Goal: Information Seeking & Learning: Learn about a topic

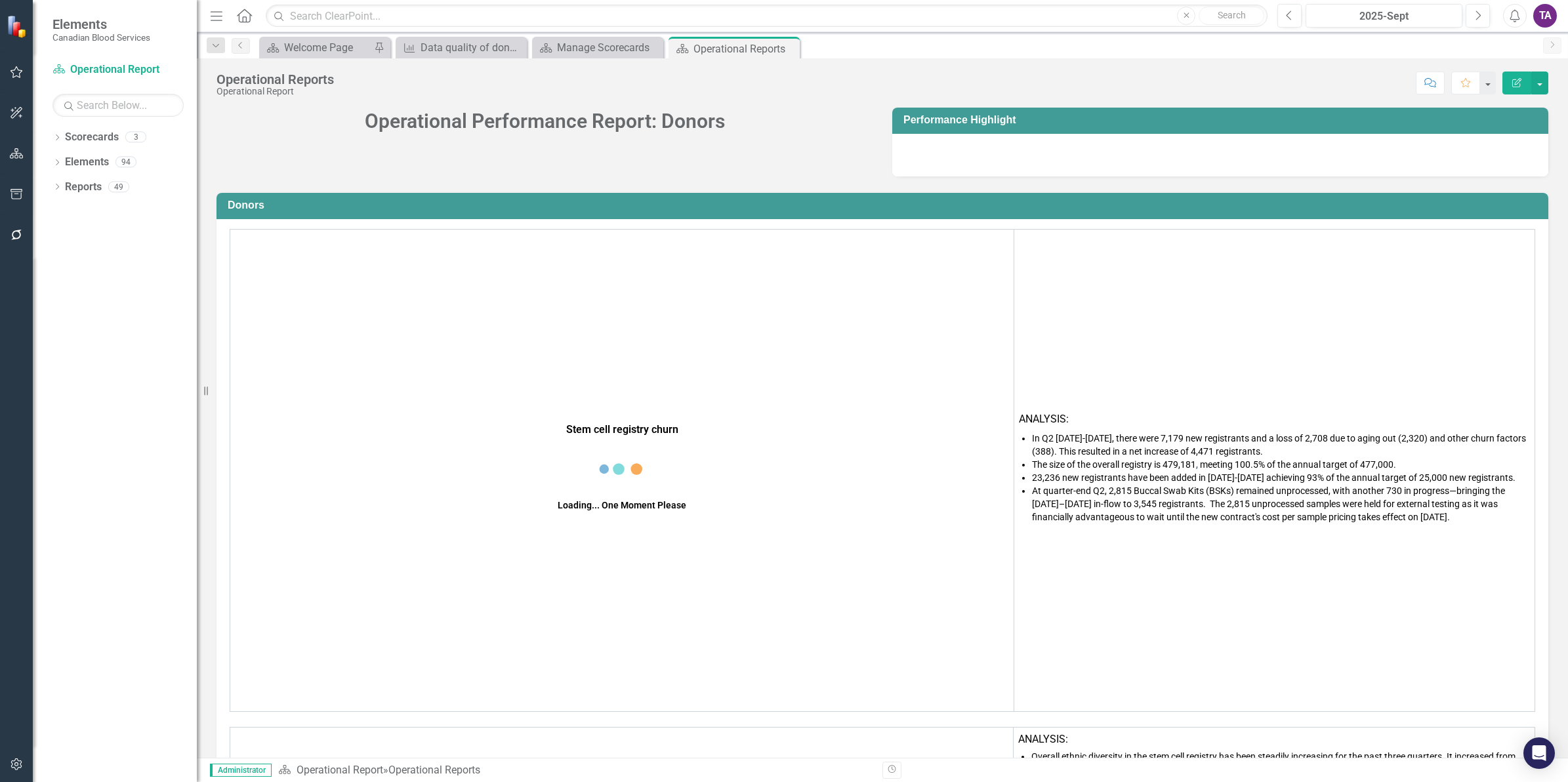
scroll to position [2633, 0]
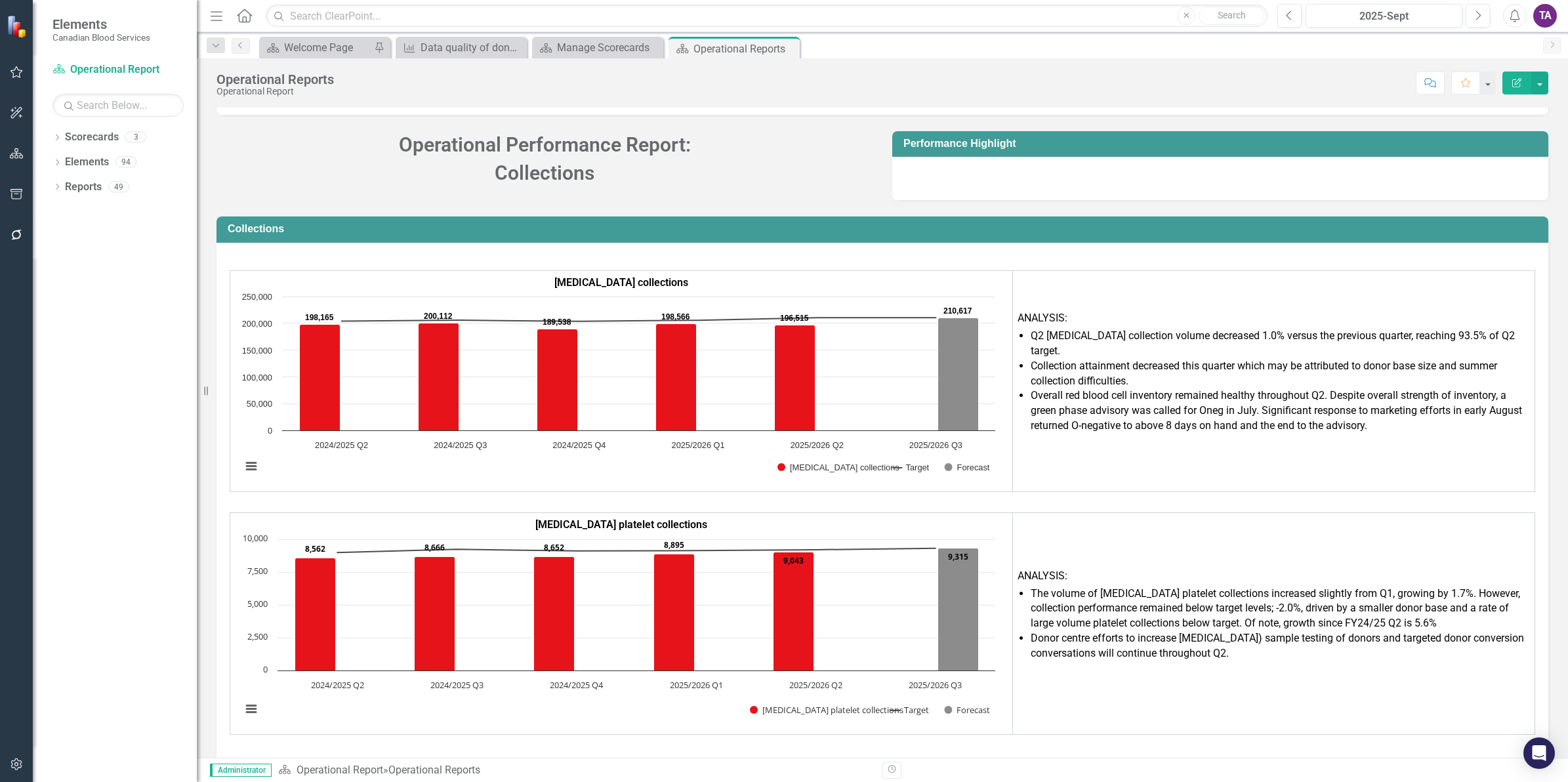
drag, startPoint x: 874, startPoint y: 267, endPoint x: 865, endPoint y: 290, distance: 24.7
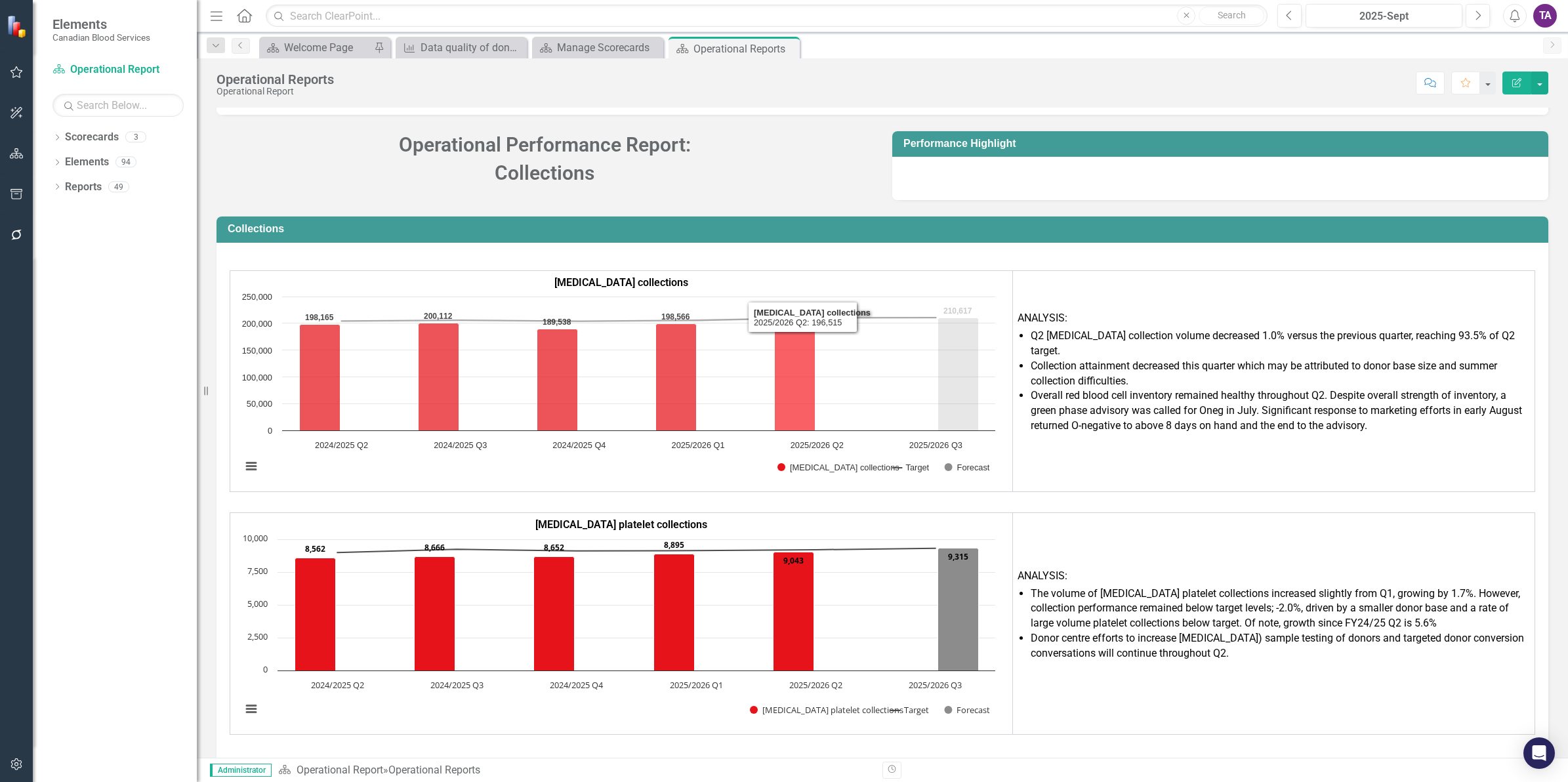
drag, startPoint x: 865, startPoint y: 290, endPoint x: 785, endPoint y: 371, distance: 113.8
click at [785, 371] on icon "2025/2026 Q2, 196,515. Whole blood collections." at bounding box center [795, 378] width 41 height 105
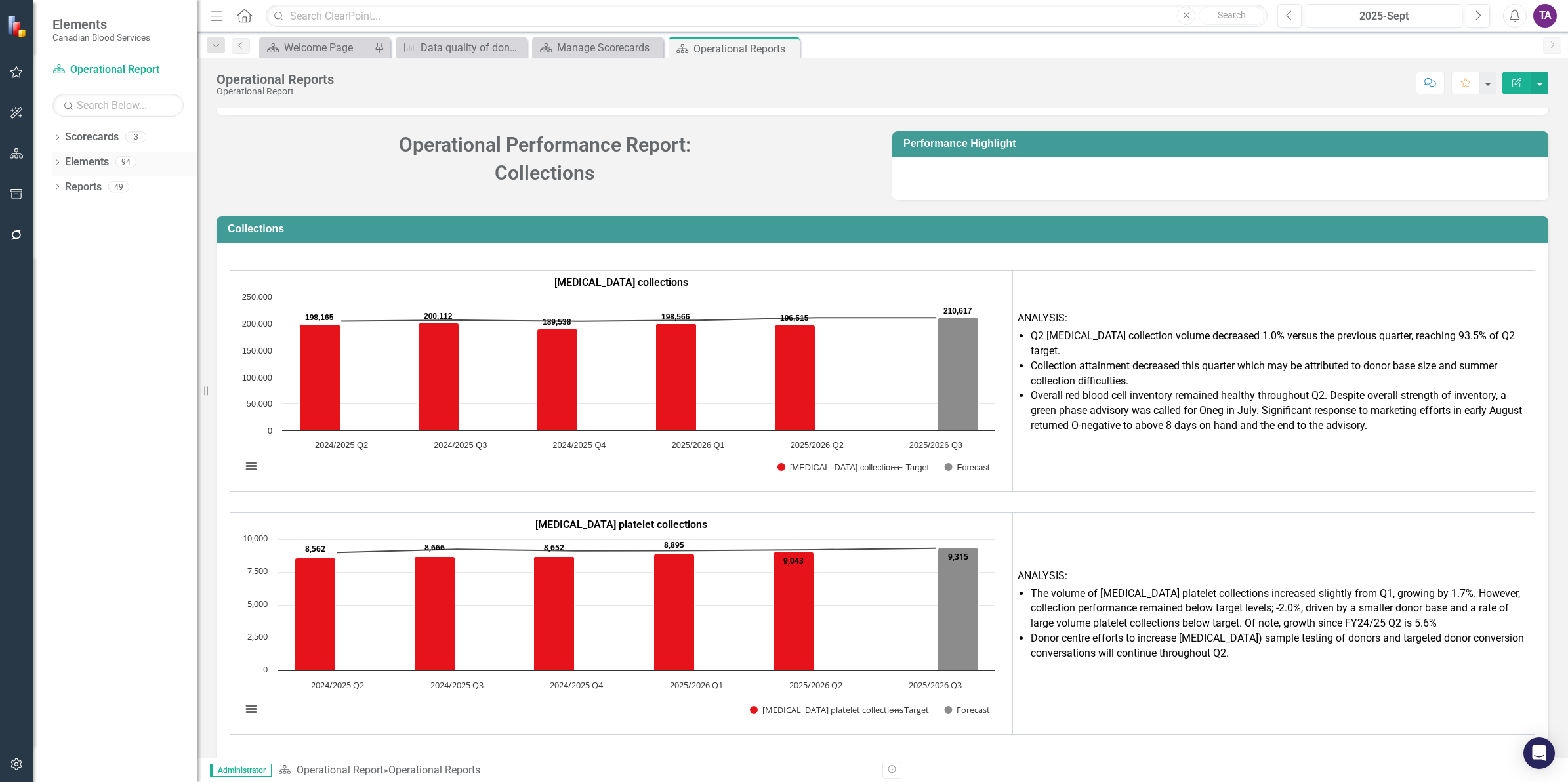
click at [82, 164] on link "Elements" at bounding box center [87, 162] width 44 height 15
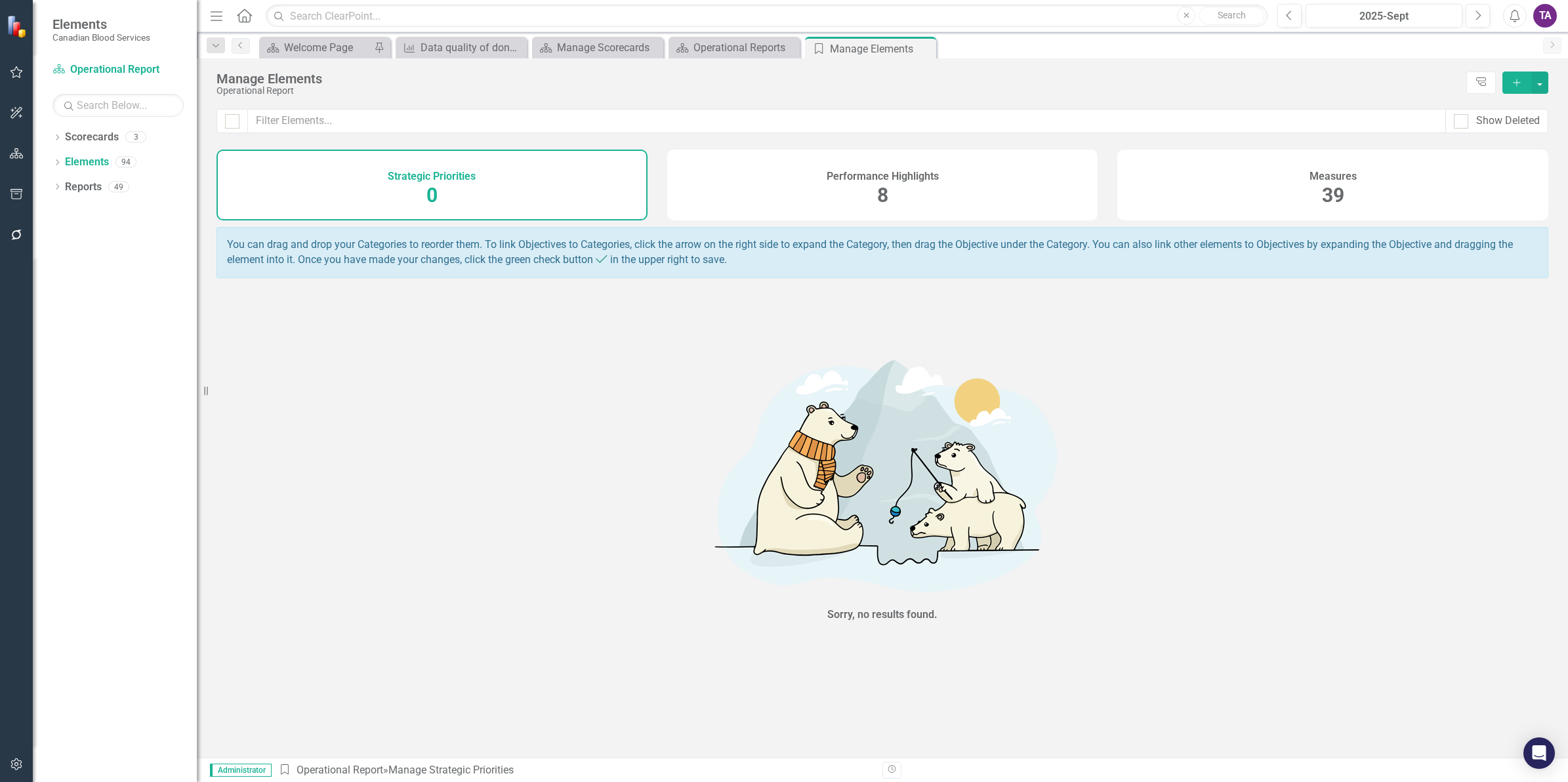
click at [1347, 161] on div "Measures 39" at bounding box center [1333, 185] width 431 height 71
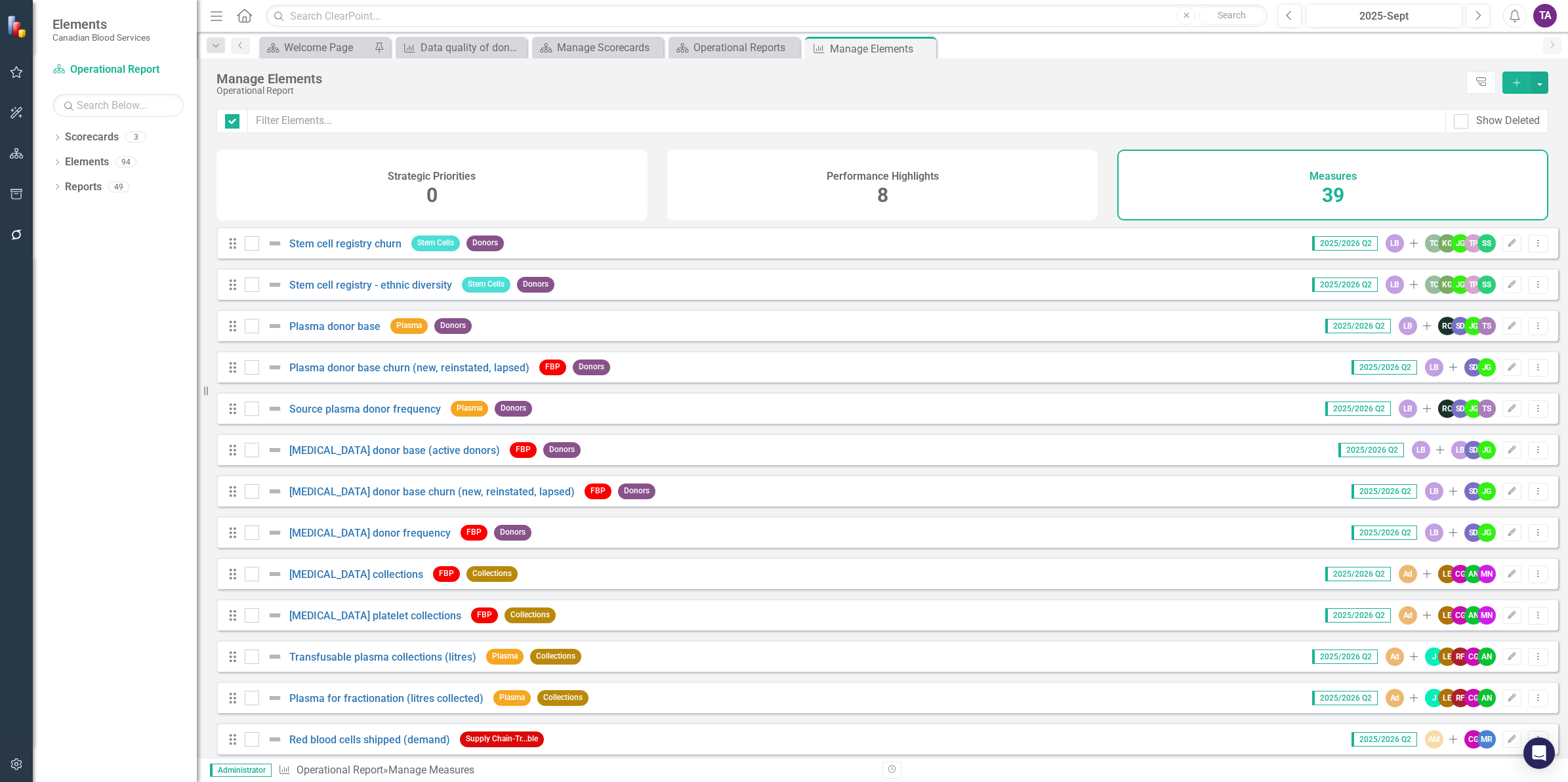
checkbox input "false"
click at [1336, 178] on h4 "Measures" at bounding box center [1333, 176] width 48 height 12
click at [1502, 576] on button "Edit" at bounding box center [1512, 574] width 19 height 17
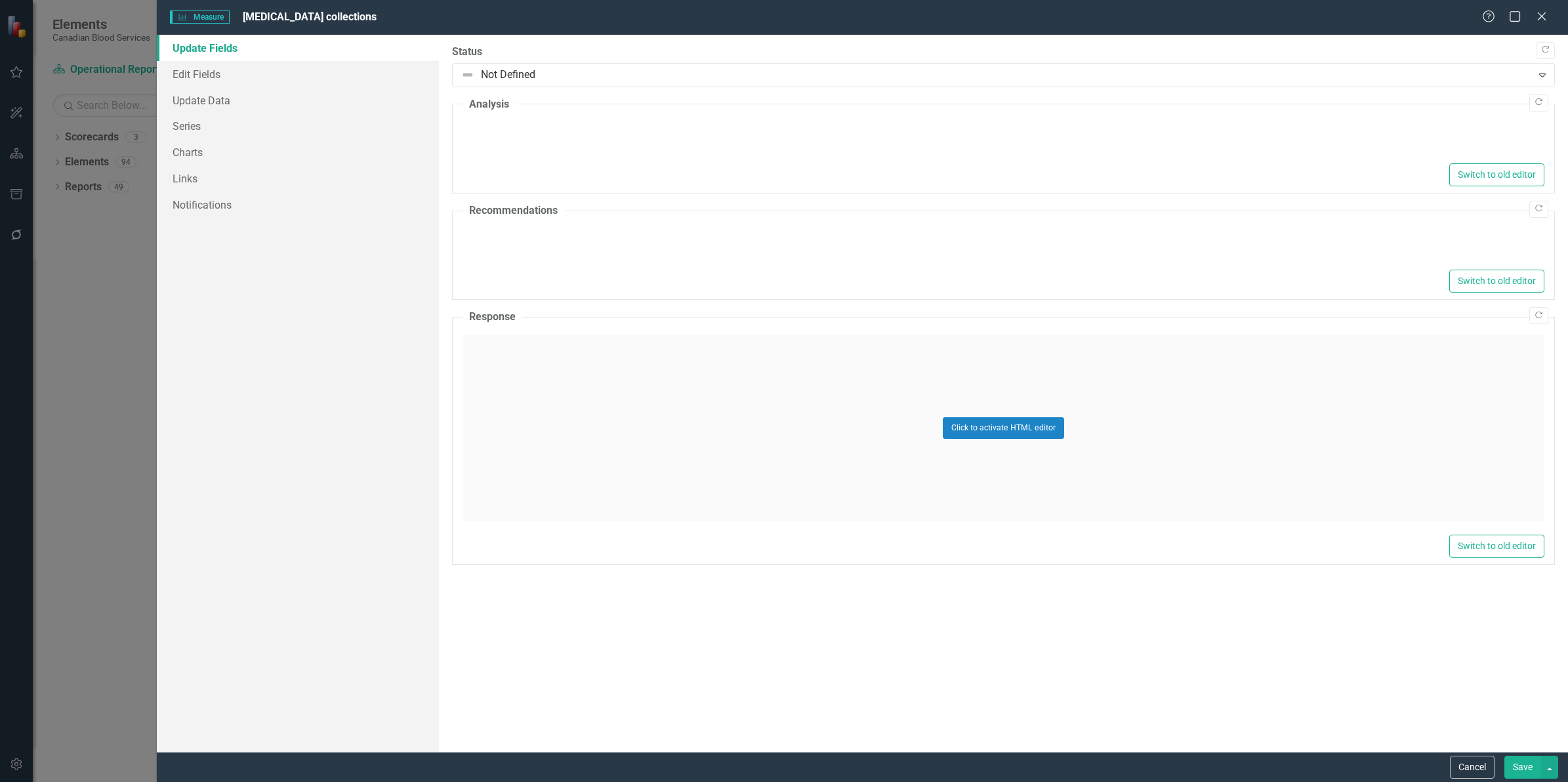
type textarea "<ul> <li>Q2 [MEDICAL_DATA] collection volume decreased 1.0% versus the previous…"
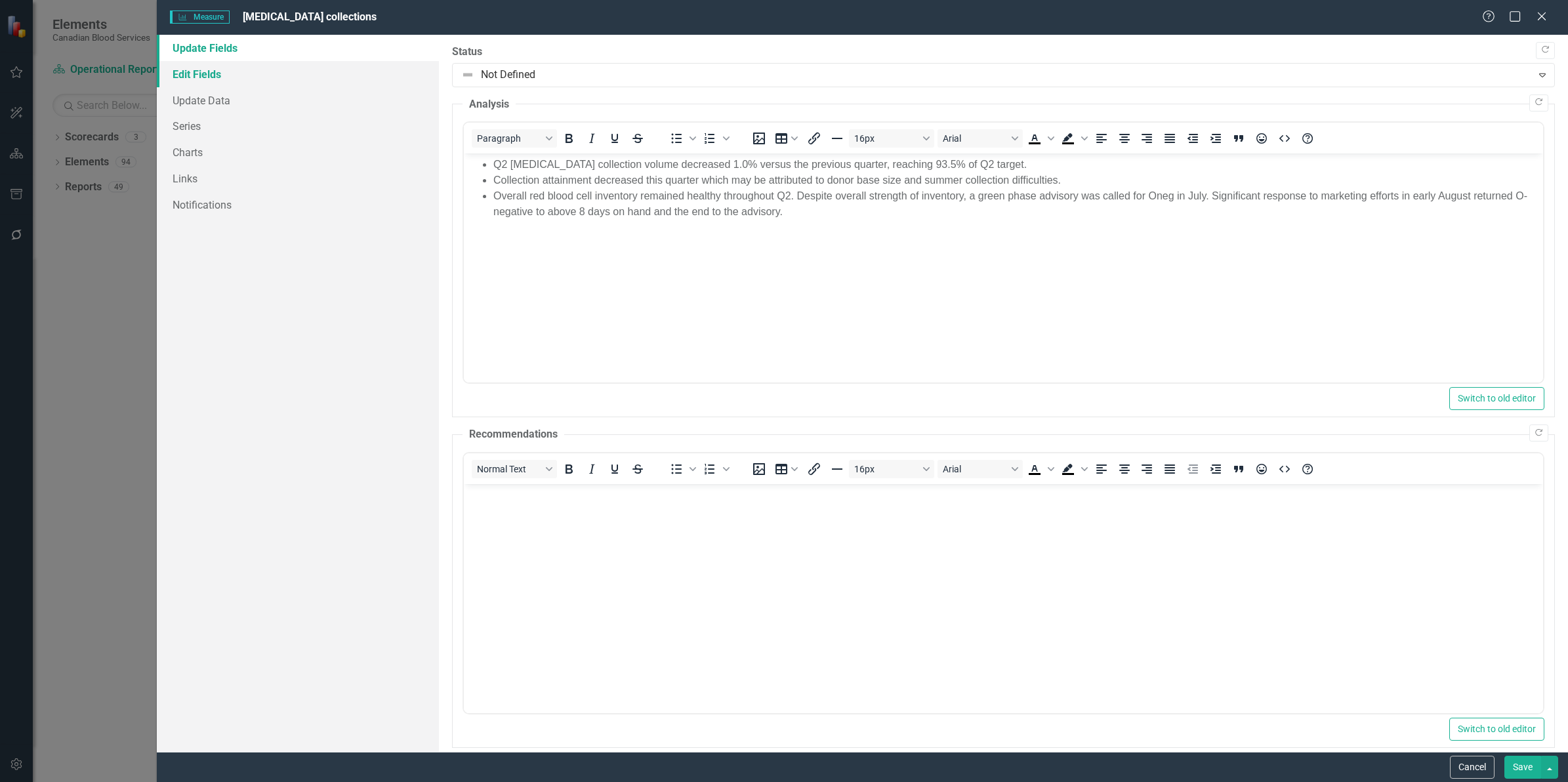
click at [190, 73] on link "Edit Fields" at bounding box center [298, 74] width 282 height 26
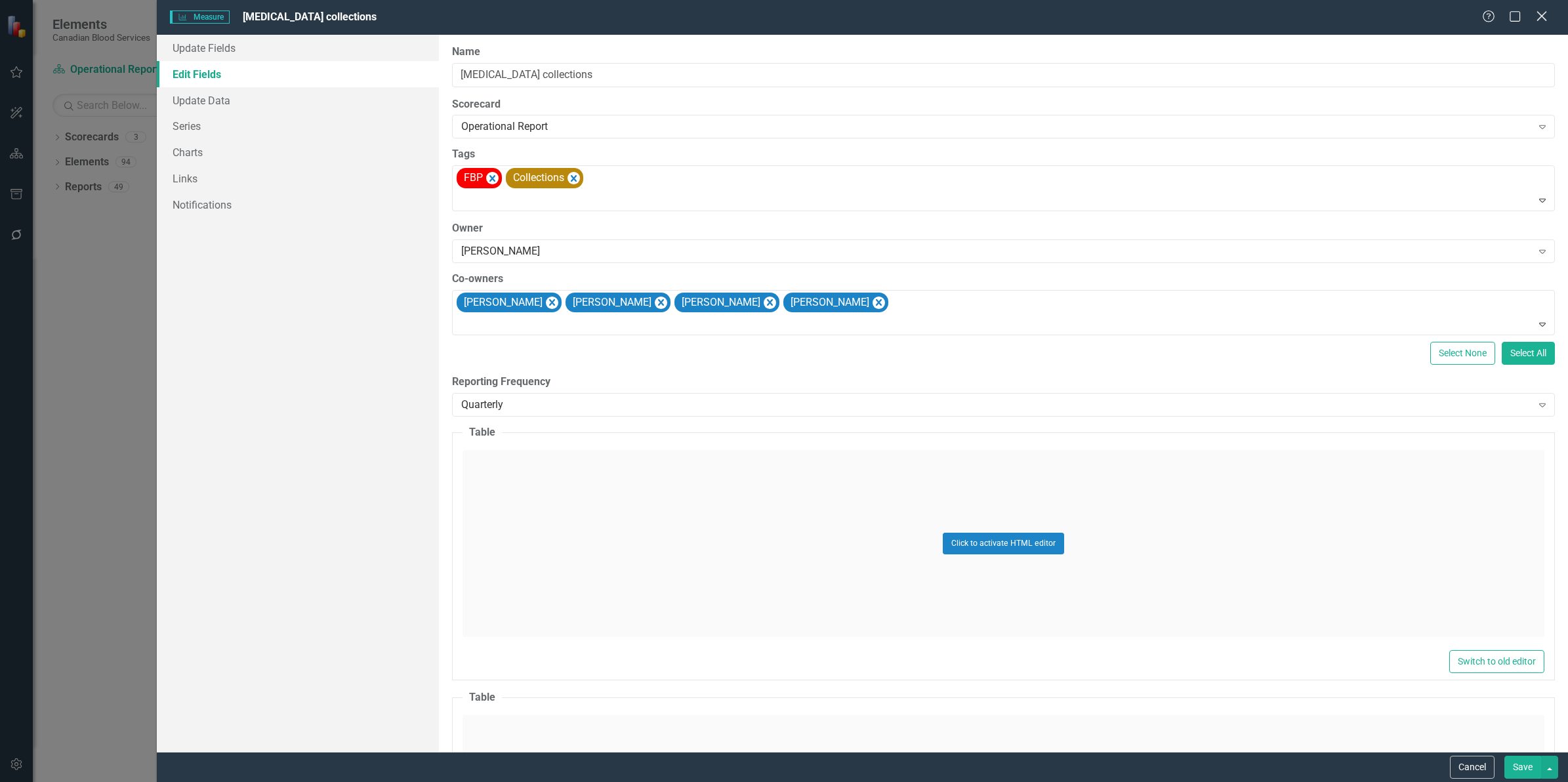
click at [1534, 18] on div "Help Maximize Close" at bounding box center [1518, 17] width 73 height 15
click at [1540, 18] on icon at bounding box center [1541, 15] width 10 height 10
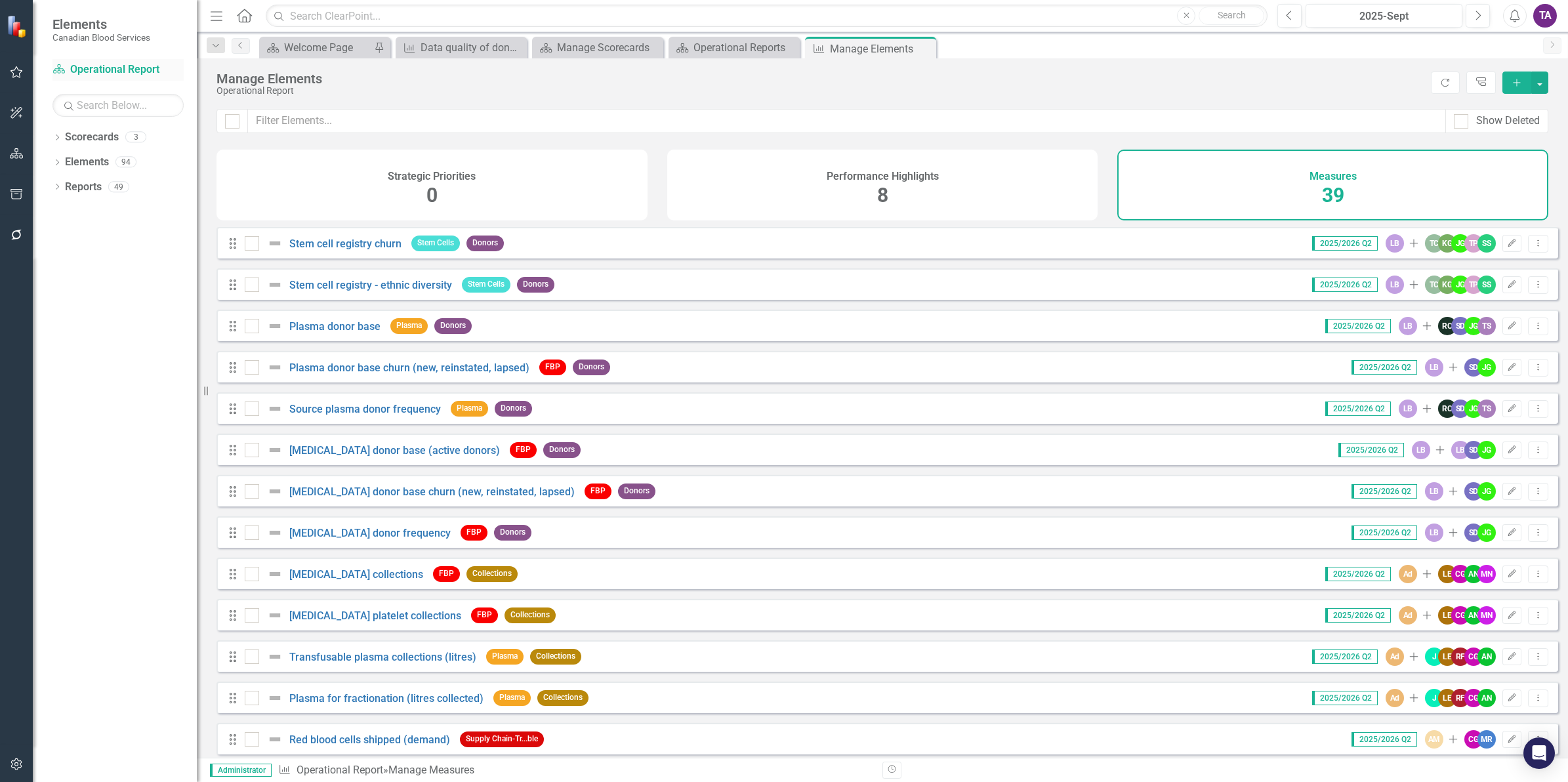
click at [80, 67] on link "Scorecard Operational Report" at bounding box center [118, 69] width 131 height 15
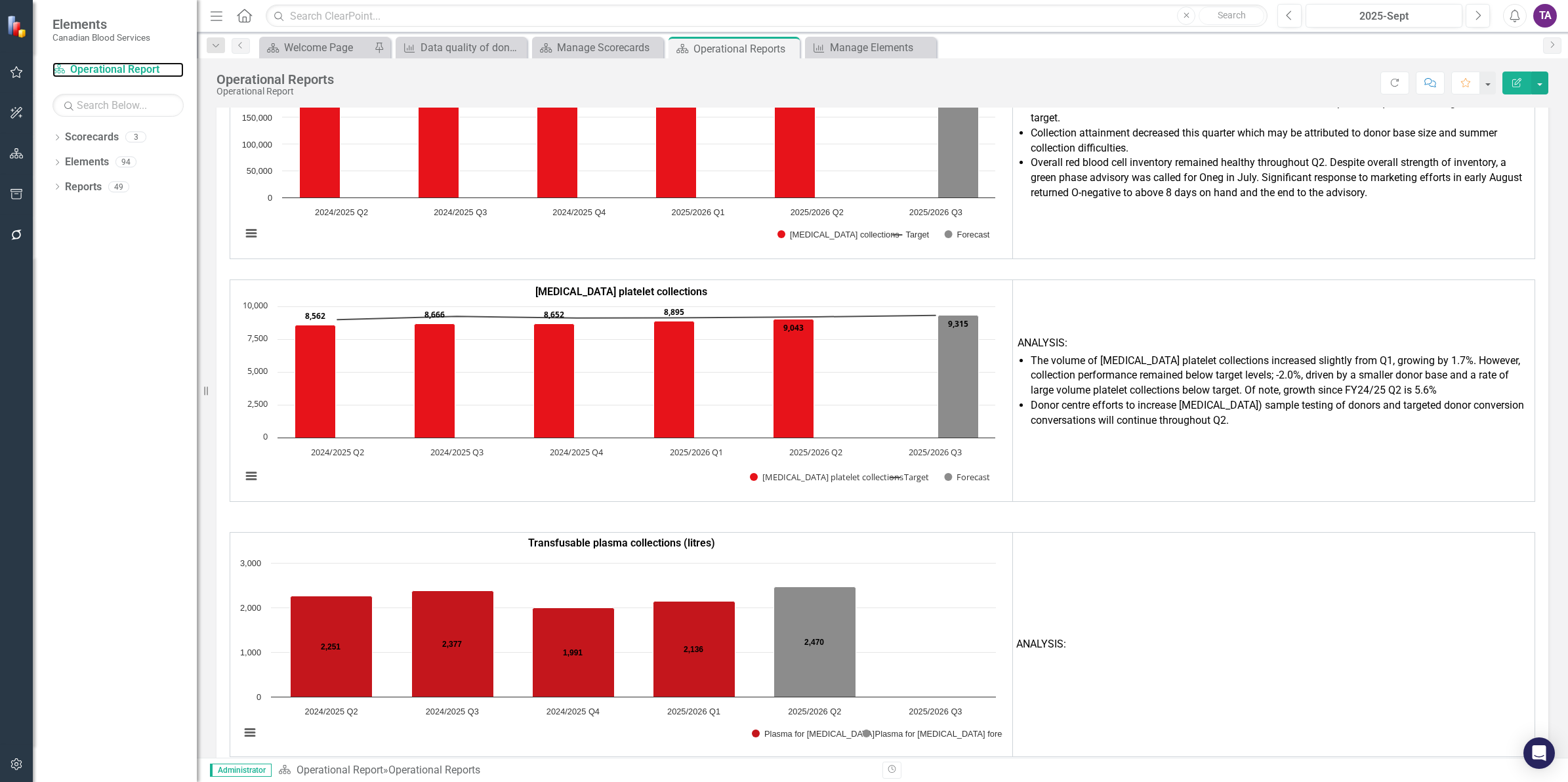
scroll to position [2879, 0]
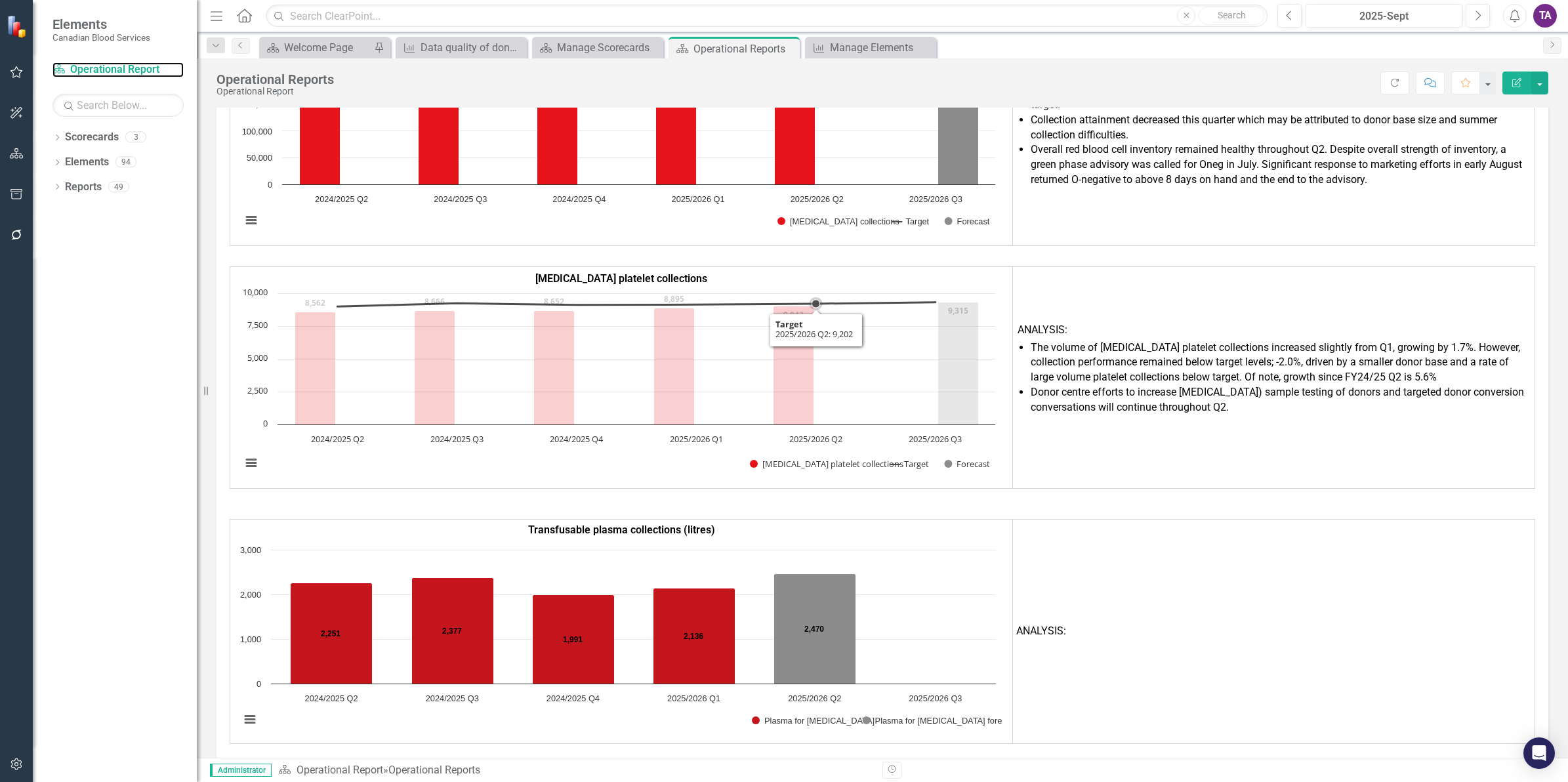
click at [53, 62] on link "Scorecard Operational Report" at bounding box center [118, 69] width 131 height 15
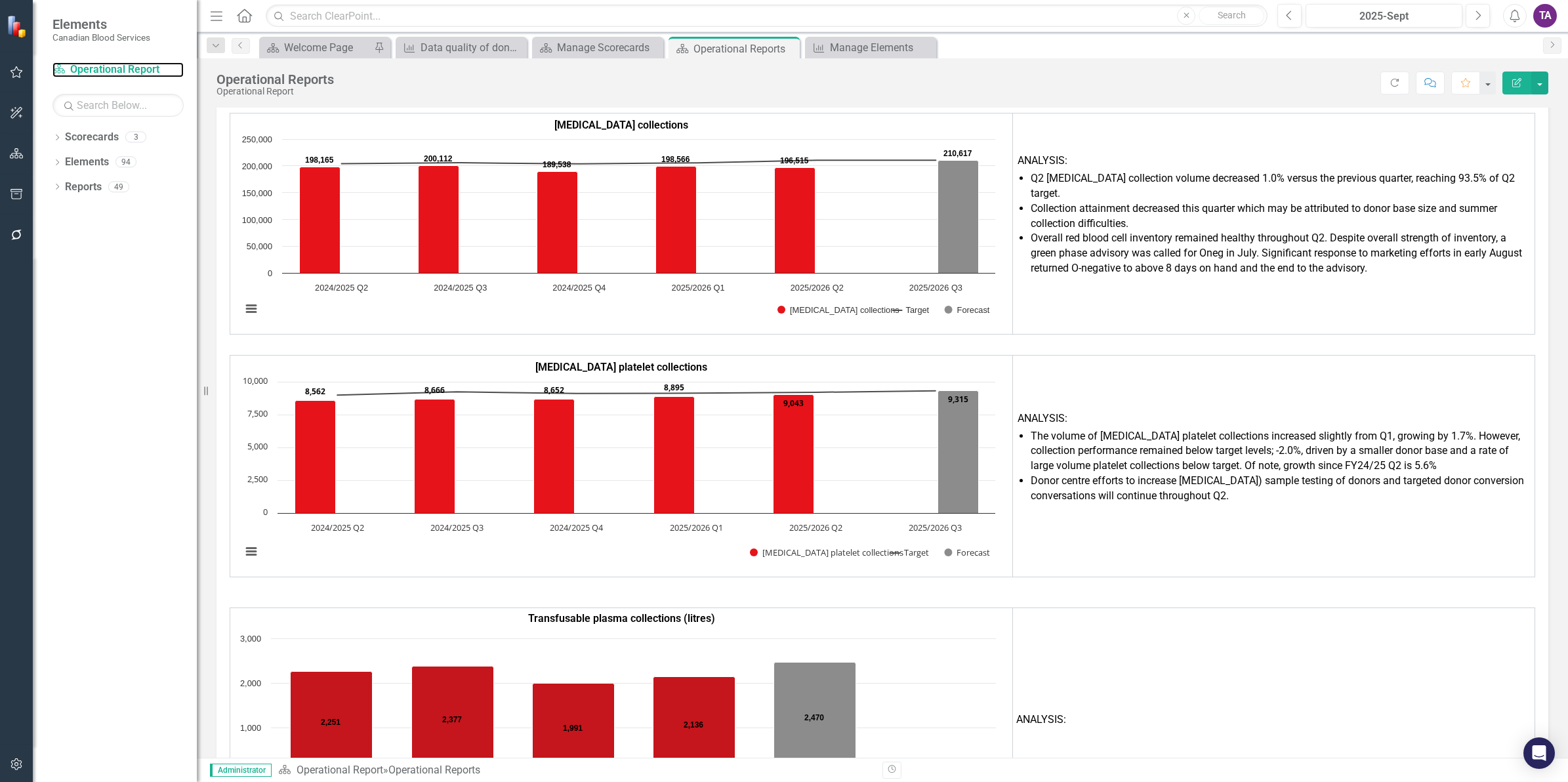
scroll to position [2797, 0]
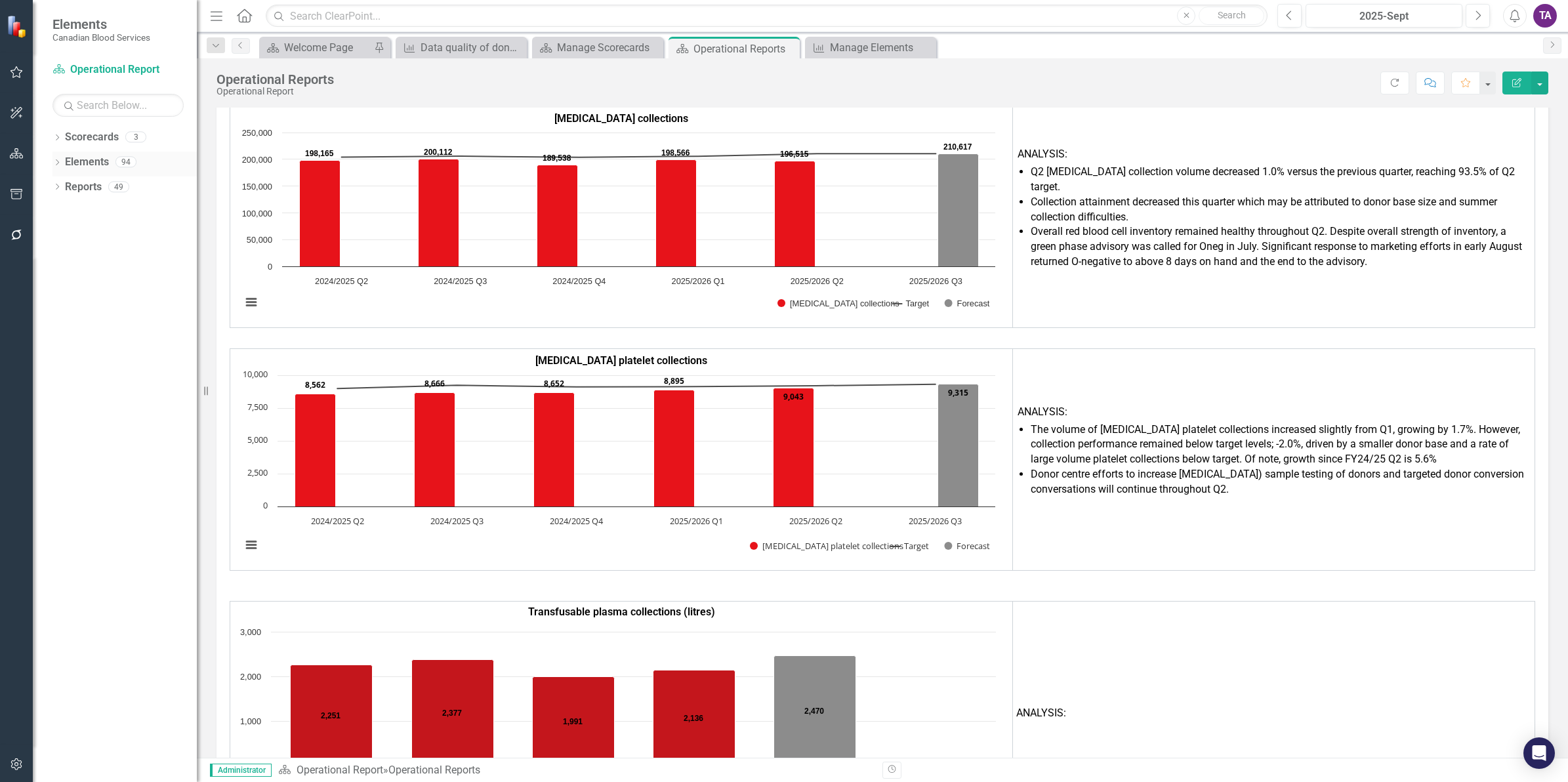
click at [75, 161] on link "Elements" at bounding box center [87, 162] width 44 height 15
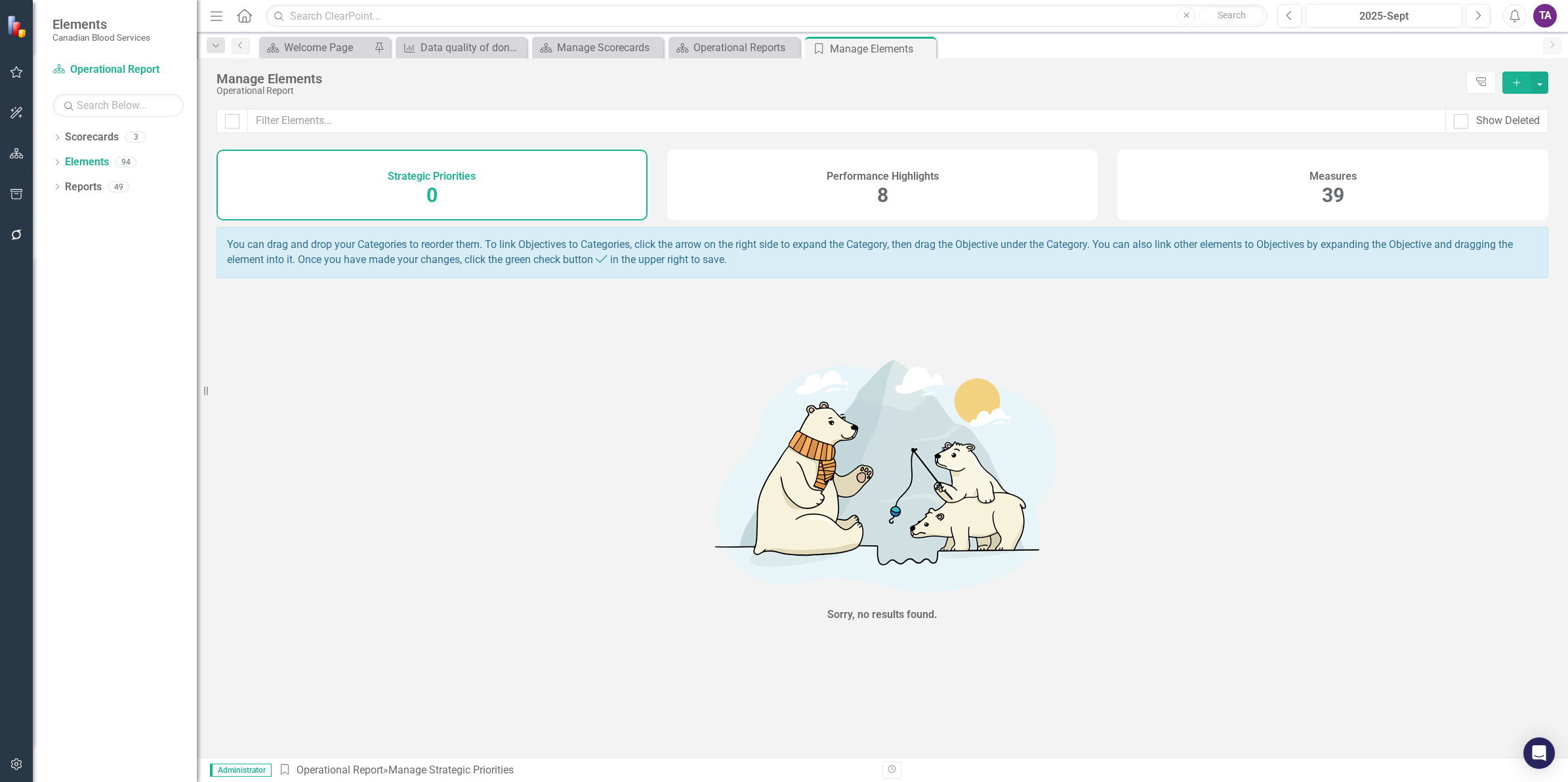
click at [1324, 194] on span "39" at bounding box center [1333, 194] width 23 height 23
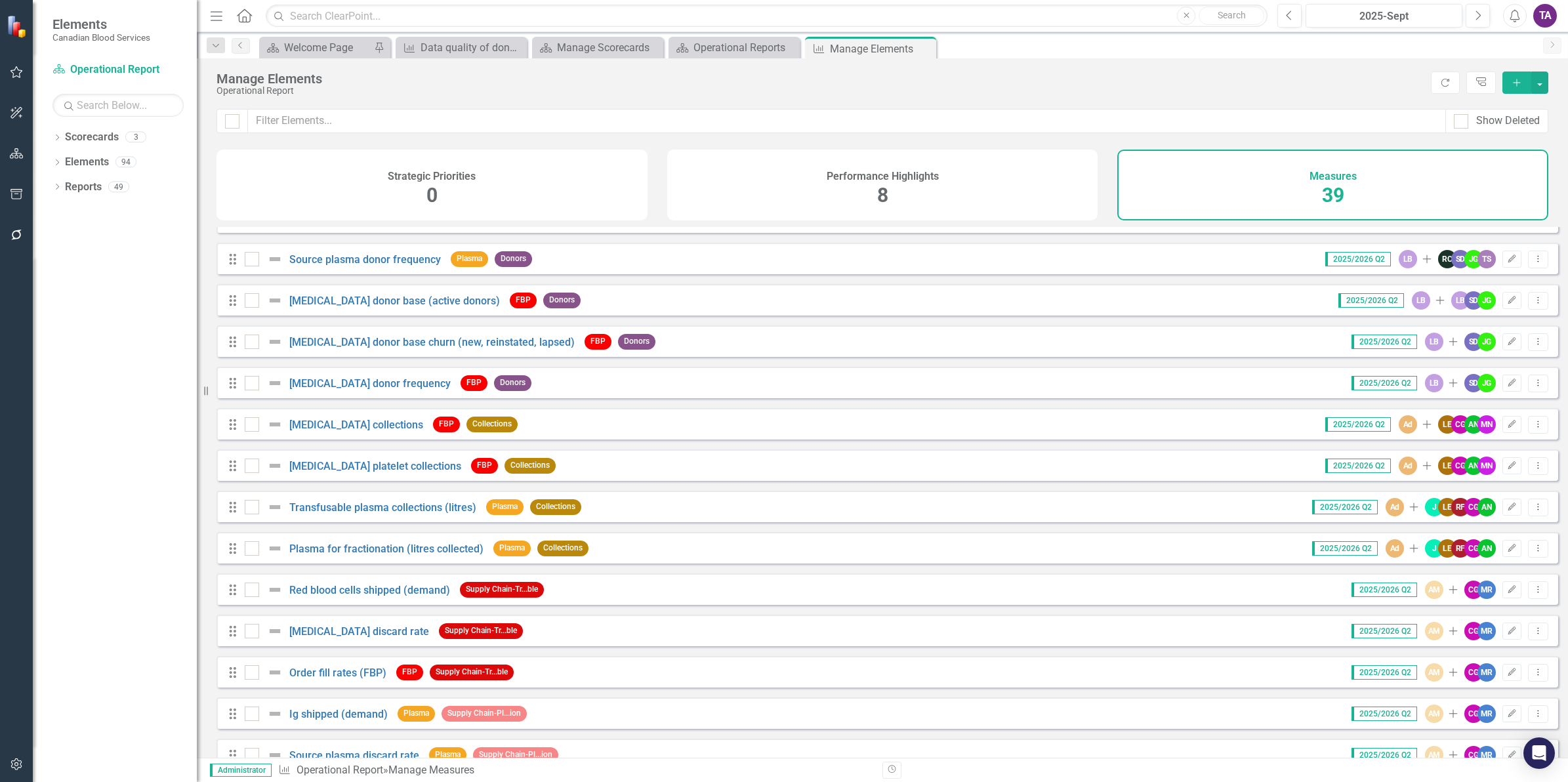
scroll to position [164, 0]
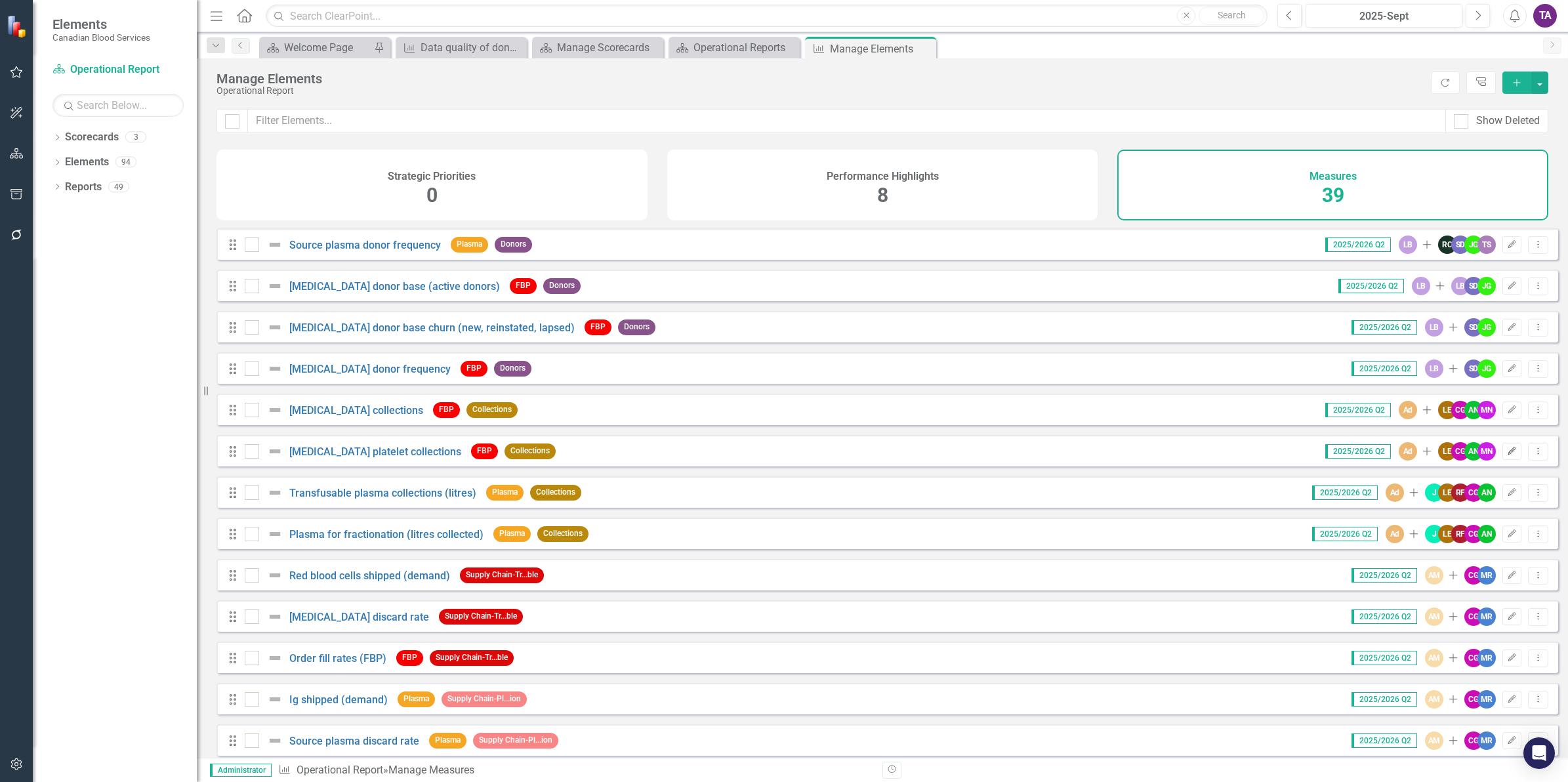
click at [1507, 455] on icon "Edit" at bounding box center [1511, 451] width 10 height 8
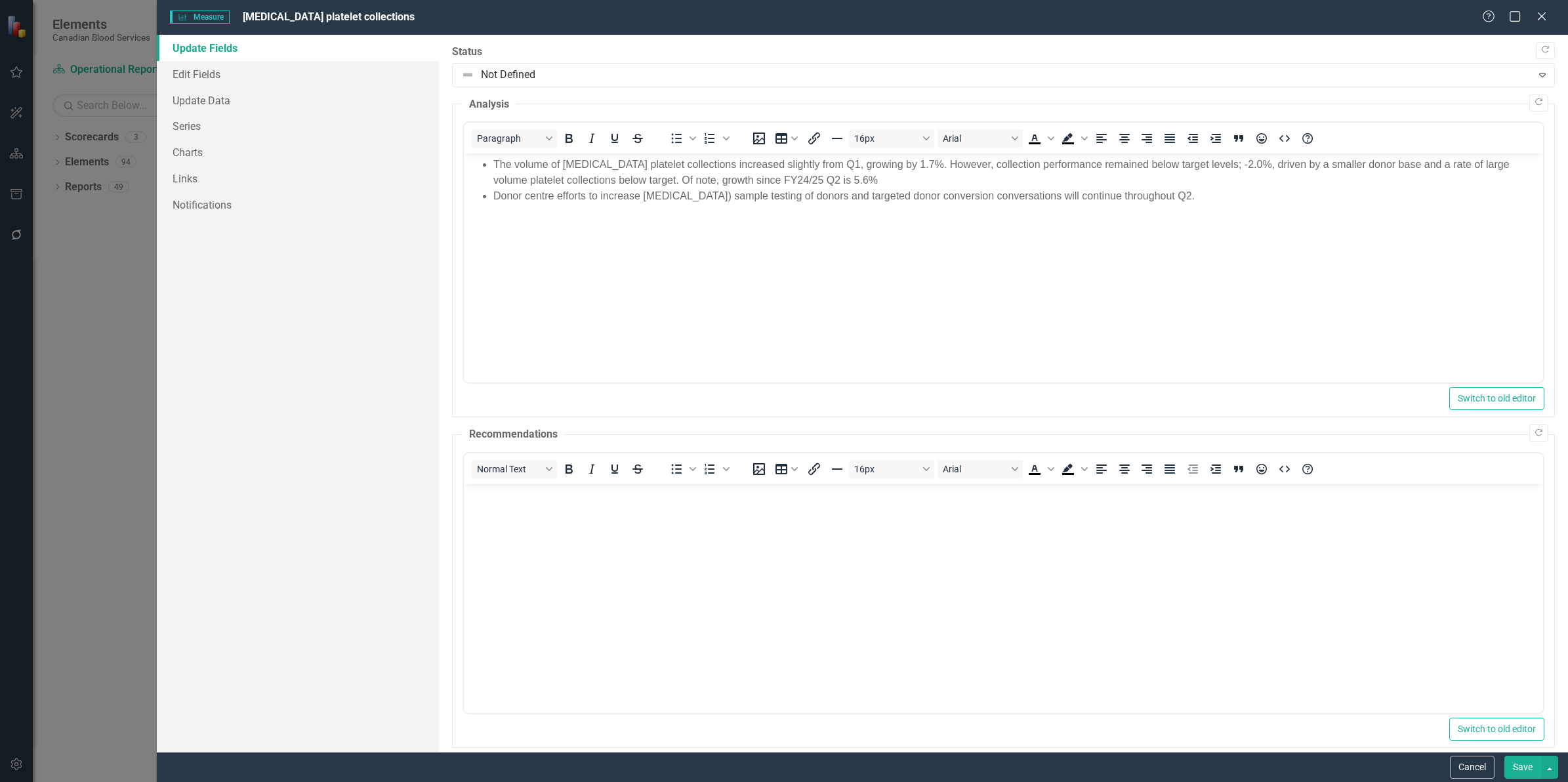
scroll to position [0, 0]
click at [197, 73] on link "Edit Fields" at bounding box center [298, 74] width 282 height 26
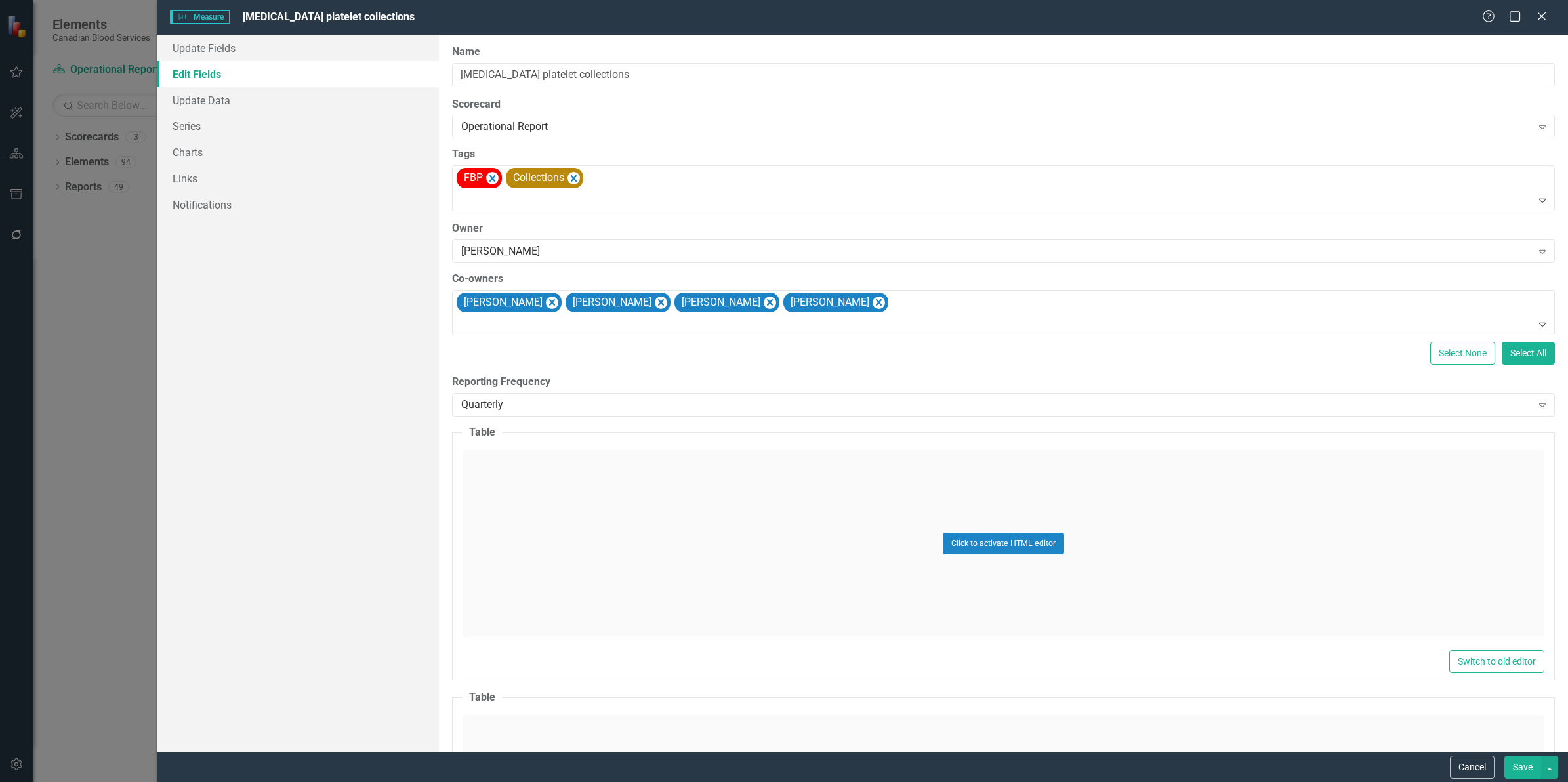
click at [1533, 20] on div "Help Maximize Close" at bounding box center [1518, 17] width 73 height 15
click at [1536, 18] on icon "Close" at bounding box center [1541, 15] width 16 height 12
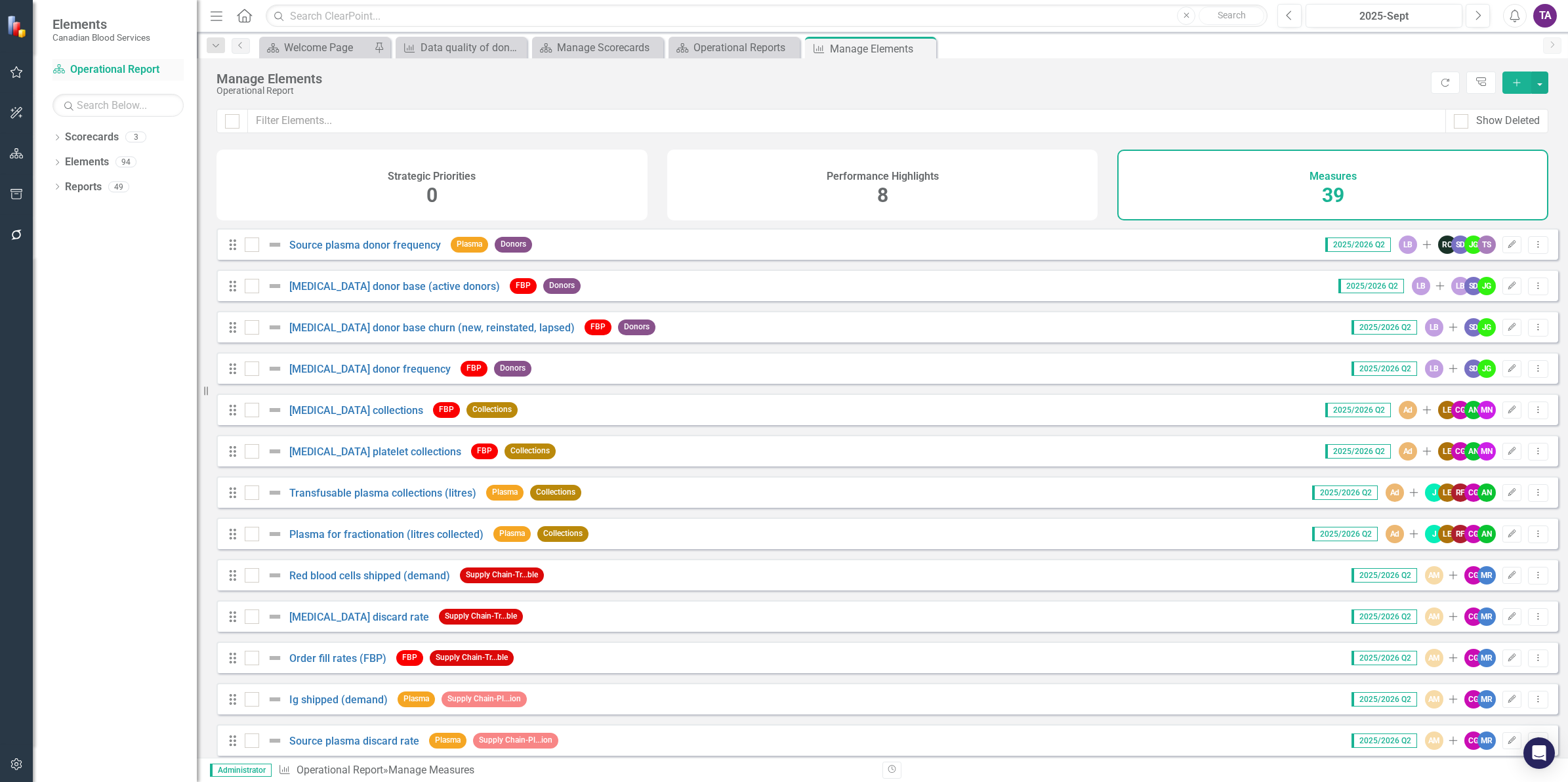
click at [108, 67] on link "Scorecard Operational Report" at bounding box center [118, 69] width 131 height 15
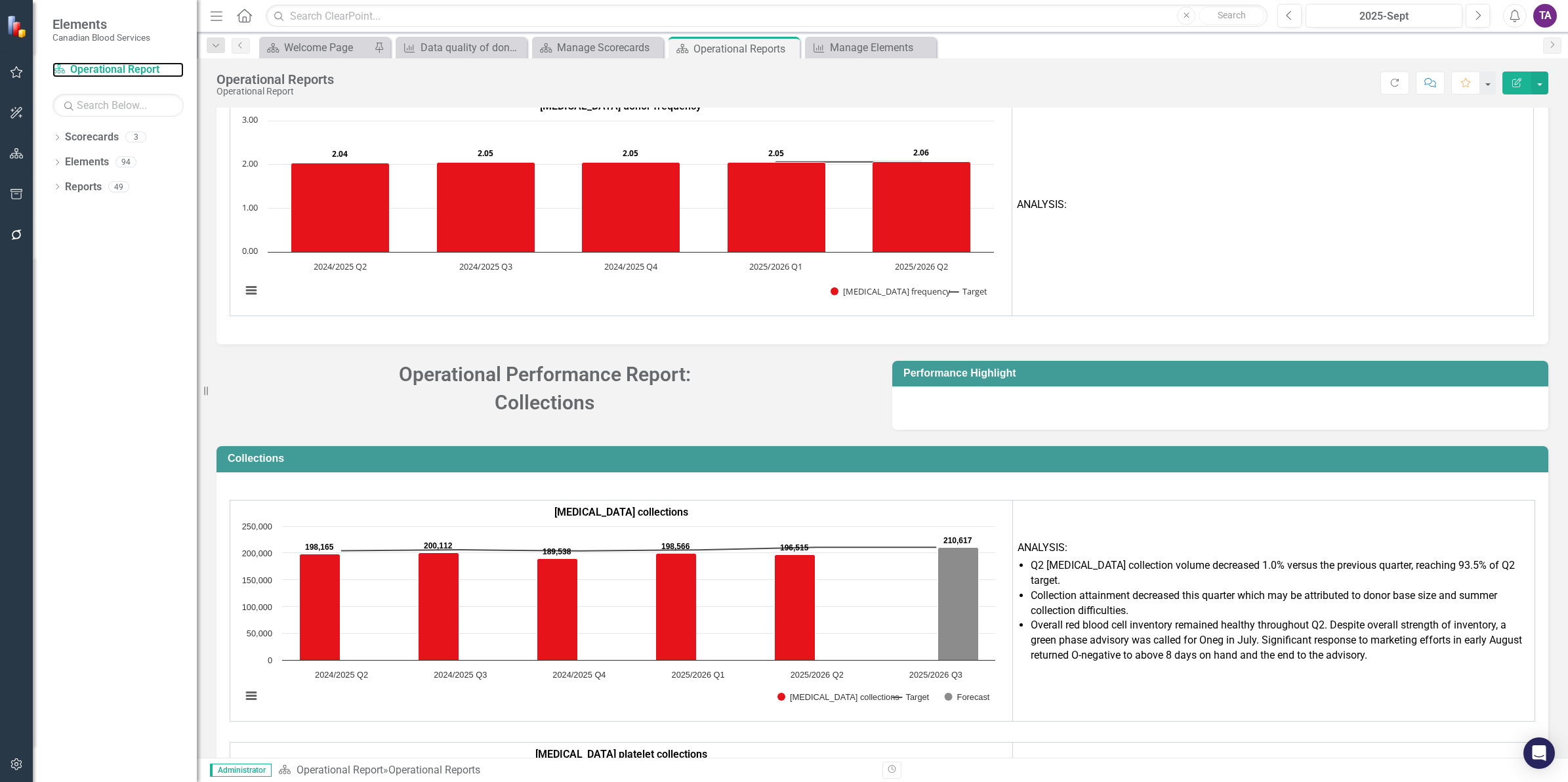
scroll to position [2797, 0]
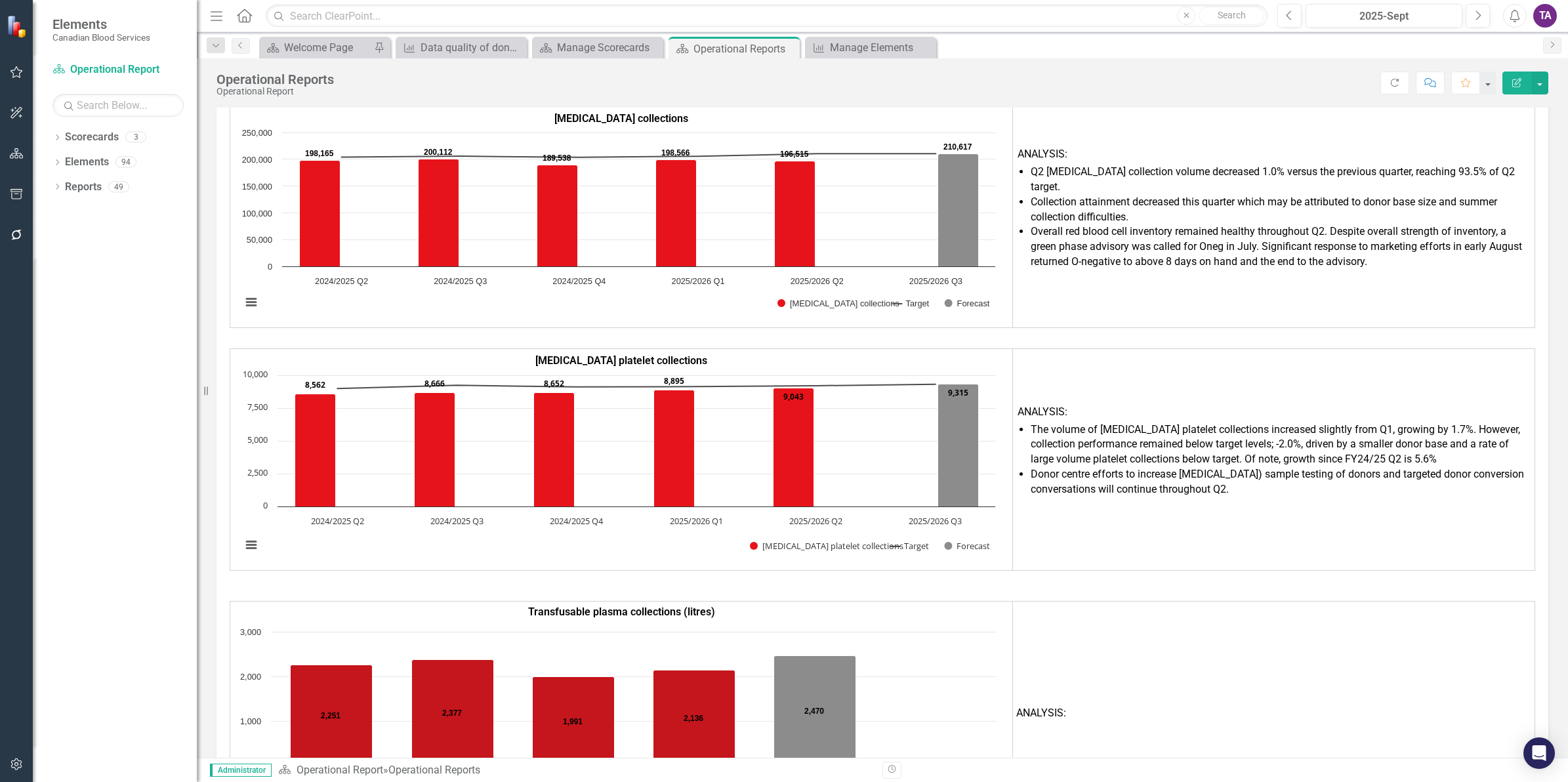
click at [1290, 224] on li "Overall red blood cell inventory remained healthy throughout Q2. Despite overal…" at bounding box center [1280, 247] width 499 height 45
drag, startPoint x: 1371, startPoint y: 236, endPoint x: 1236, endPoint y: 228, distance: 135.2
click at [1237, 230] on li "Overall red blood cell inventory remained healthy throughout Q2. Despite overal…" at bounding box center [1280, 247] width 499 height 45
click at [1236, 227] on li "Overall red blood cell inventory remained healthy throughout Q2. Despite overal…" at bounding box center [1280, 247] width 499 height 45
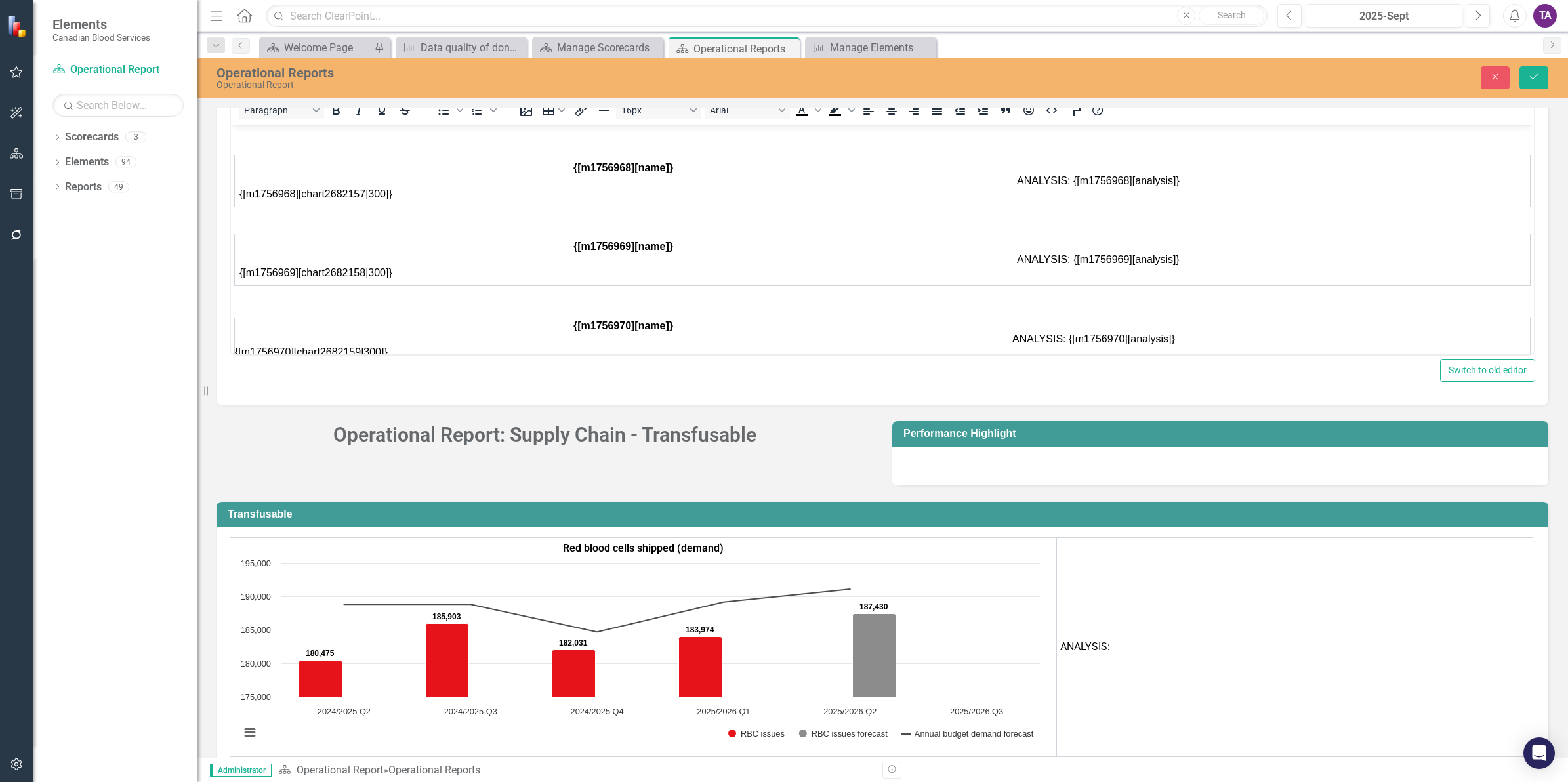
scroll to position [0, 0]
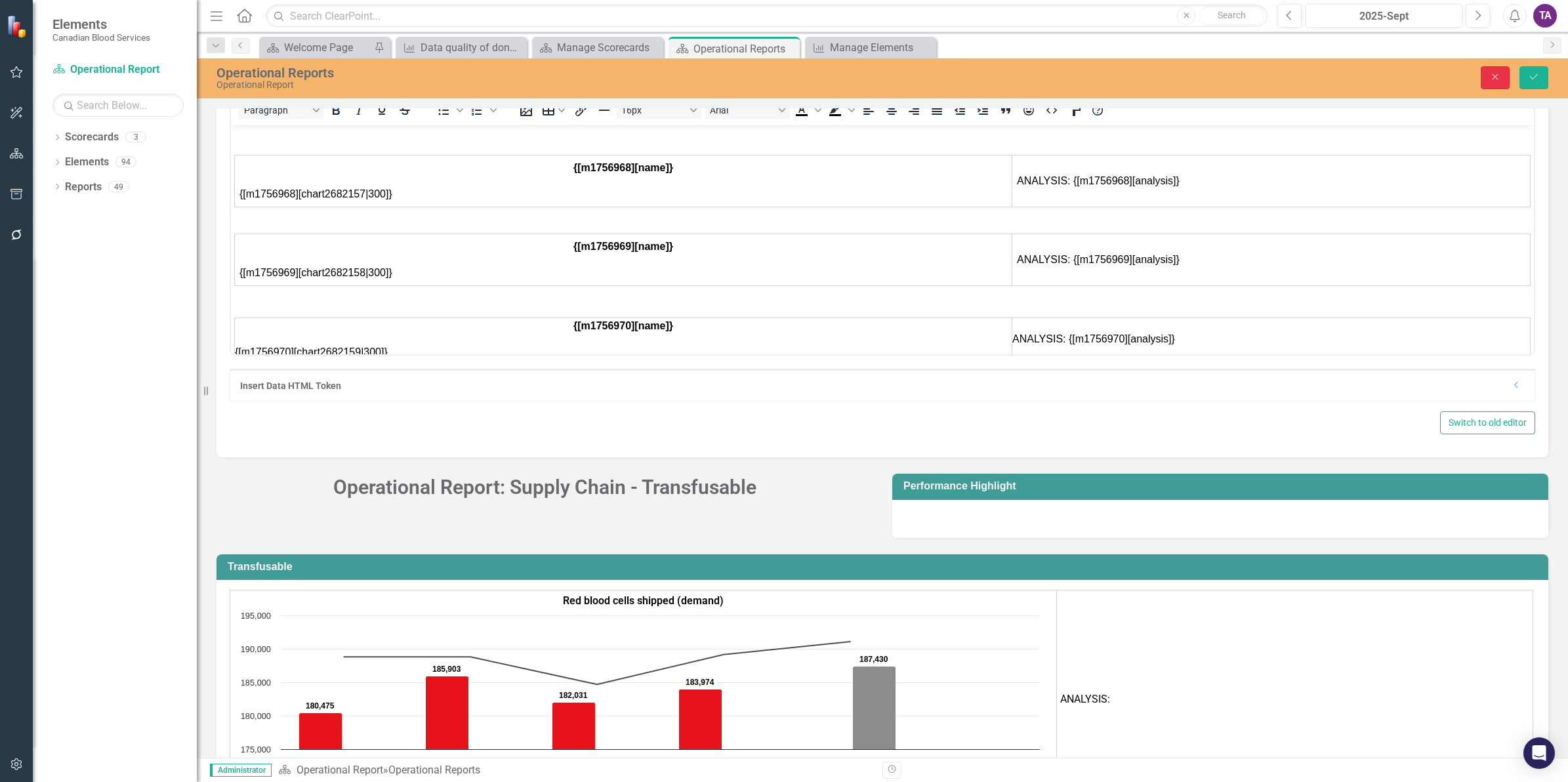
click at [1489, 73] on icon "Close" at bounding box center [1495, 77] width 12 height 10
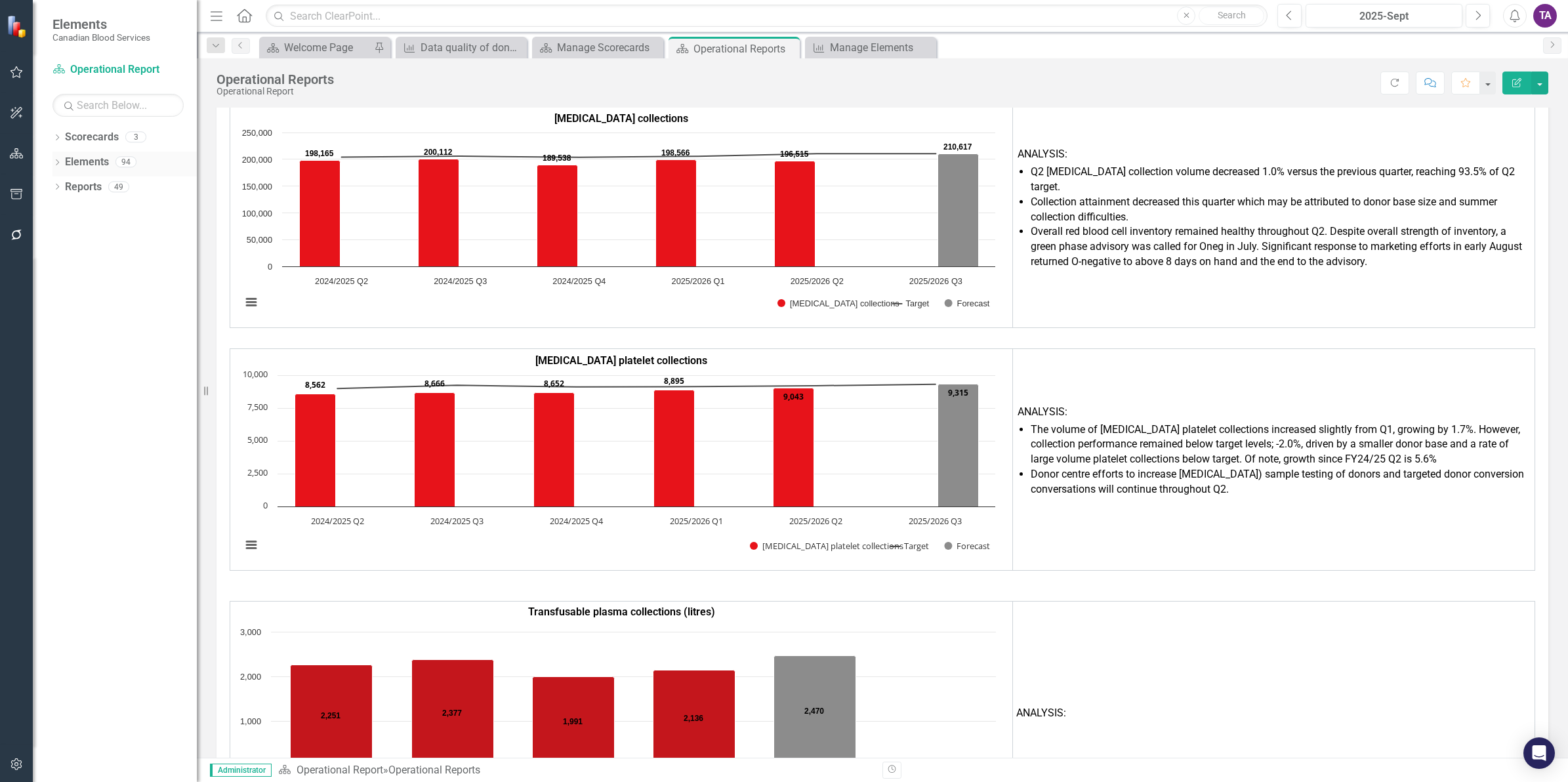
click at [75, 163] on link "Elements" at bounding box center [87, 162] width 44 height 15
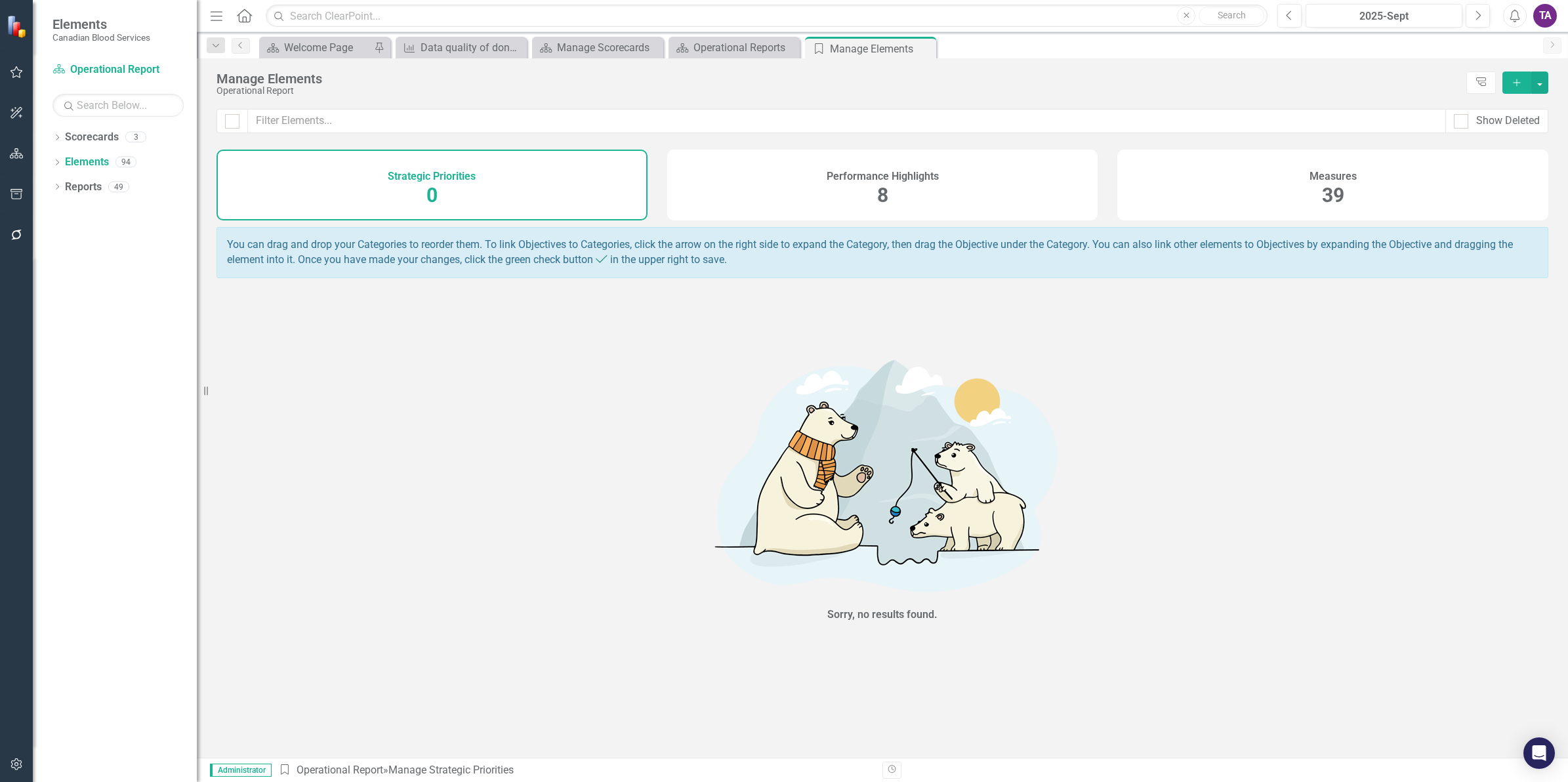
click at [1311, 179] on h4 "Measures" at bounding box center [1333, 176] width 48 height 12
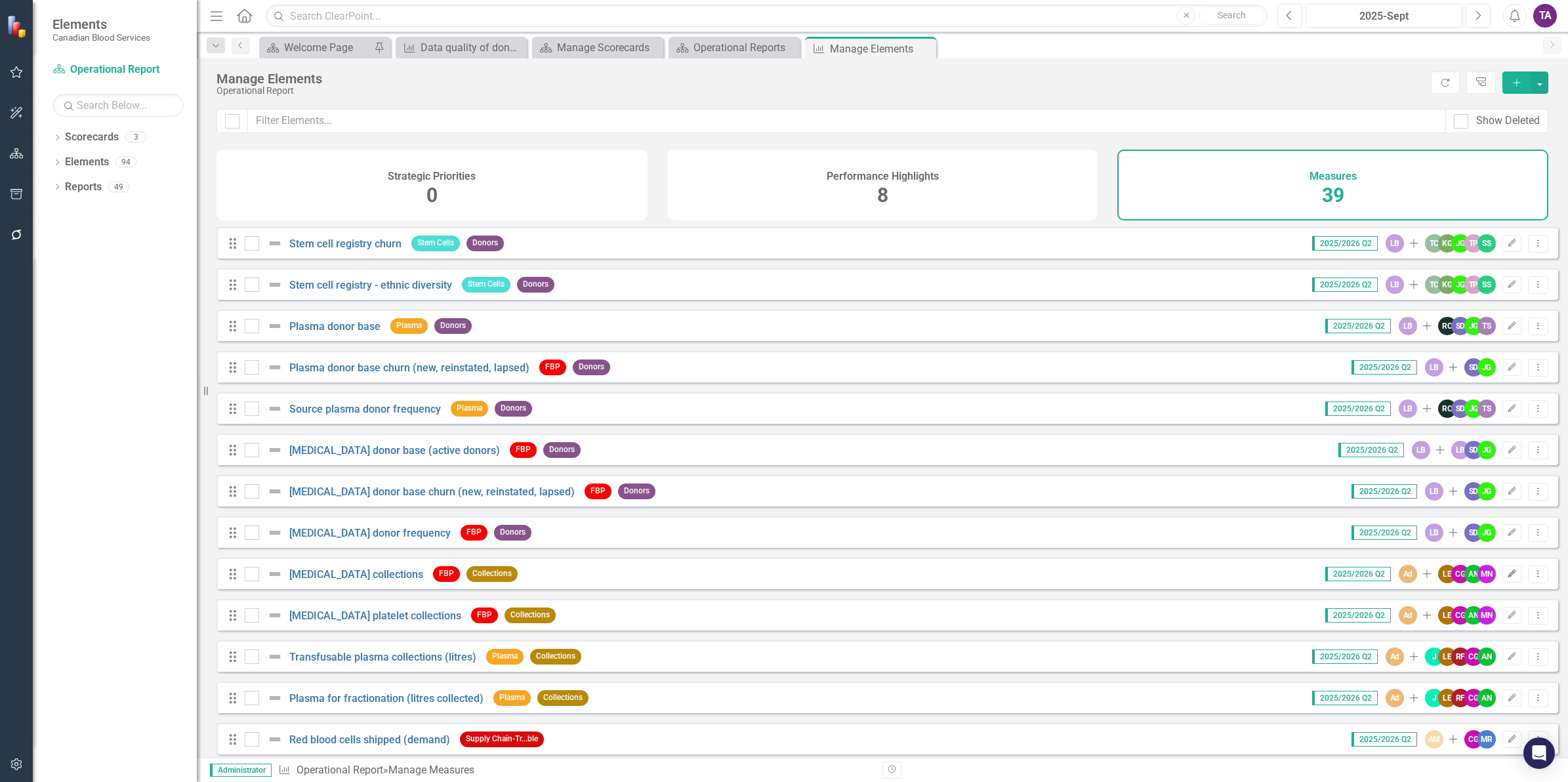
click at [1507, 578] on icon "Edit" at bounding box center [1511, 574] width 10 height 8
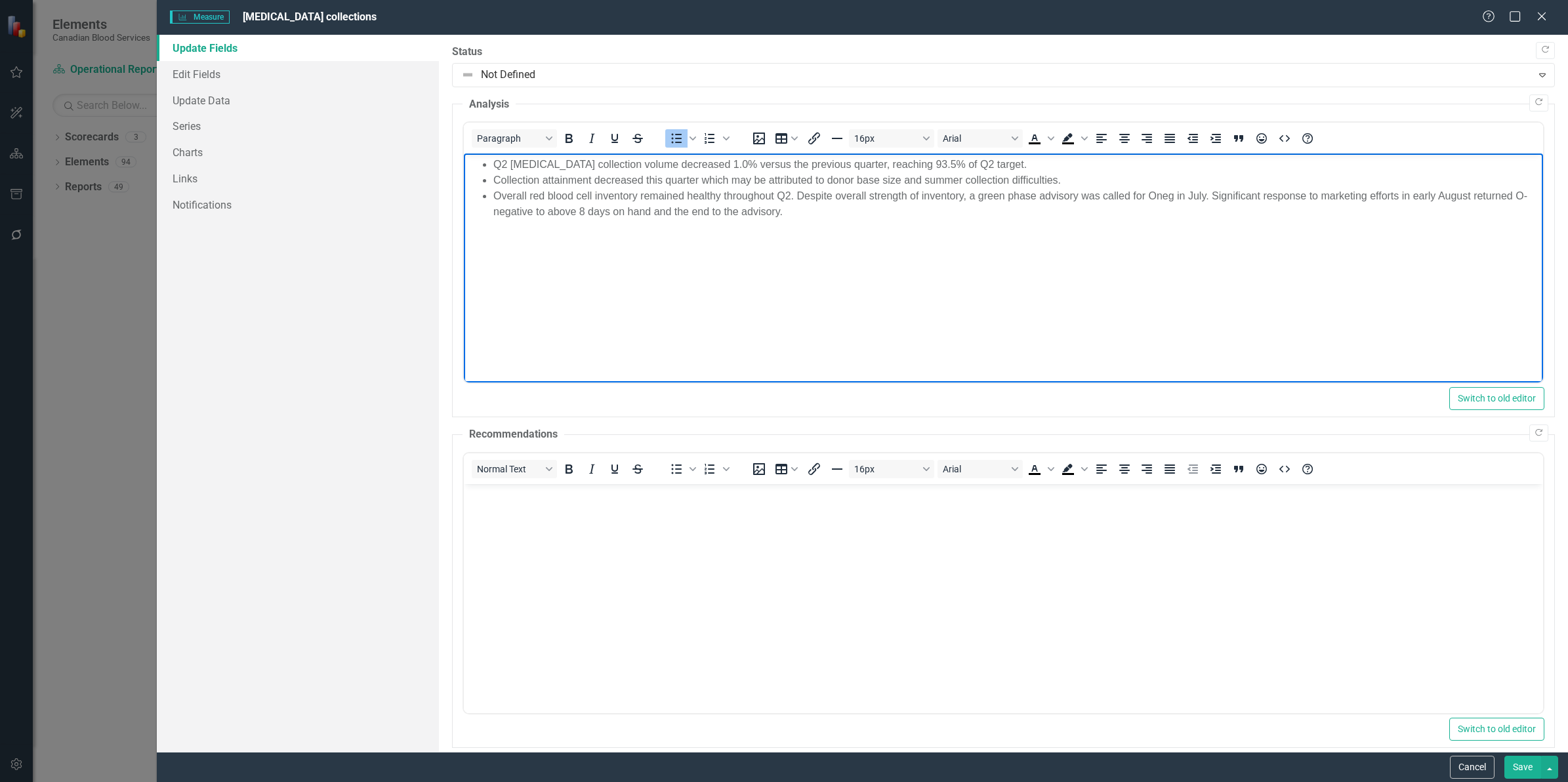
drag, startPoint x: 610, startPoint y: 200, endPoint x: 803, endPoint y: 309, distance: 221.7
click at [463, 156] on html "Q2 [MEDICAL_DATA] collection volume decreased 1.0% versus the previous quarter,…" at bounding box center [1003, 251] width 1079 height 197
copy ul "Q2 [MEDICAL_DATA] collection volume decreased 1.0% versus the previous quarter,…"
click at [1546, 18] on icon "Close" at bounding box center [1541, 15] width 16 height 12
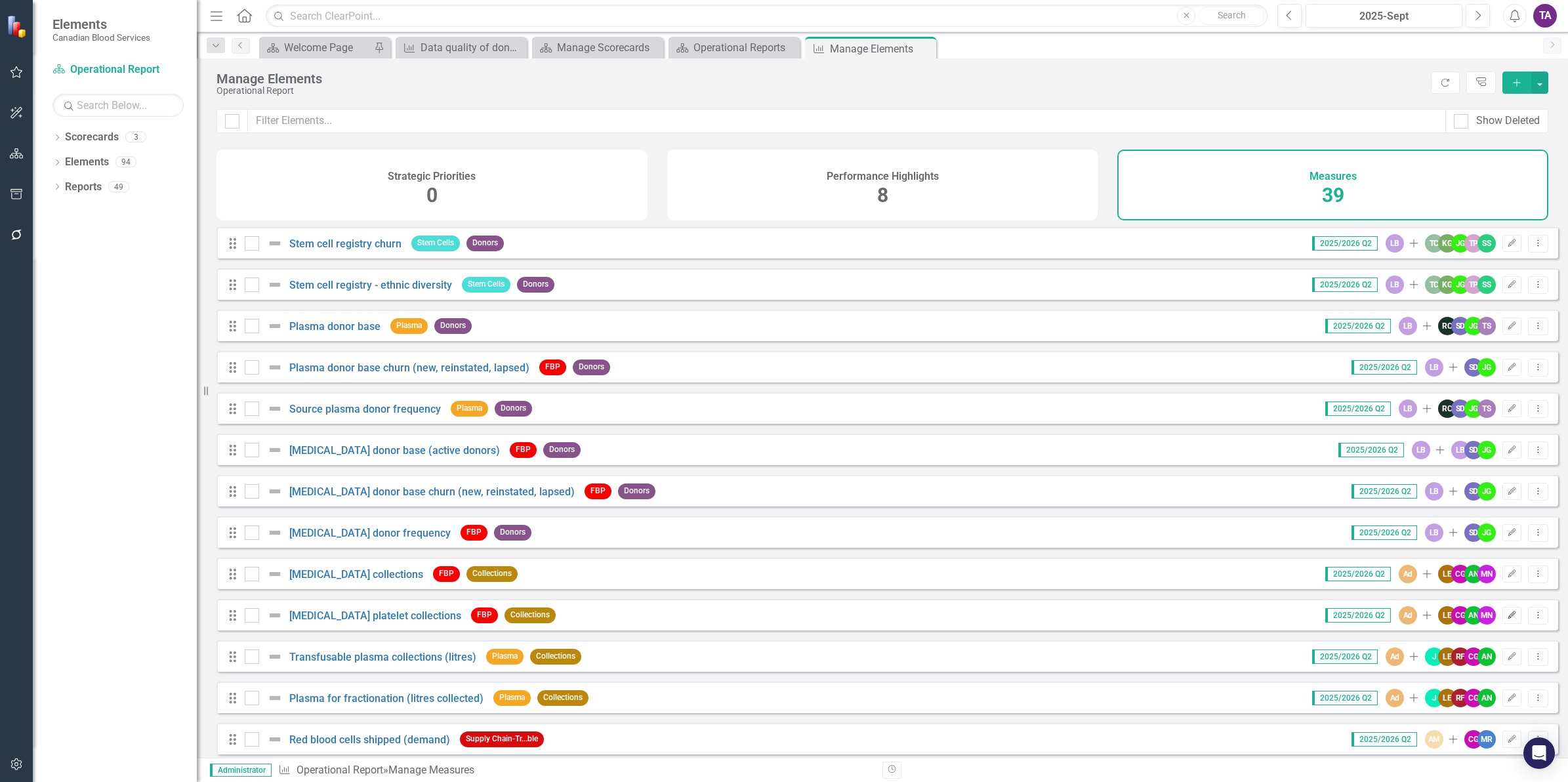
click at [1507, 623] on button "Edit" at bounding box center [1512, 615] width 19 height 17
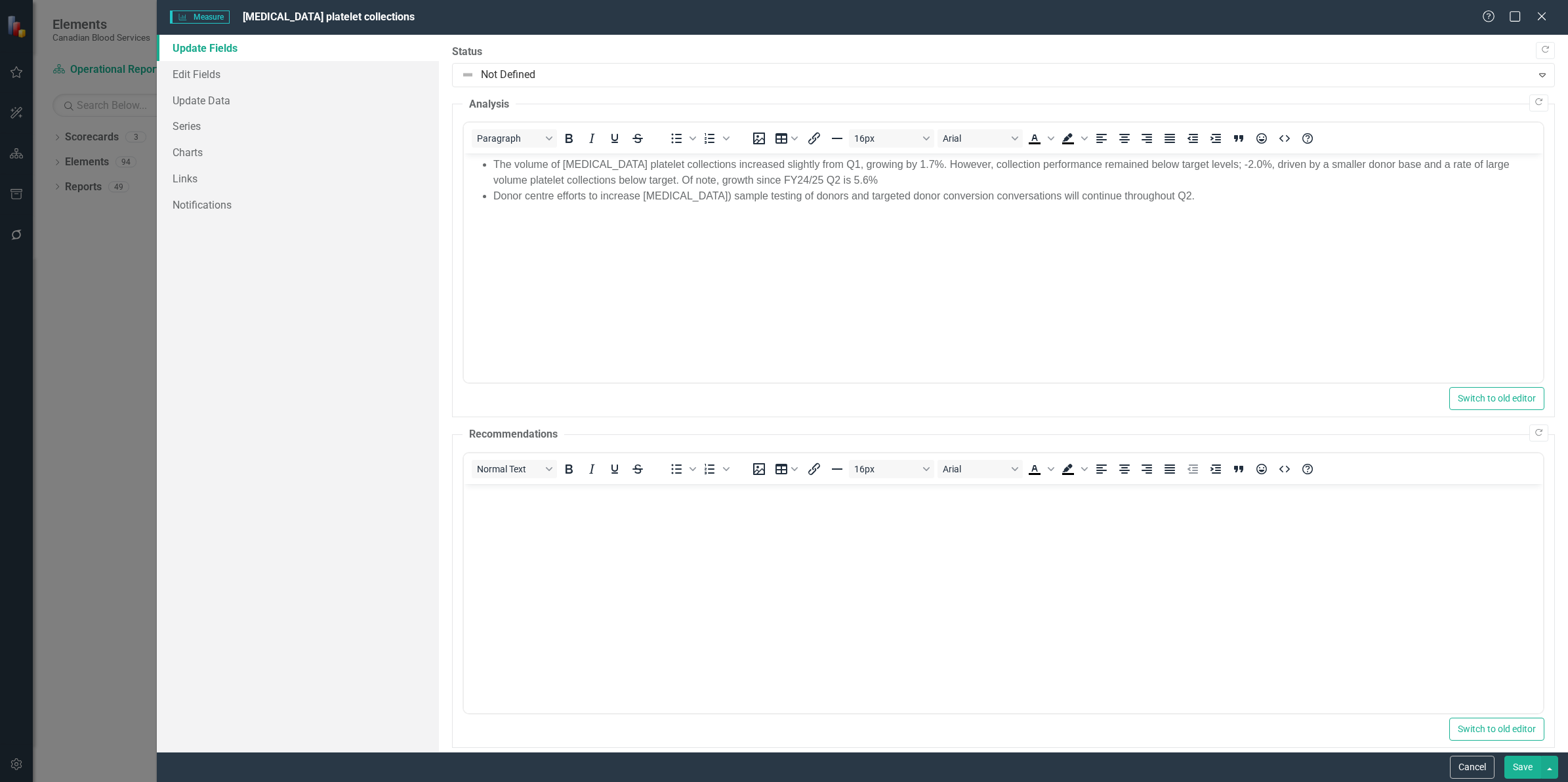
click at [814, 274] on body "The volume of [MEDICAL_DATA] platelet collections increased slightly from Q1, g…" at bounding box center [1003, 251] width 1079 height 197
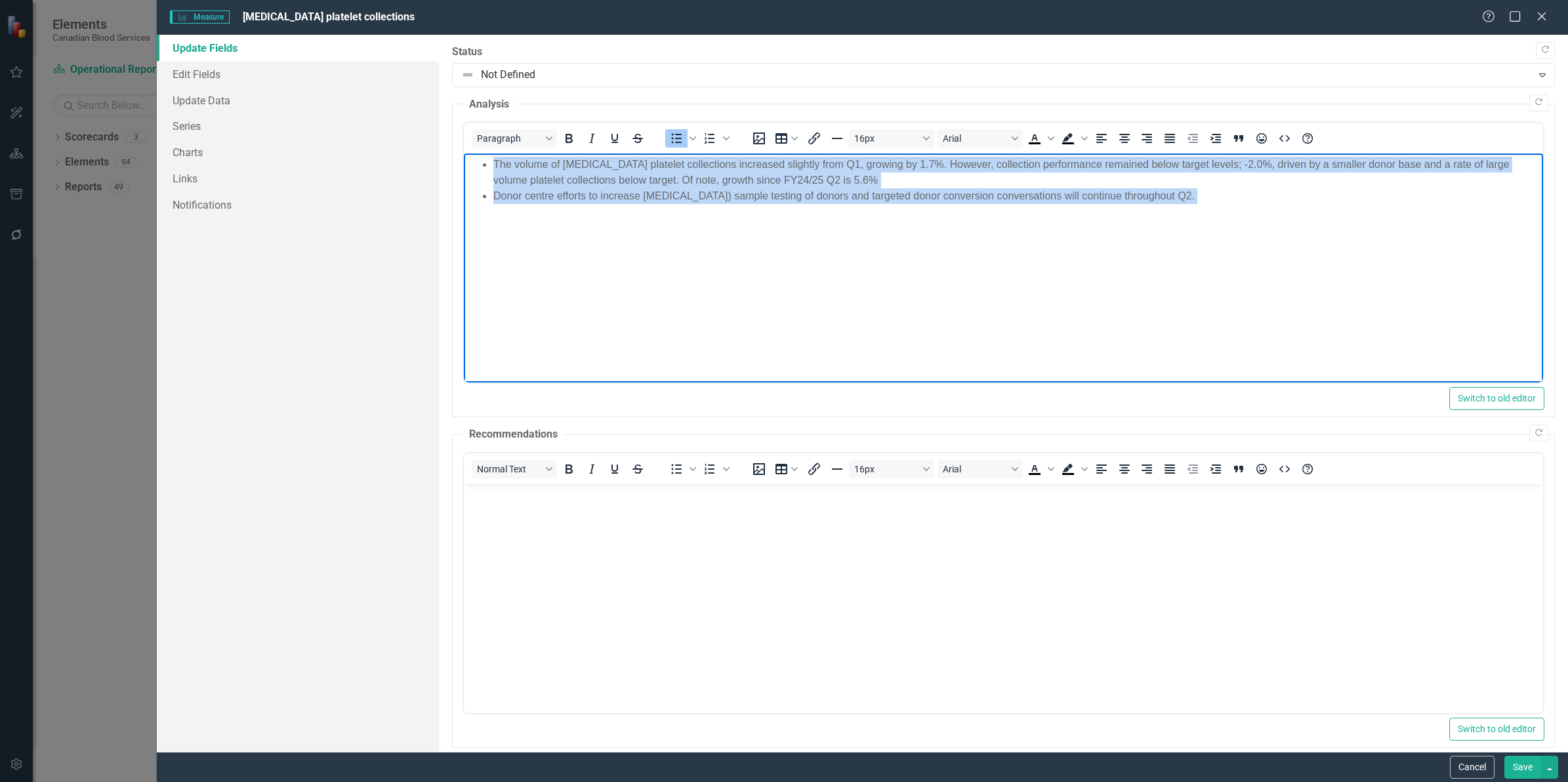
drag, startPoint x: 1300, startPoint y: 208, endPoint x: 475, endPoint y: 166, distance: 826.1
click at [475, 166] on body "The volume of [MEDICAL_DATA] platelet collections increased slightly from Q1, g…" at bounding box center [1003, 251] width 1079 height 197
copy ul "The volume of [MEDICAL_DATA] platelet collections increased slightly from Q1, g…"
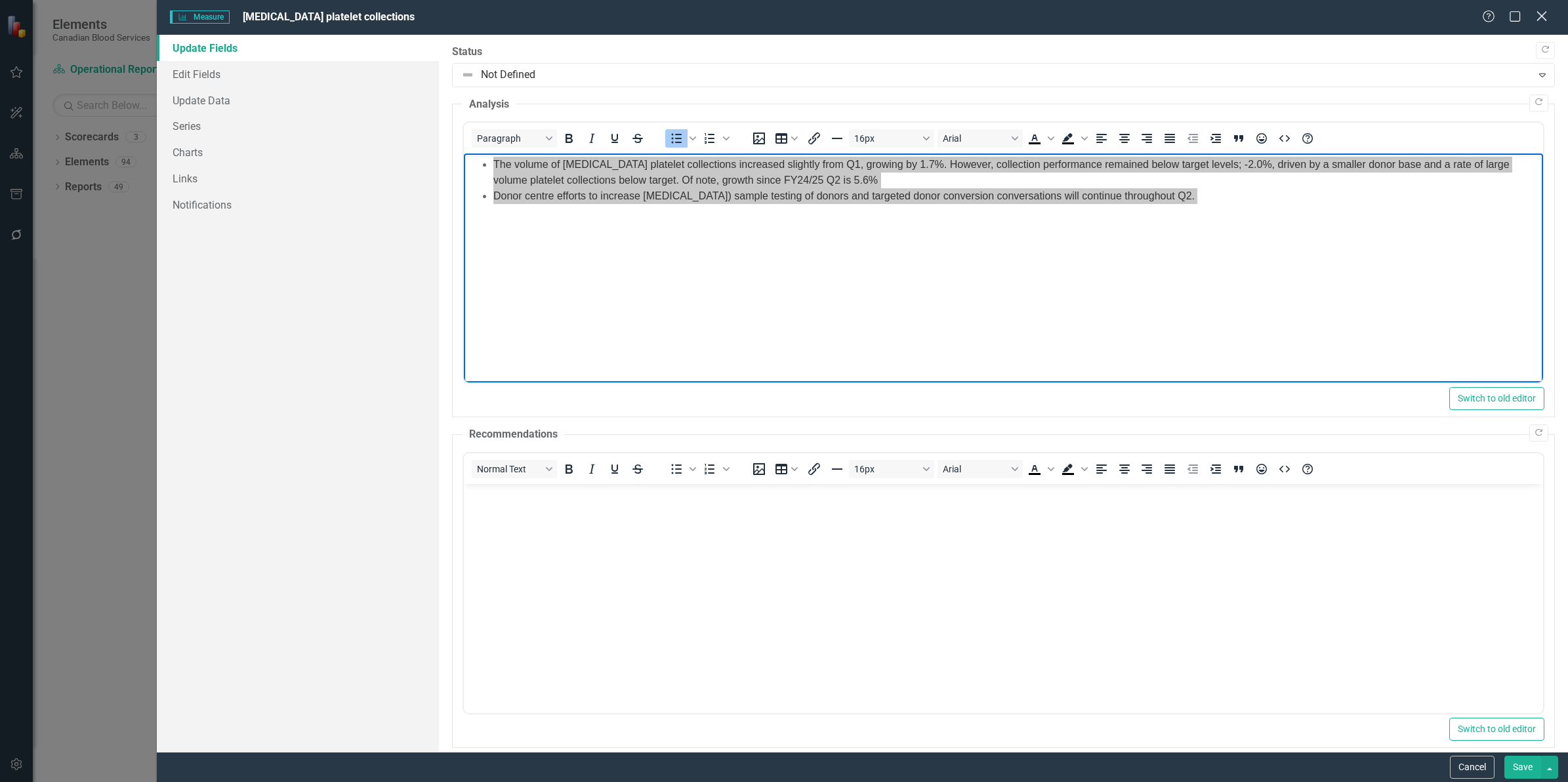
click at [1542, 23] on div "Close" at bounding box center [1541, 18] width 16 height 18
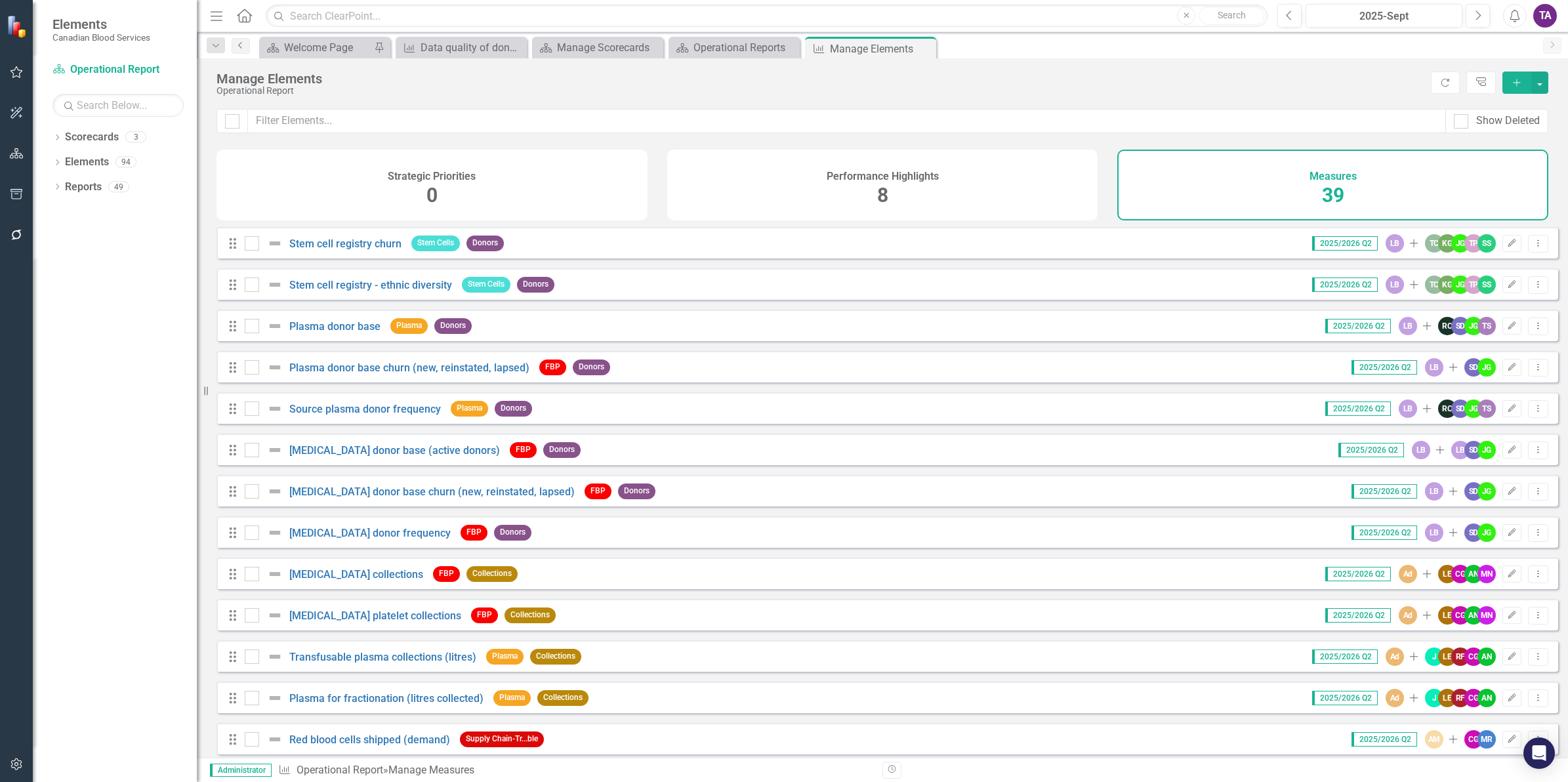
click at [249, 46] on link "Previous" at bounding box center [240, 46] width 18 height 16
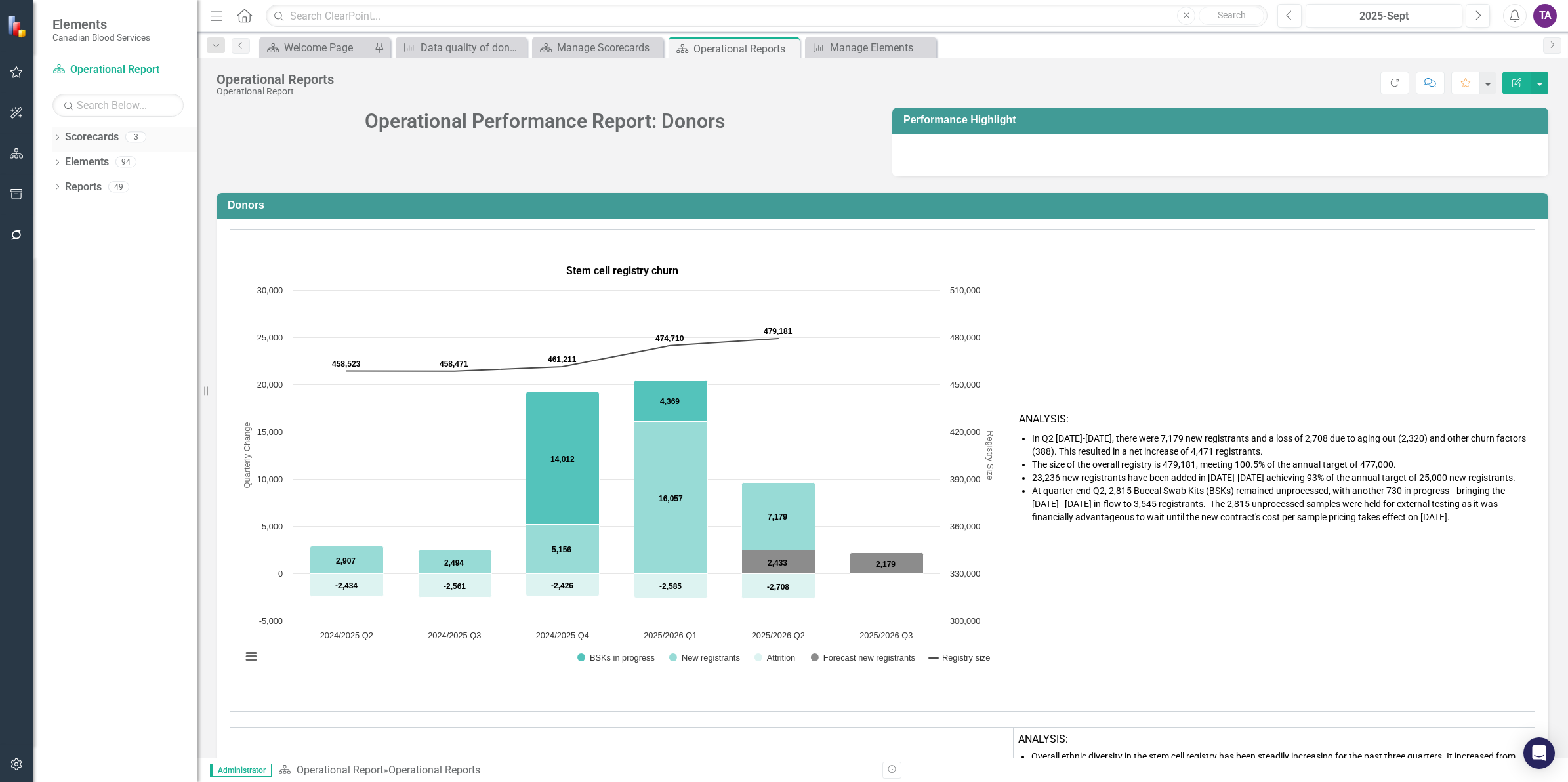
click at [58, 141] on icon "Dropdown" at bounding box center [57, 139] width 10 height 7
click at [121, 163] on link "Strategic Report (2025)" at bounding box center [135, 162] width 124 height 15
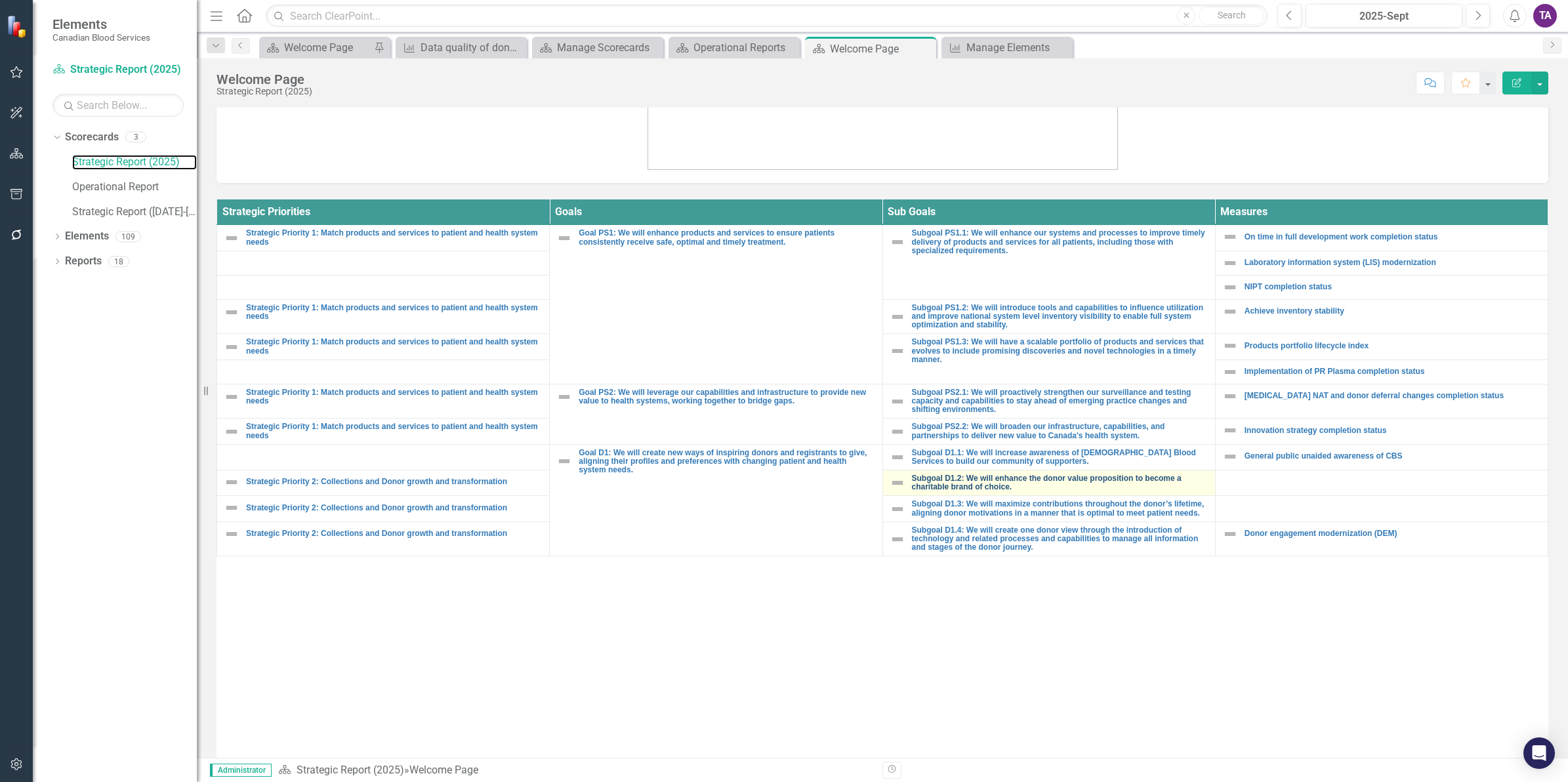
scroll to position [481, 0]
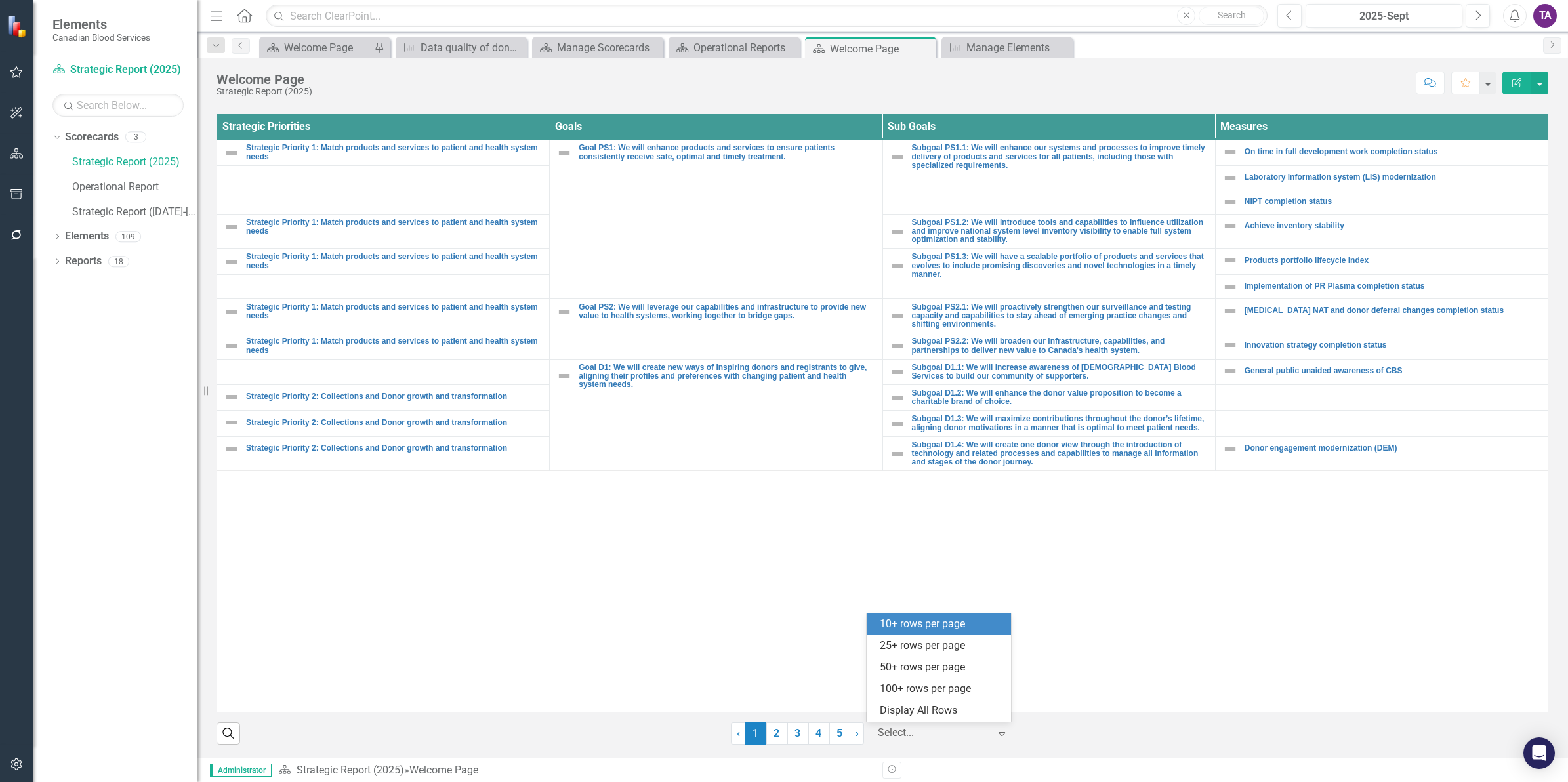
click at [935, 744] on div "Select..." at bounding box center [933, 732] width 124 height 23
click at [933, 705] on div "Display All Rows" at bounding box center [941, 710] width 124 height 15
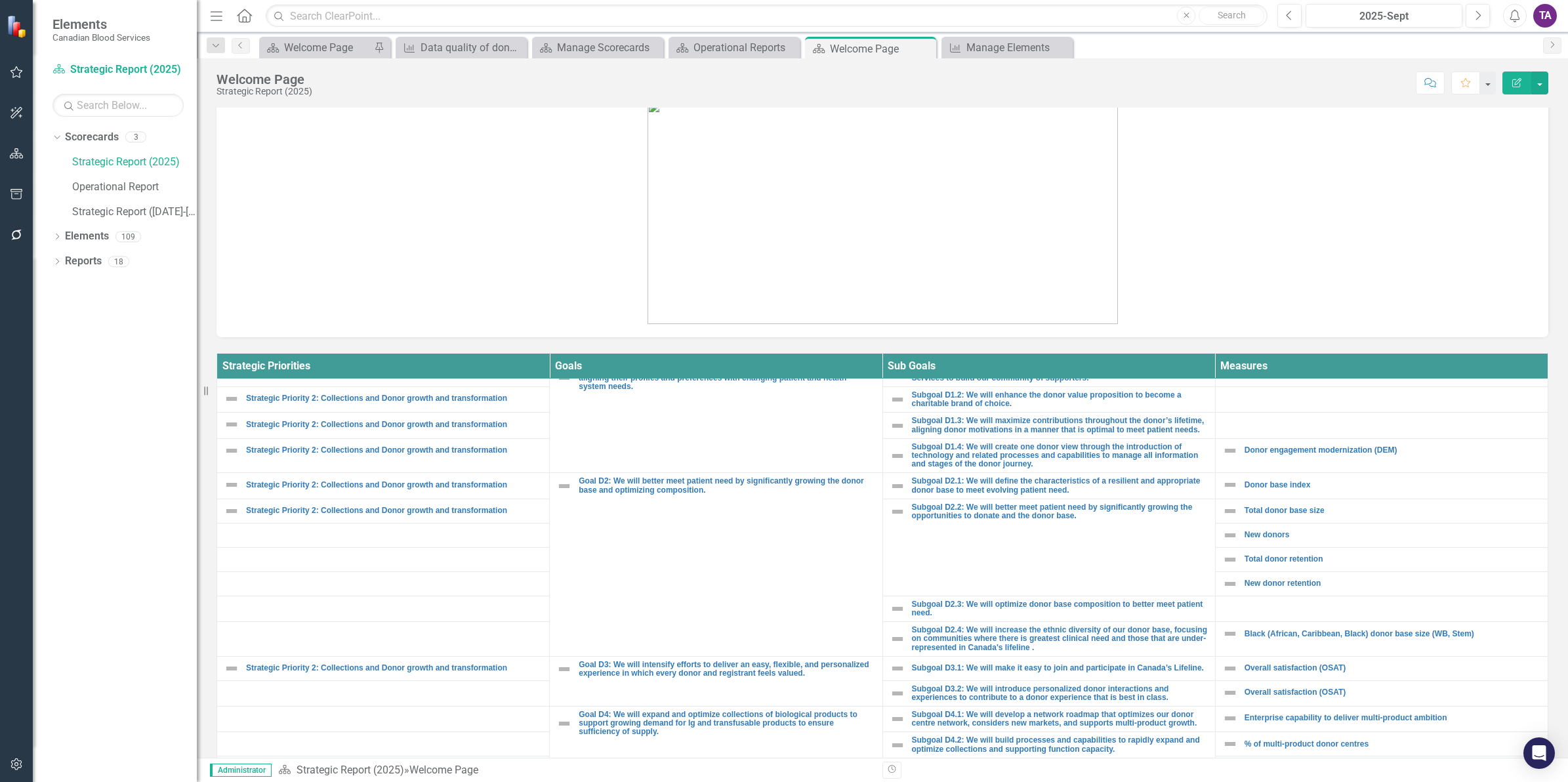
scroll to position [156, 0]
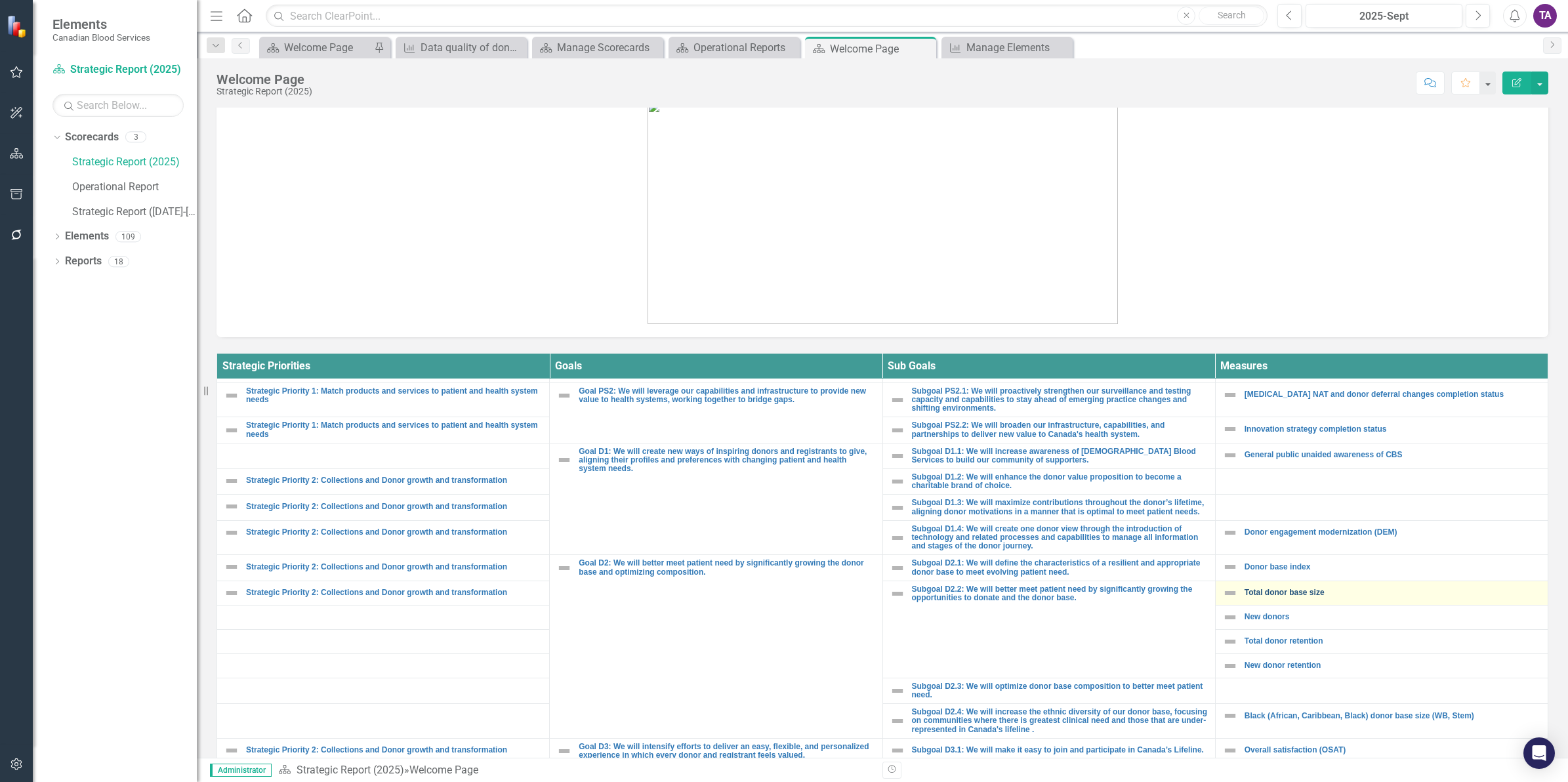
click at [1299, 591] on link "Total donor base size" at bounding box center [1393, 593] width 297 height 9
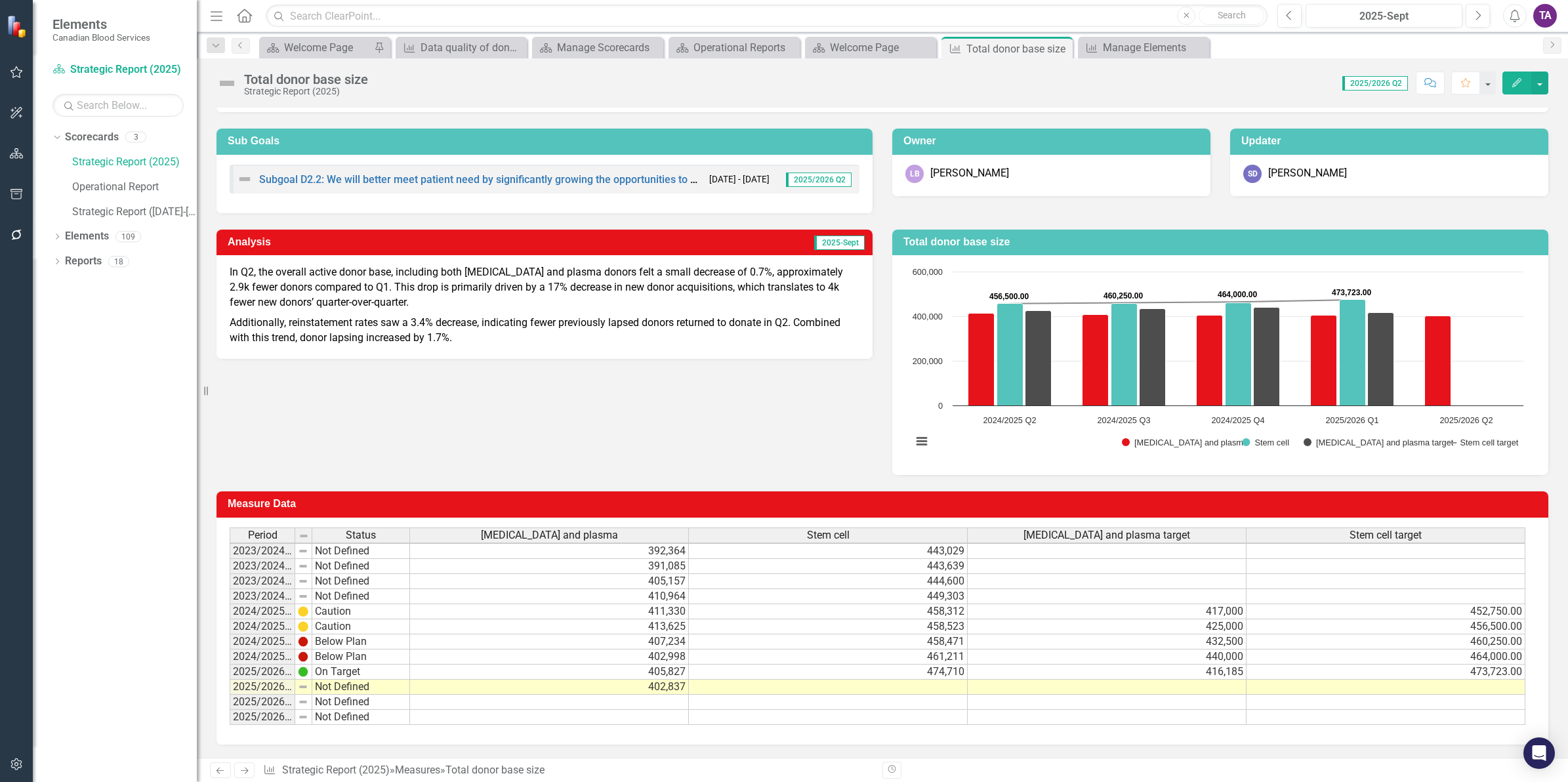
scroll to position [84, 0]
drag, startPoint x: 292, startPoint y: 521, endPoint x: 359, endPoint y: 531, distance: 67.7
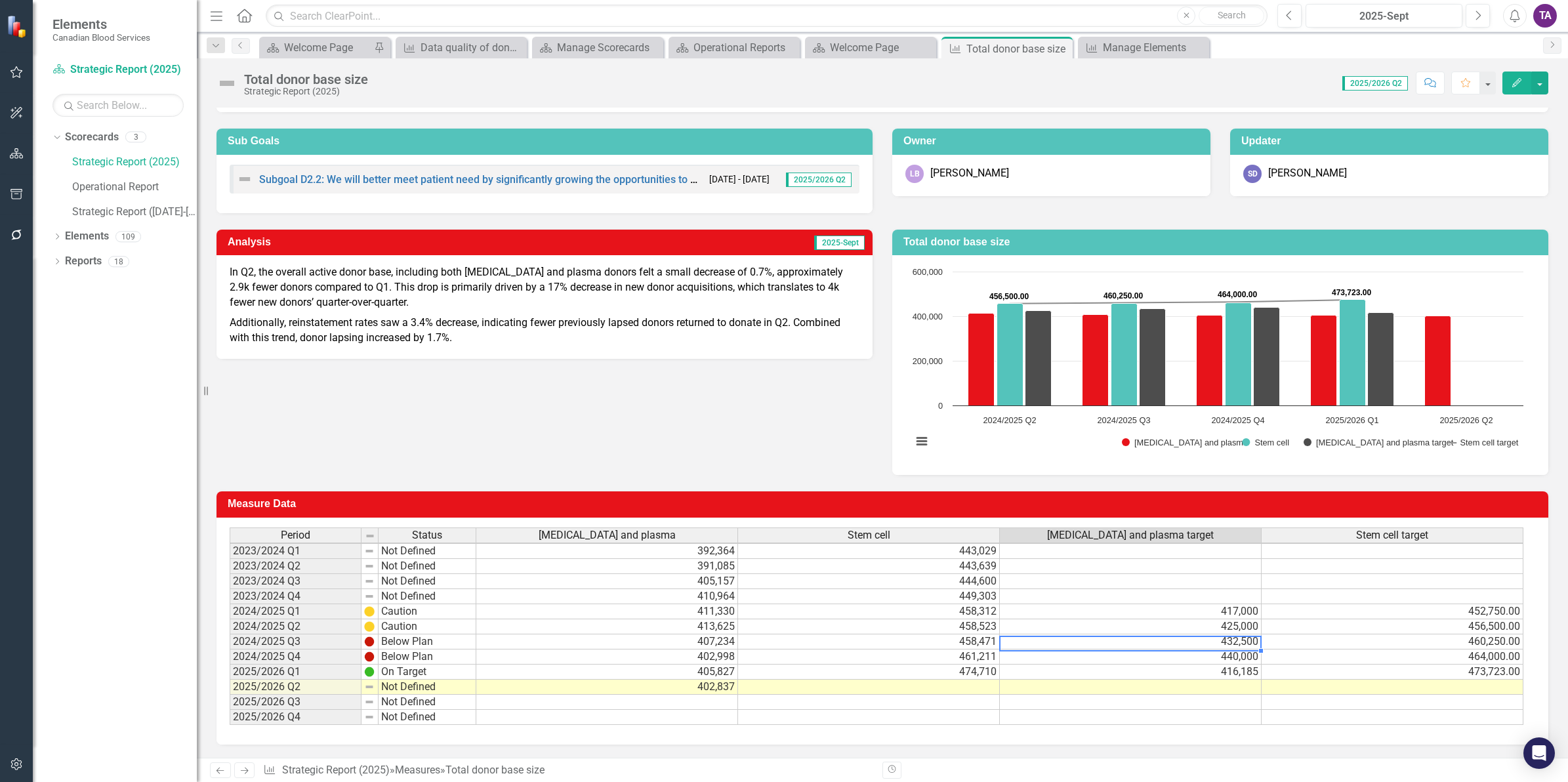
click at [230, 637] on div "Period Status [MEDICAL_DATA] and plasma Stem cell [MEDICAL_DATA] and plasma tar…" at bounding box center [230, 626] width 0 height 197
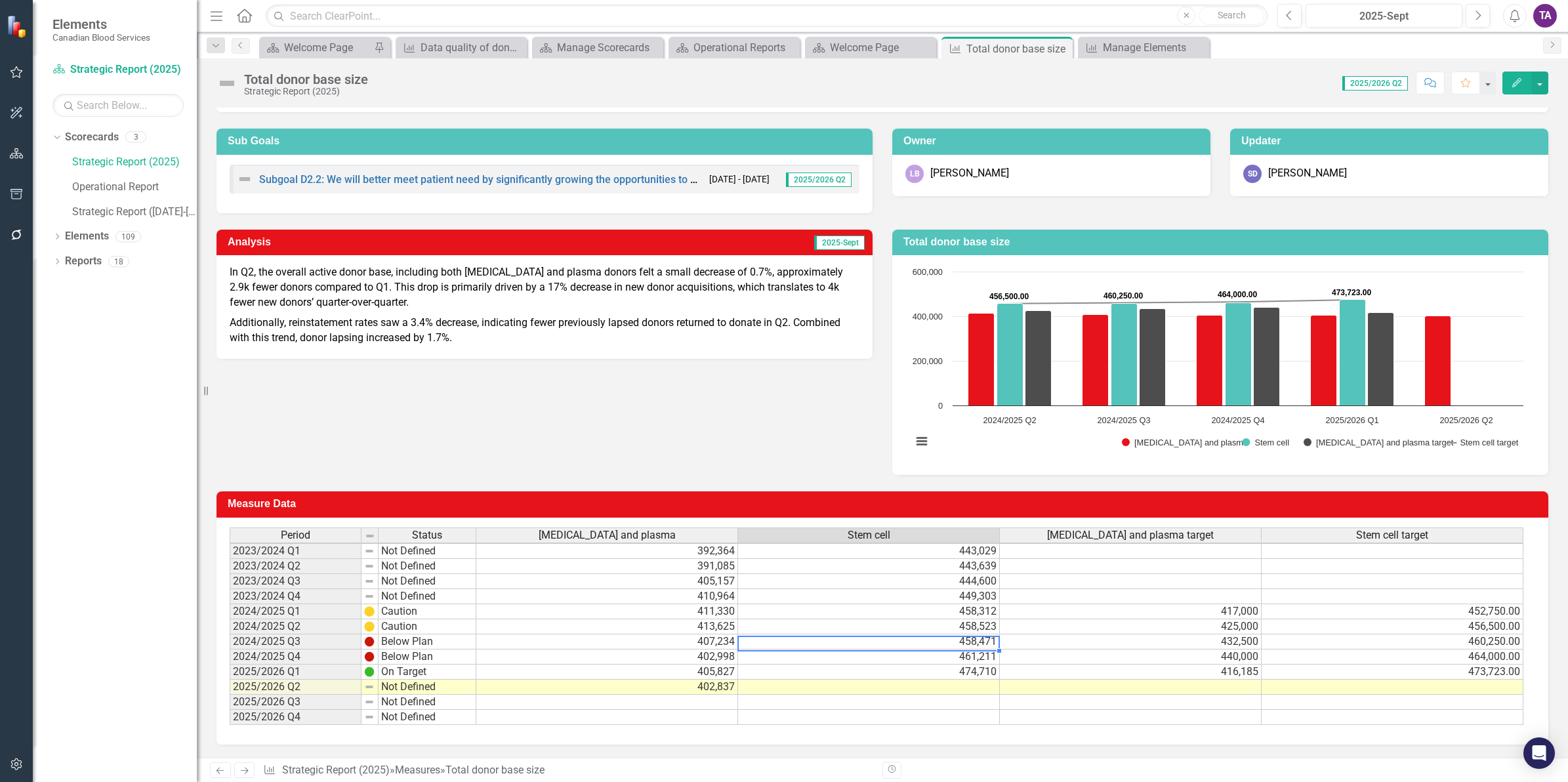
click at [965, 635] on td "458,471" at bounding box center [869, 642] width 262 height 15
click at [961, 664] on td "474,710" at bounding box center [869, 672] width 262 height 15
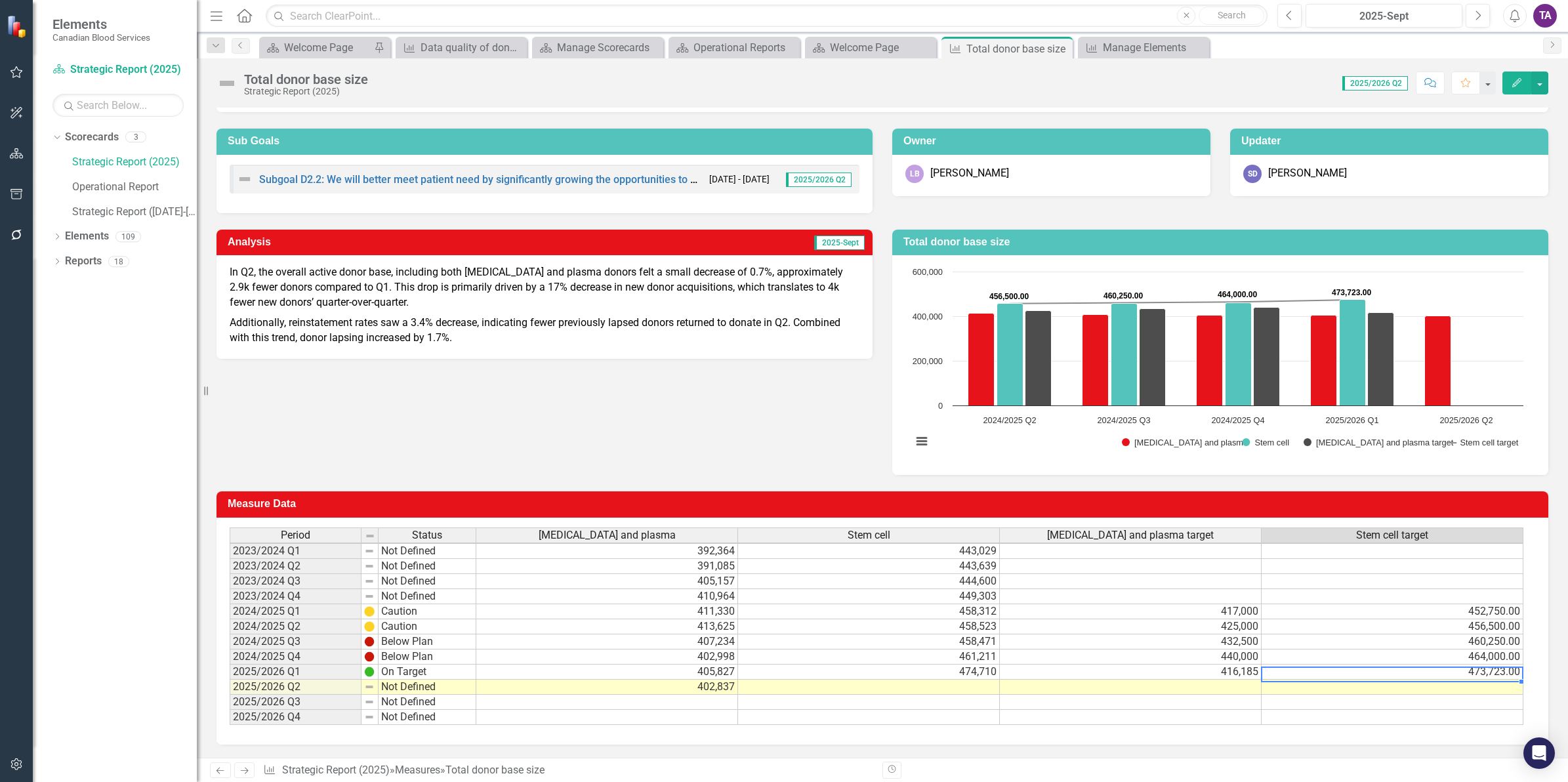
click at [1337, 664] on td "473,723.00" at bounding box center [1393, 672] width 262 height 15
click at [1451, 664] on td "473,723.00" at bounding box center [1393, 672] width 262 height 15
click at [1445, 680] on td at bounding box center [1393, 687] width 262 height 15
click at [1447, 664] on td "473,723.00" at bounding box center [1393, 672] width 262 height 15
click at [102, 189] on link "Operational Report" at bounding box center [135, 187] width 124 height 15
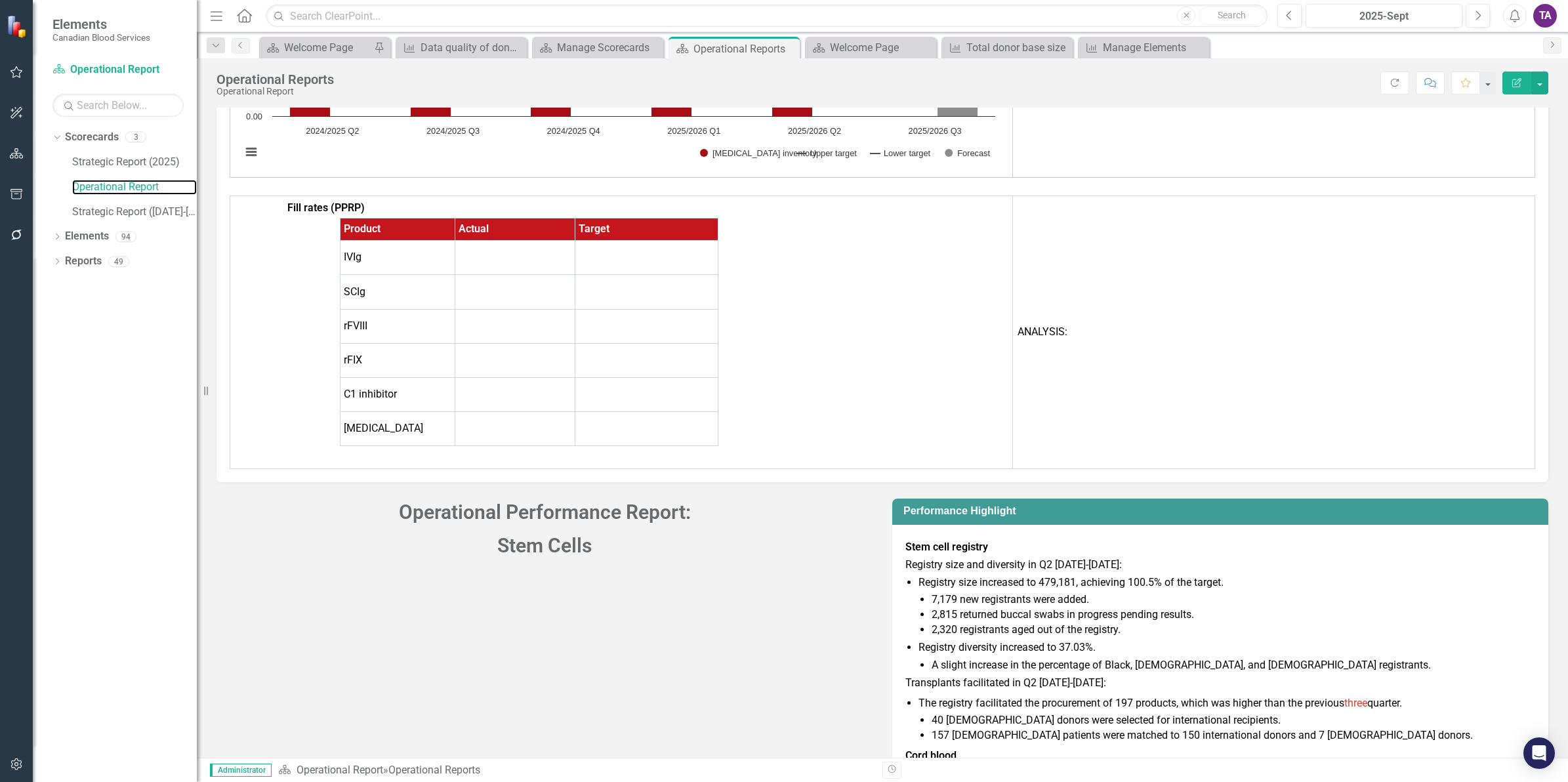
scroll to position [6542, 0]
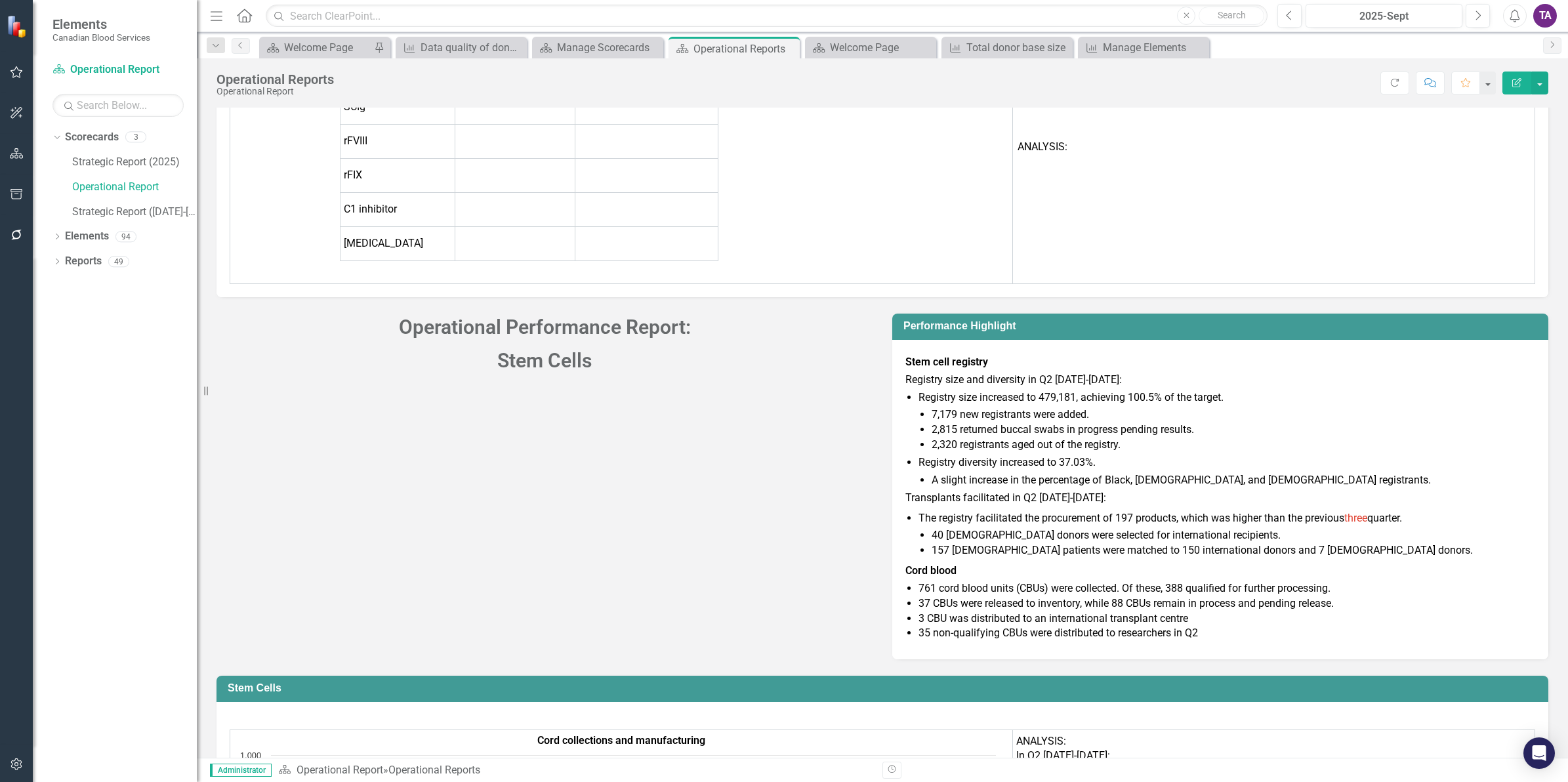
click at [1026, 407] on li "7,179 new registrants were added." at bounding box center [1233, 414] width 604 height 15
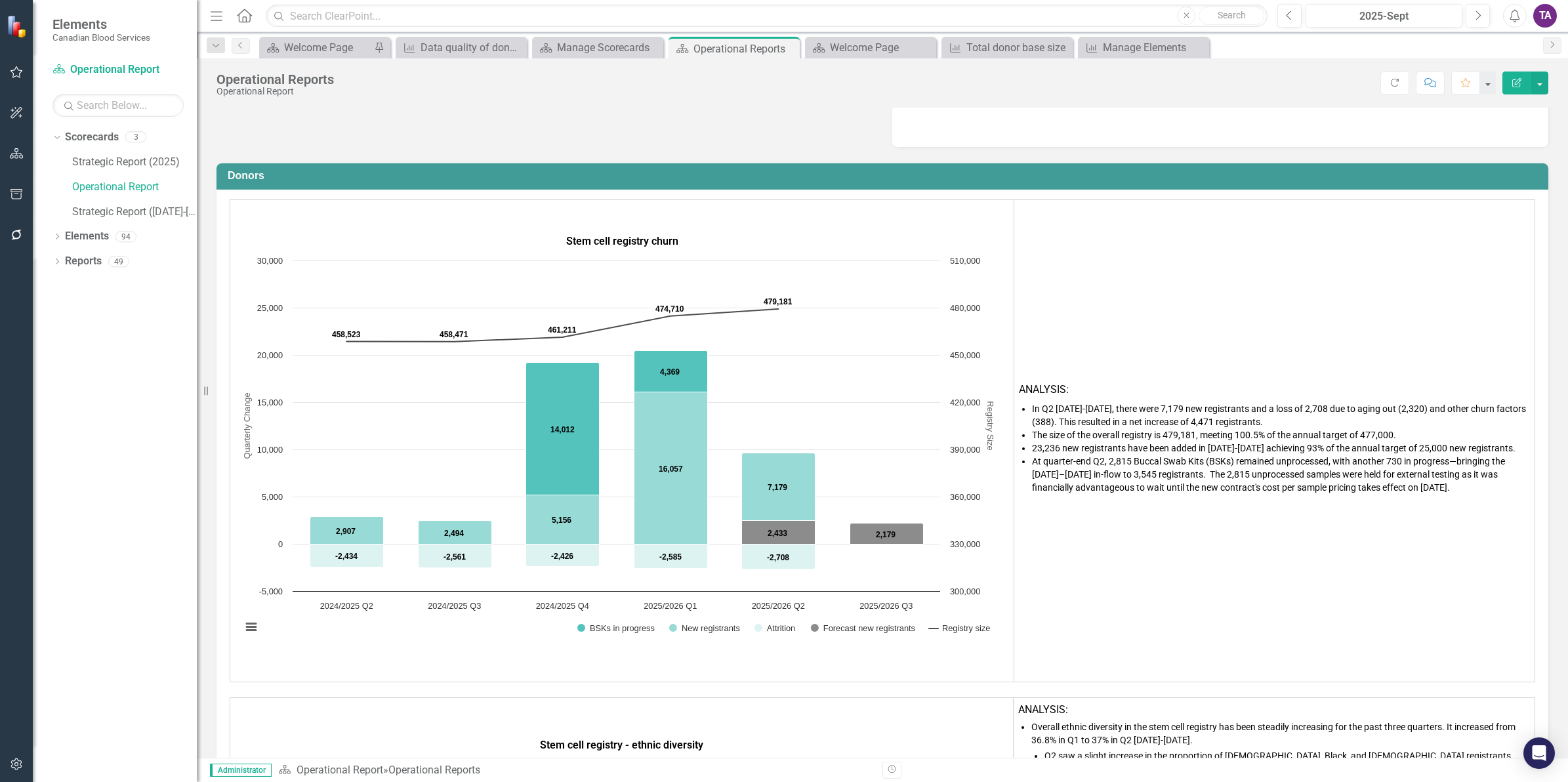
scroll to position [0, 0]
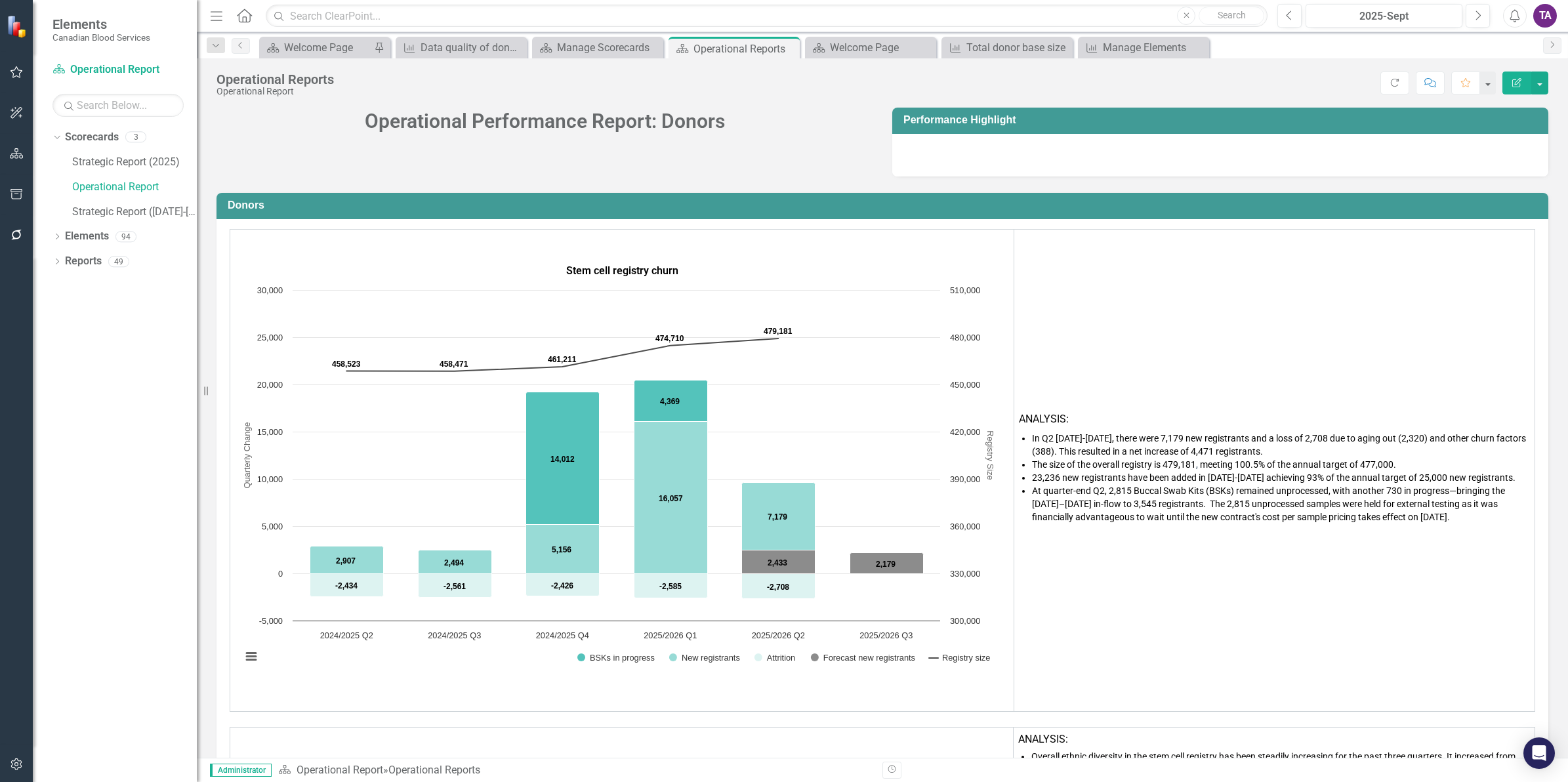
click at [1199, 466] on span "The size of the overall registry is 479,181 , meeting 100.5% of the annual targ…" at bounding box center [1214, 464] width 364 height 10
click at [84, 236] on link "Elements" at bounding box center [87, 236] width 44 height 15
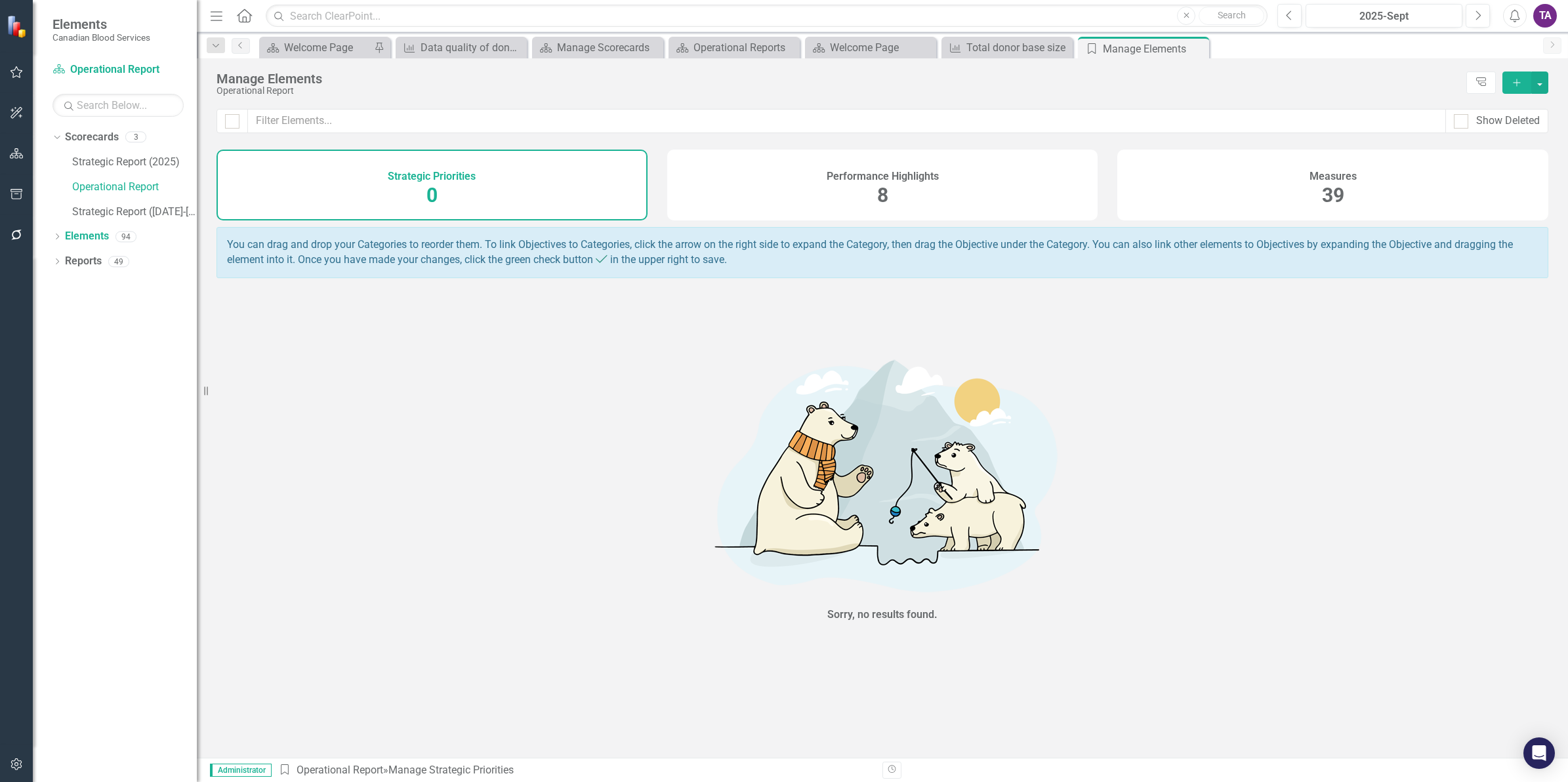
click at [1297, 177] on div "Measures 39" at bounding box center [1333, 185] width 431 height 71
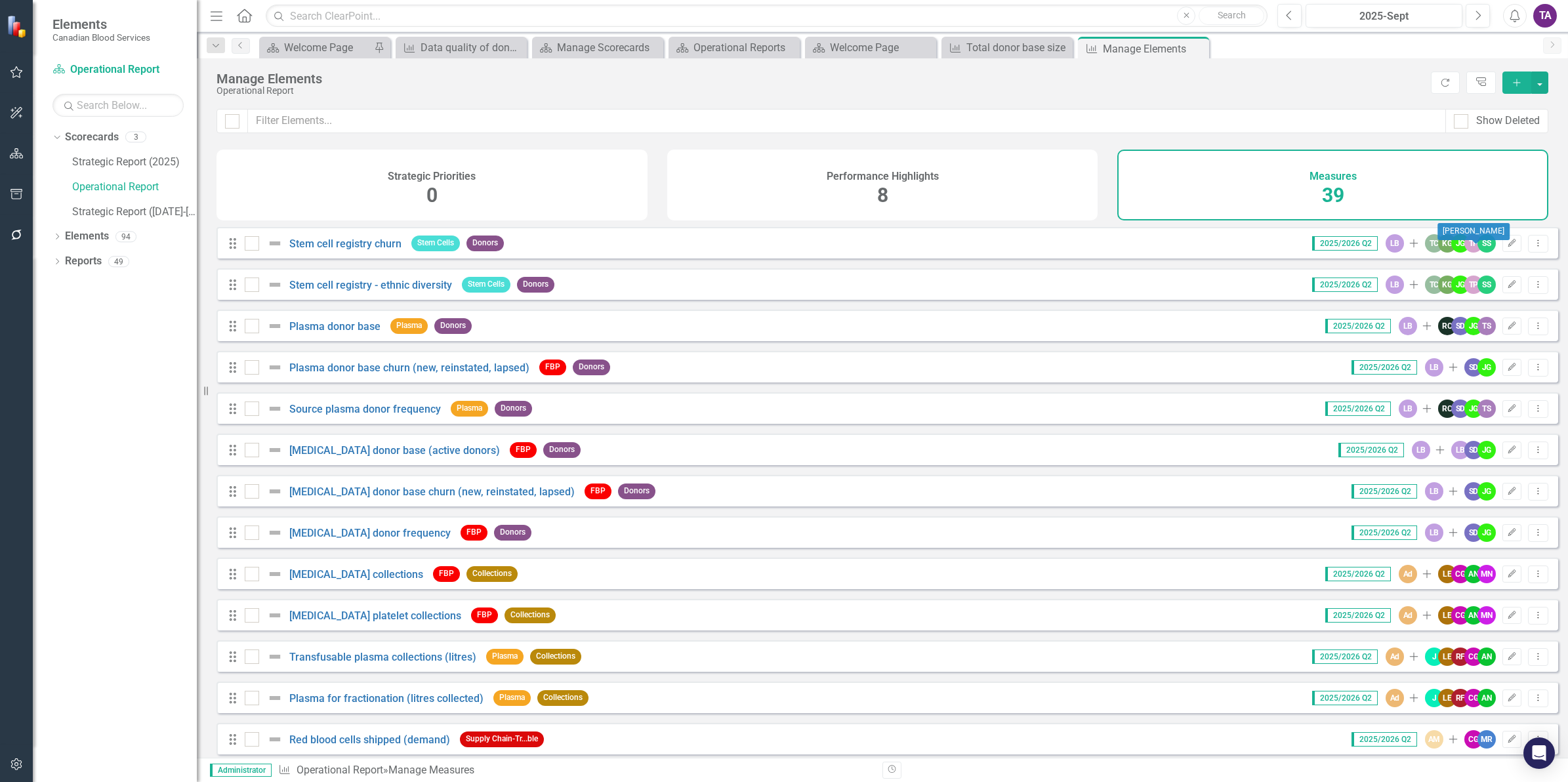
click at [1477, 252] on div "SS" at bounding box center [1486, 243] width 18 height 18
click at [1507, 247] on icon "Edit" at bounding box center [1511, 243] width 10 height 8
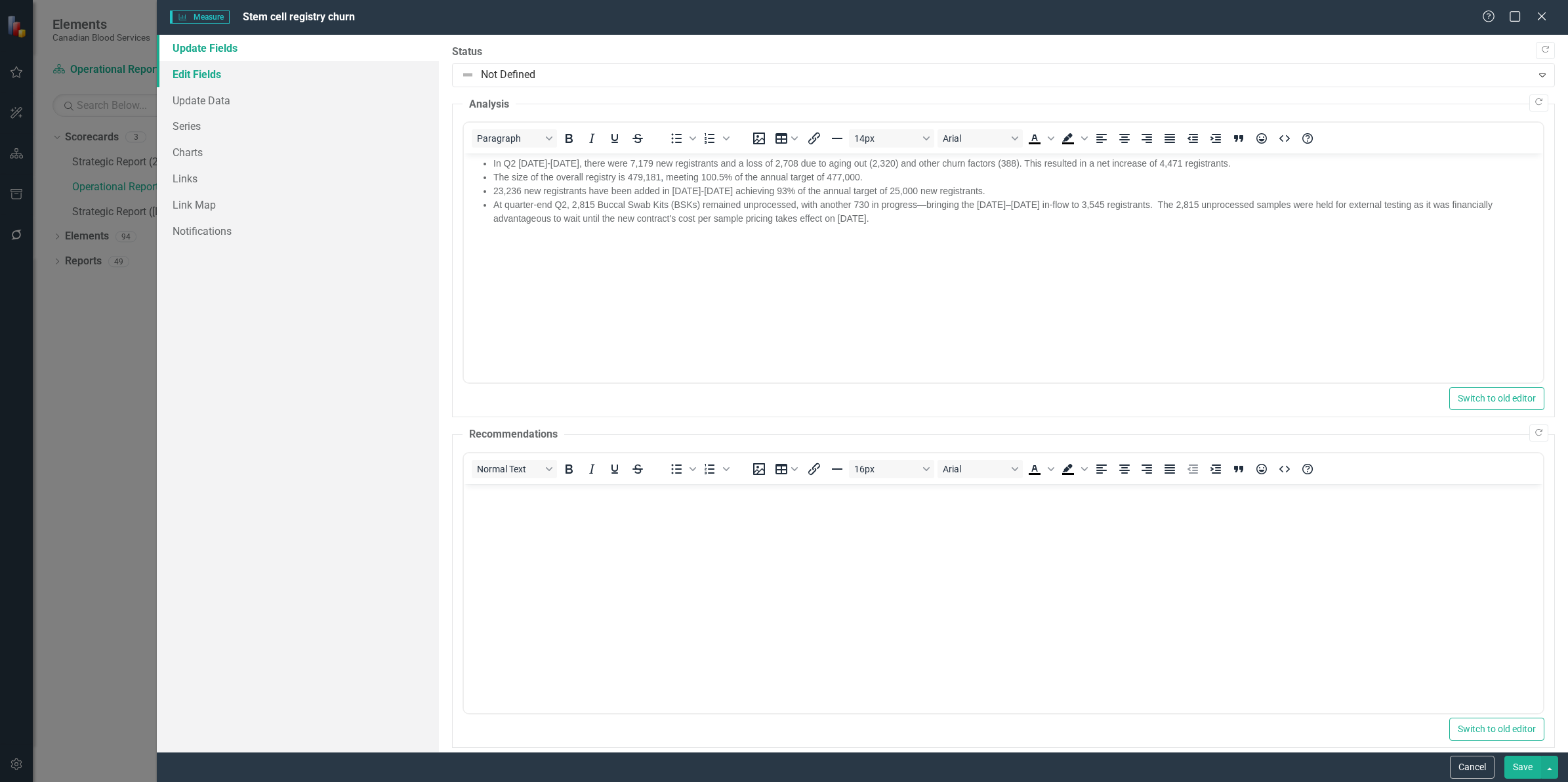
click at [198, 75] on link "Edit Fields" at bounding box center [298, 74] width 282 height 26
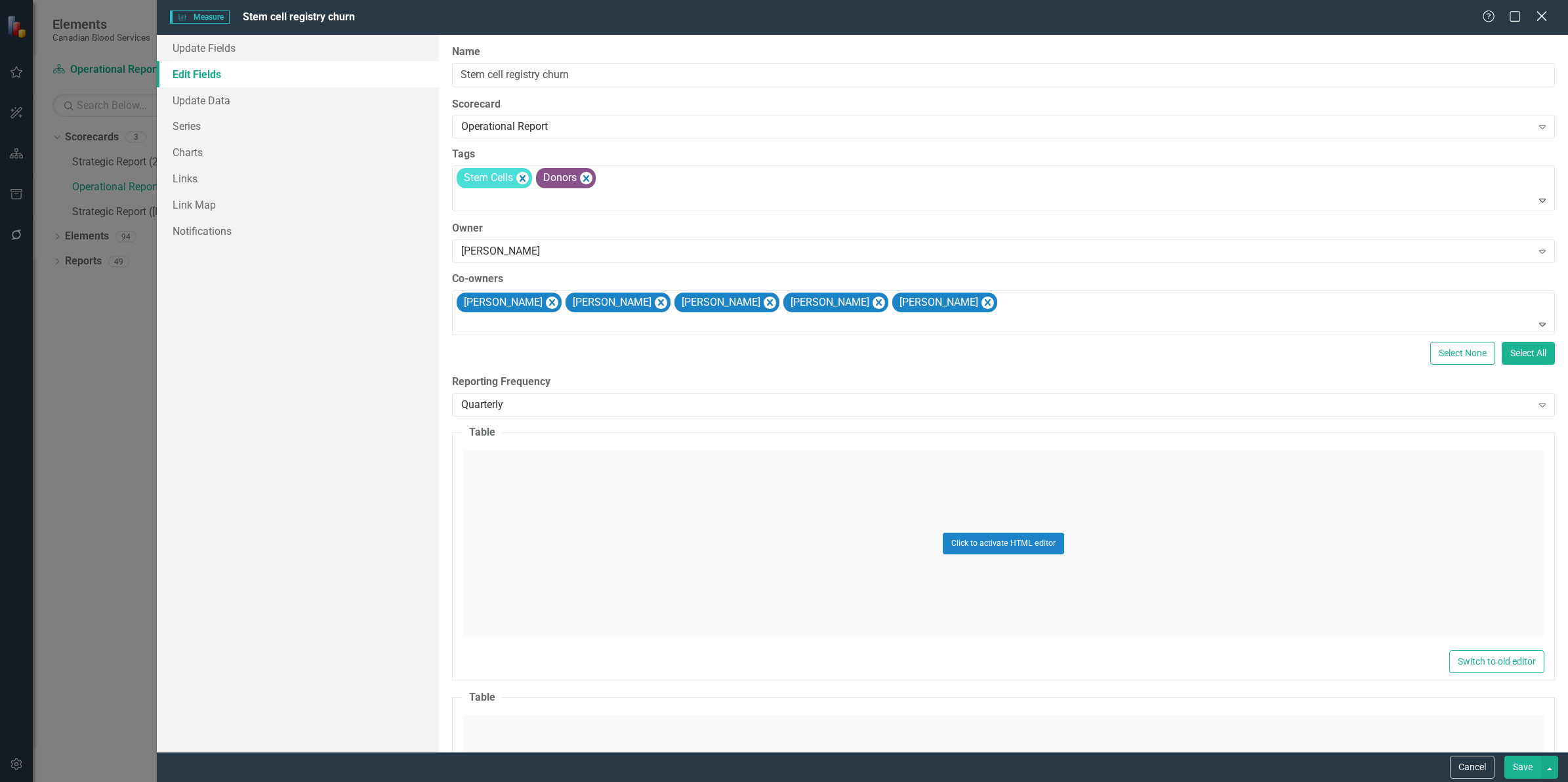
click at [1540, 14] on icon "Close" at bounding box center [1541, 15] width 16 height 12
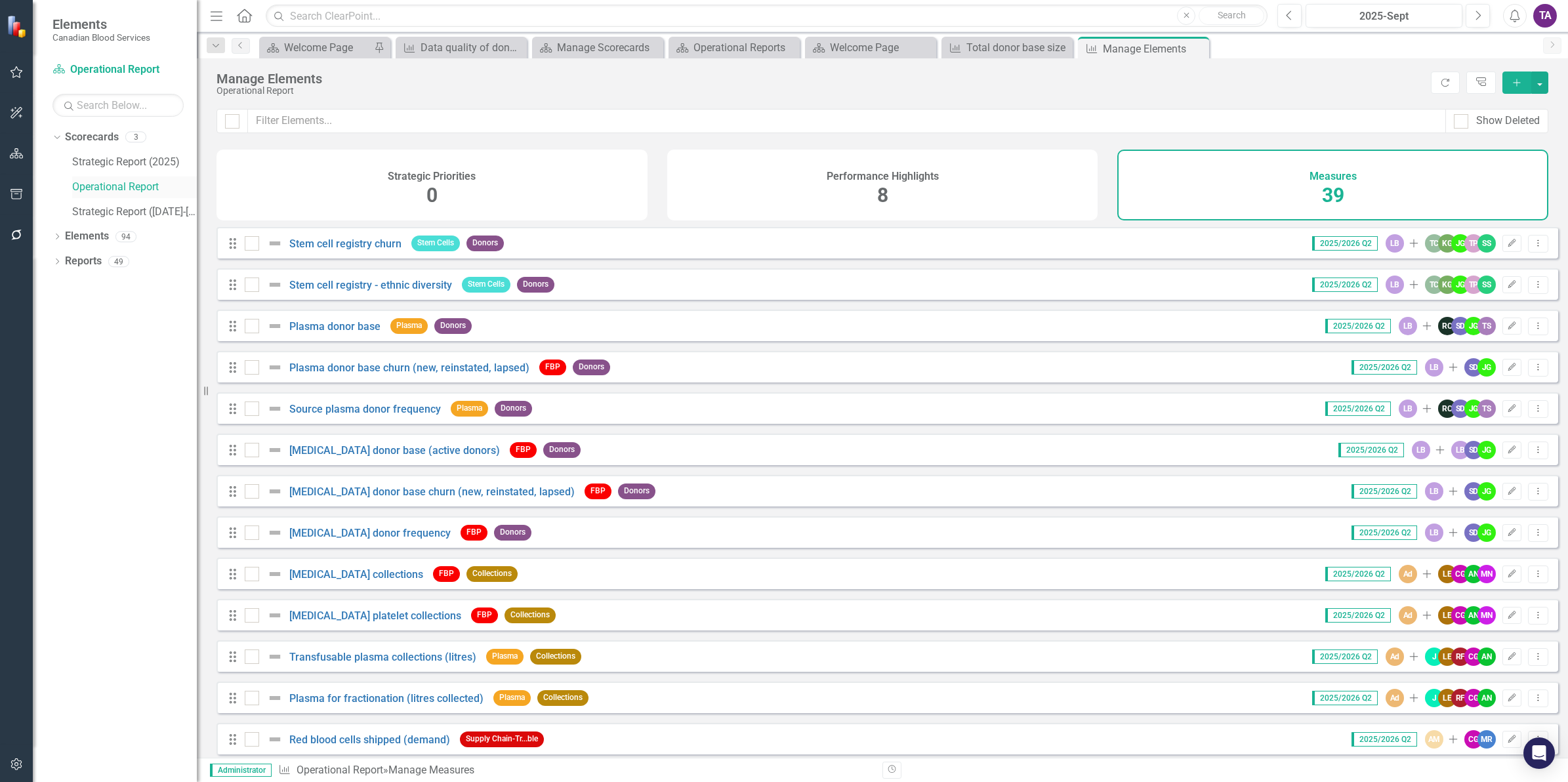
click at [99, 187] on link "Operational Report" at bounding box center [135, 187] width 124 height 15
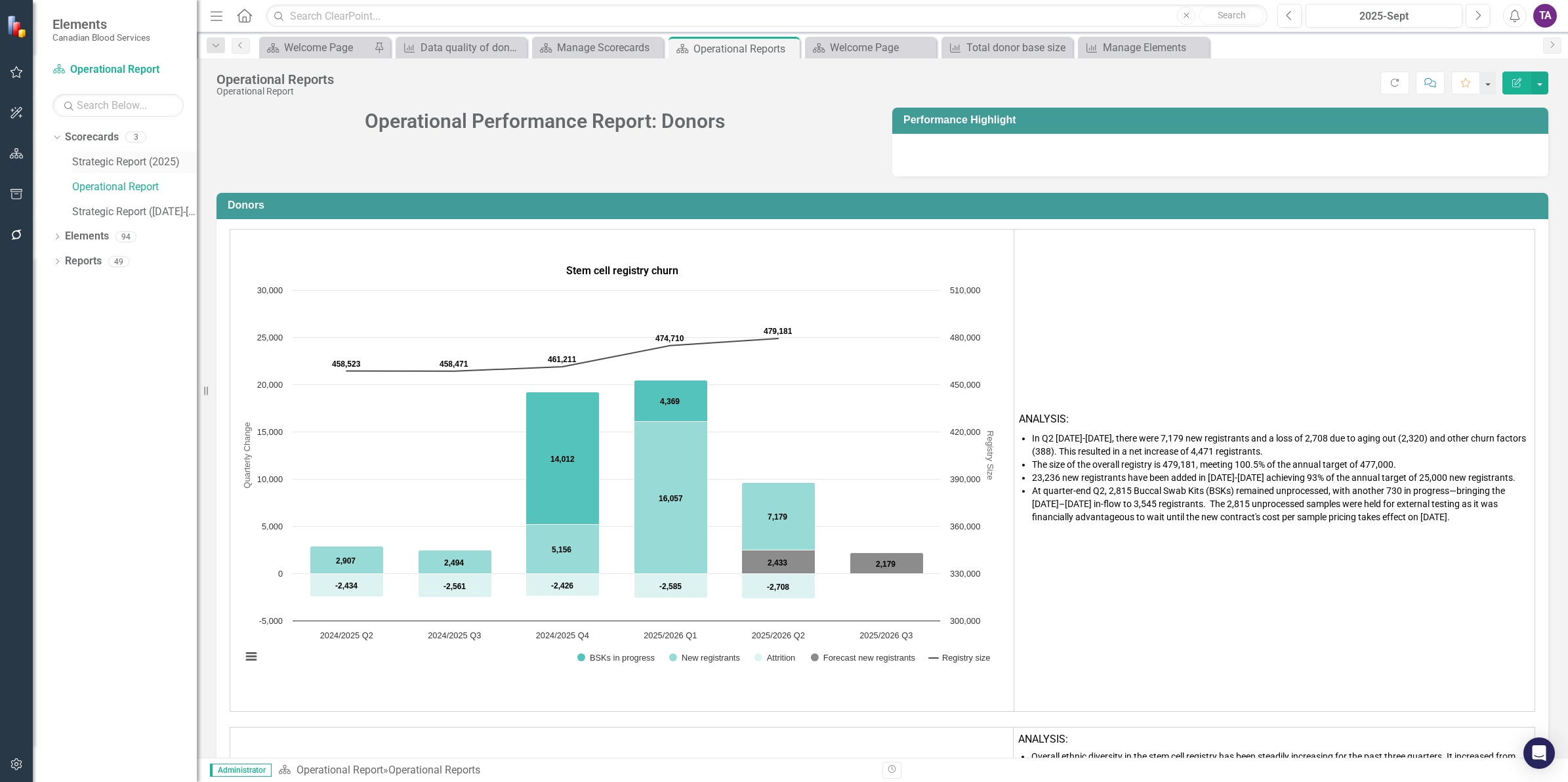
click at [132, 162] on link "Strategic Report (2025)" at bounding box center [135, 162] width 124 height 15
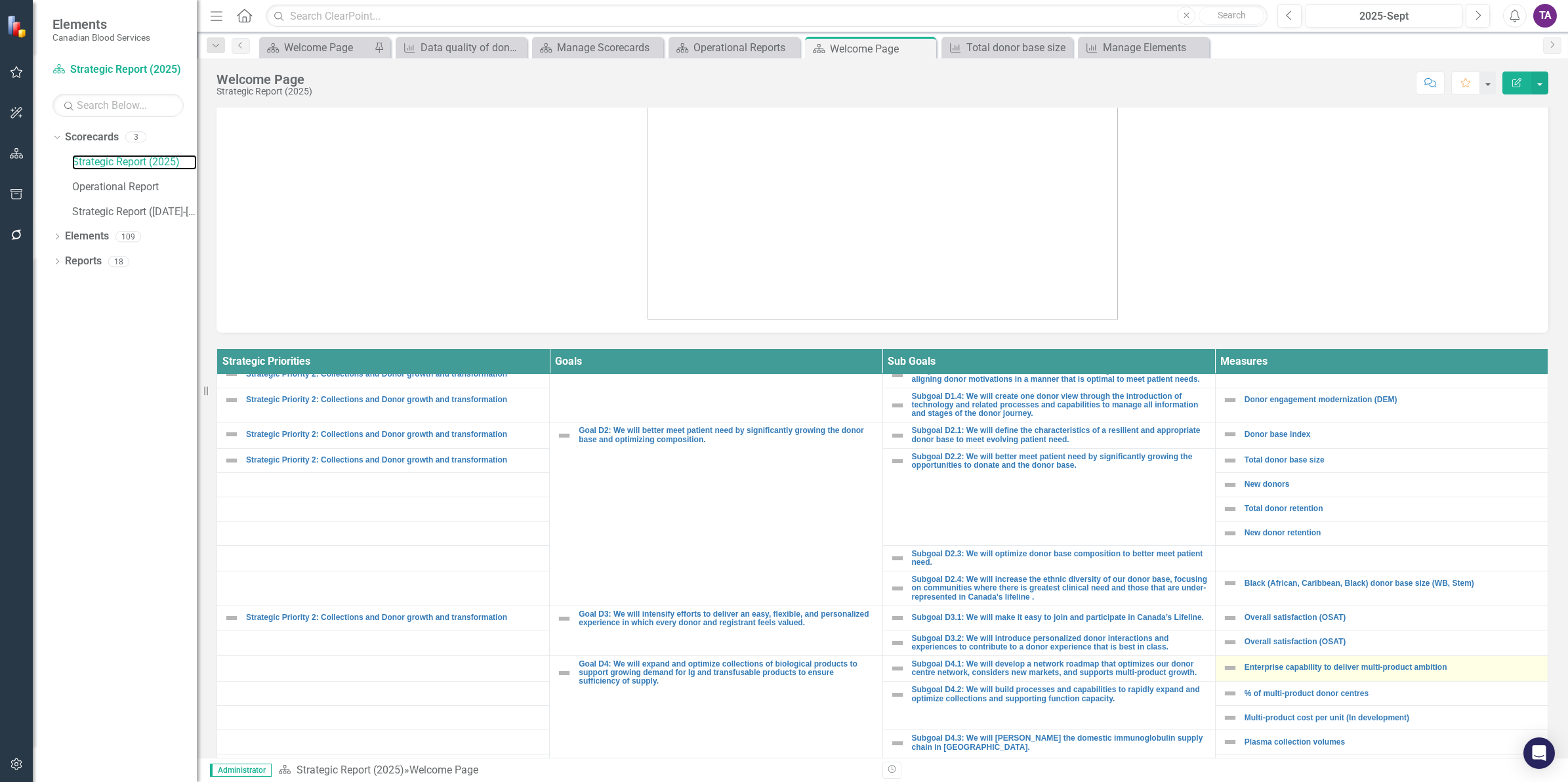
scroll to position [246, 0]
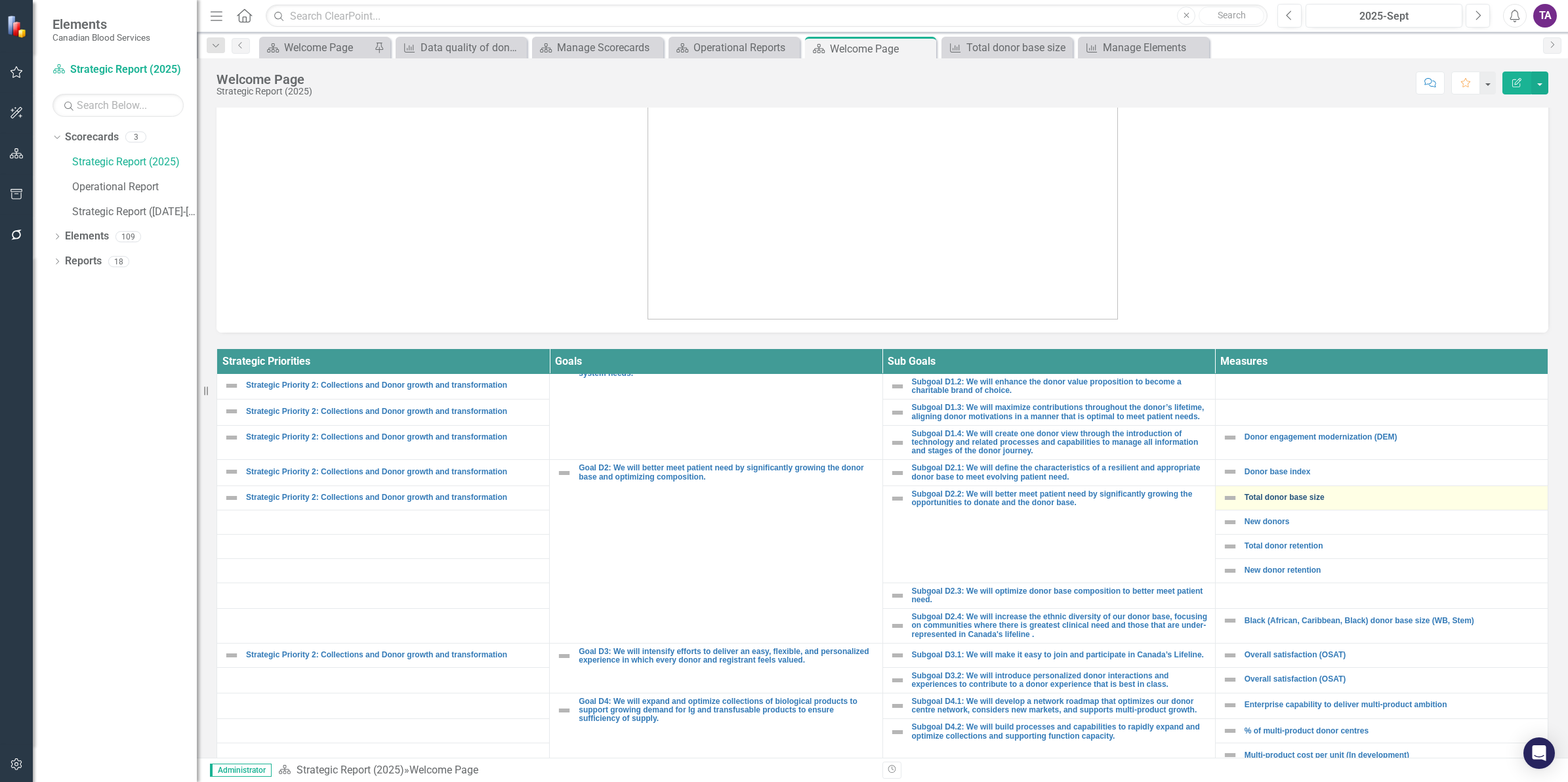
click at [1269, 501] on link "Total donor base size" at bounding box center [1393, 498] width 297 height 9
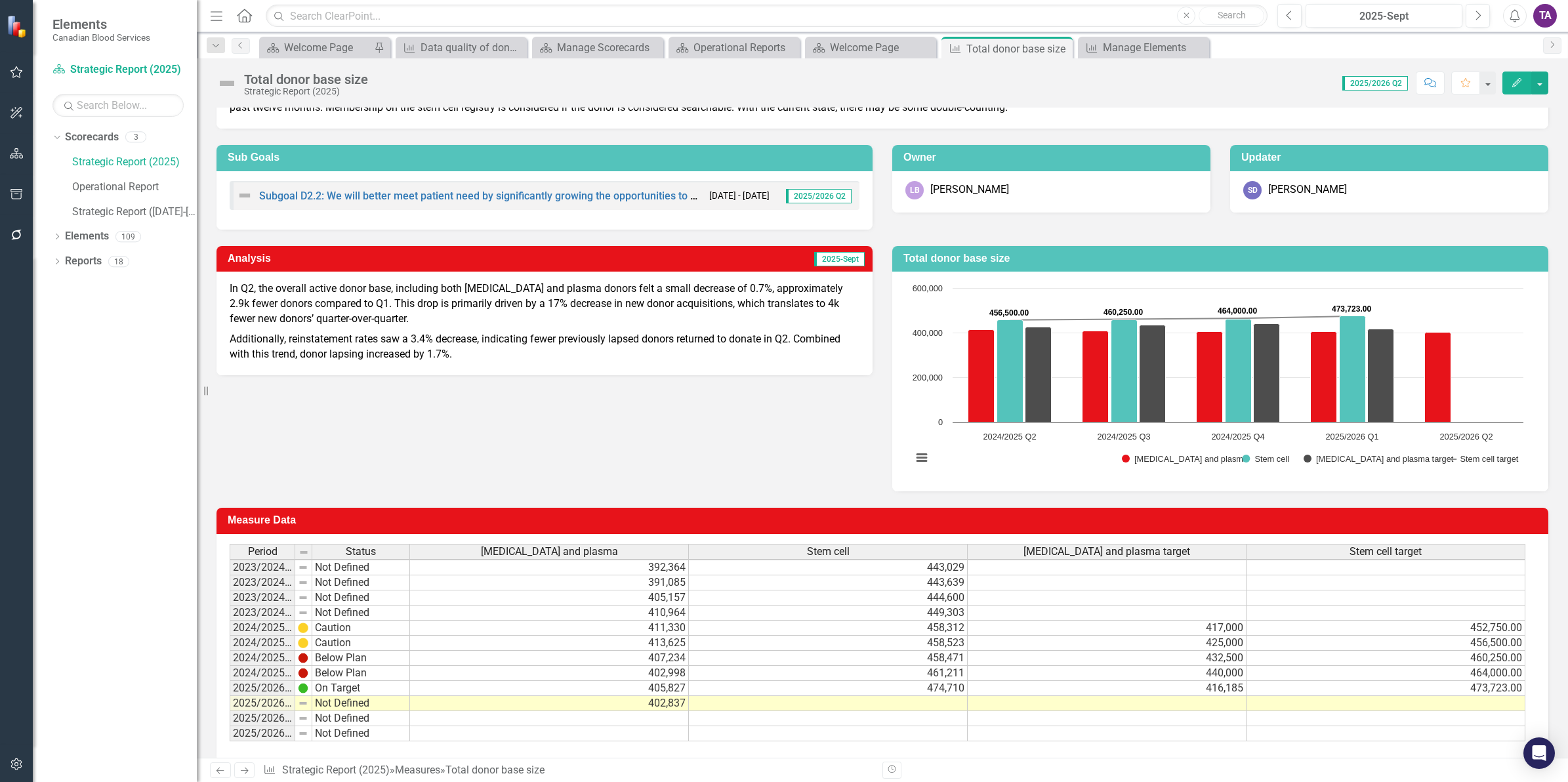
scroll to position [82, 0]
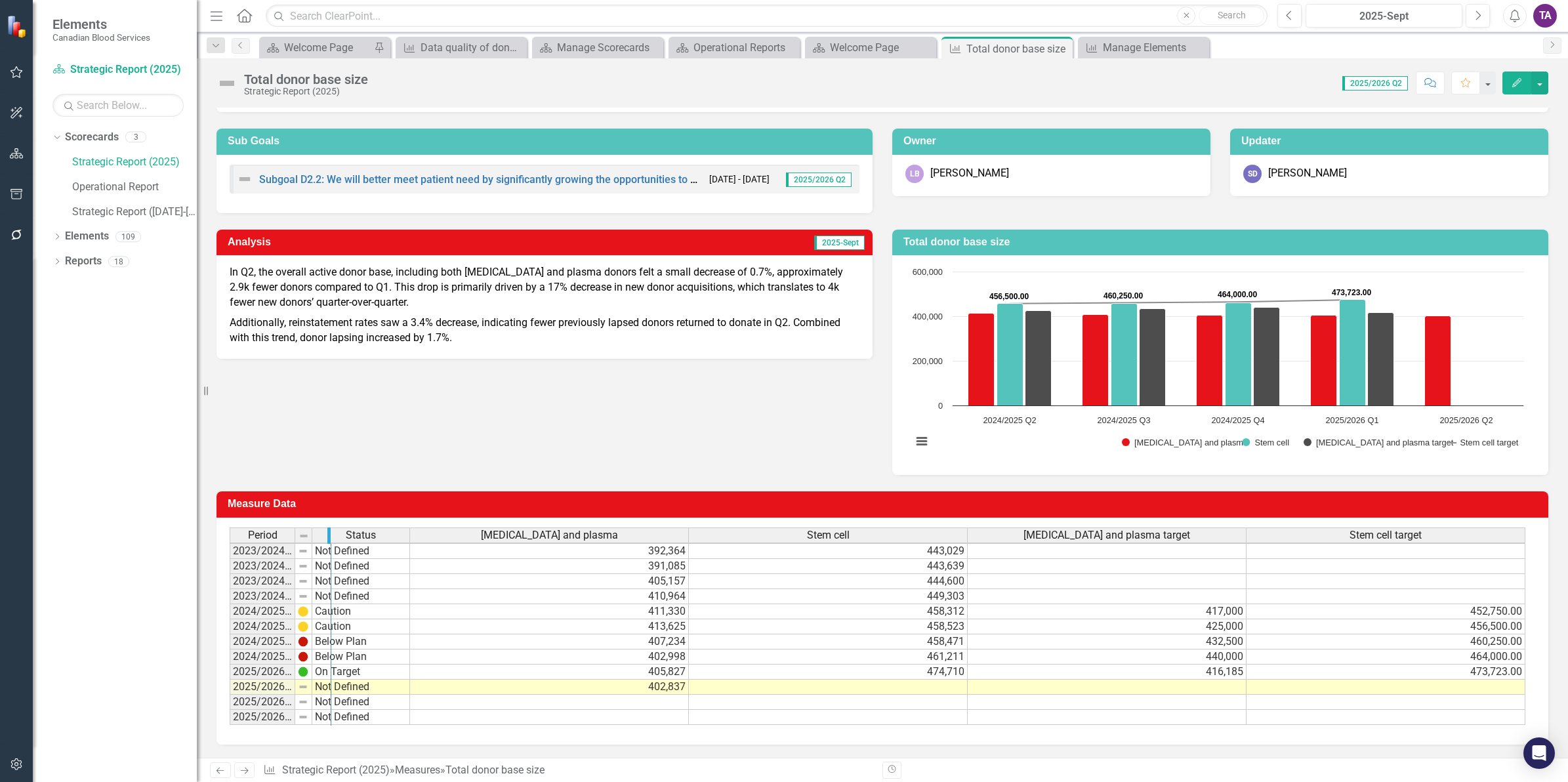
drag, startPoint x: 293, startPoint y: 529, endPoint x: 329, endPoint y: 532, distance: 36.1
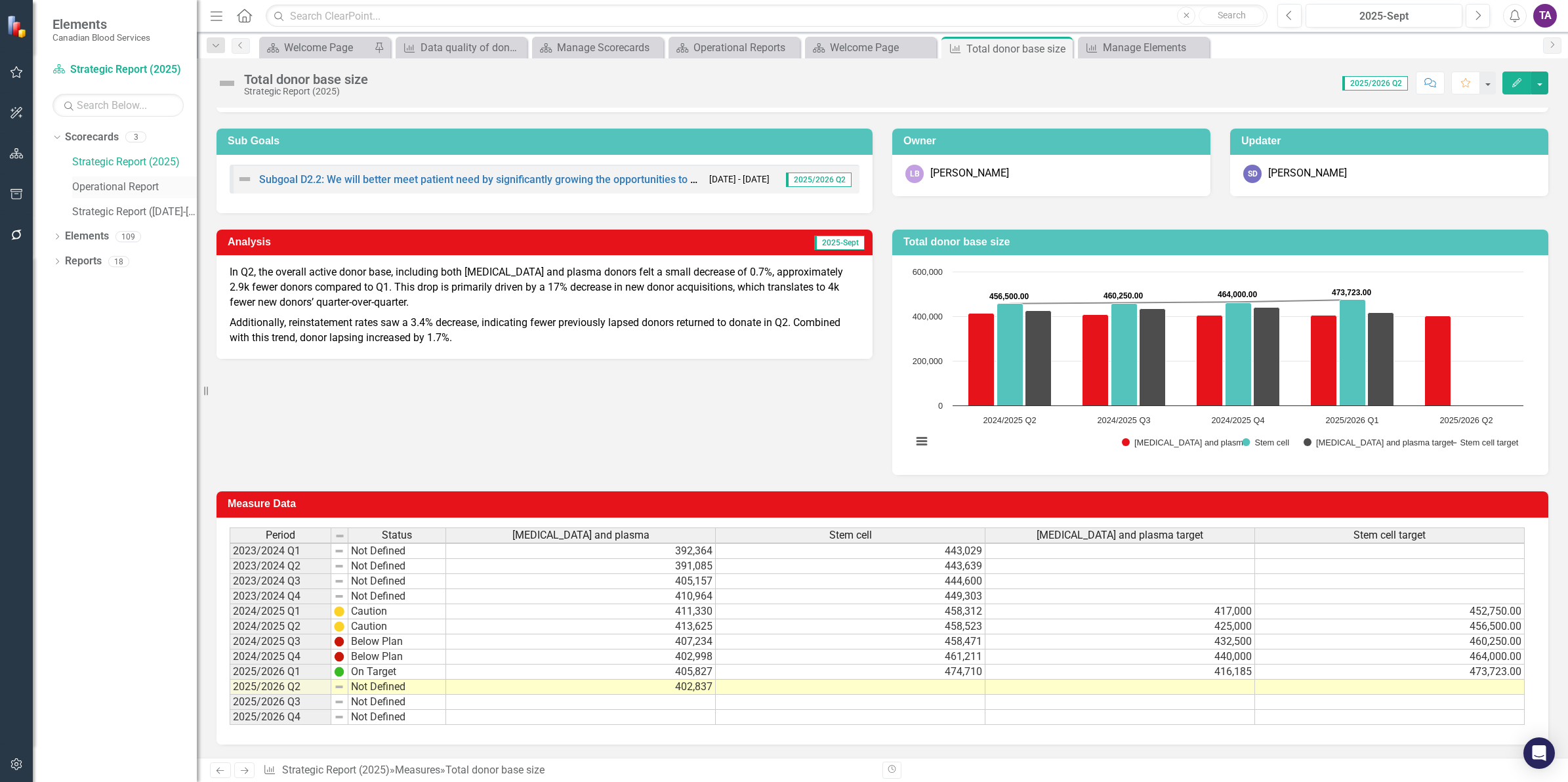
click at [103, 180] on link "Operational Report" at bounding box center [135, 187] width 124 height 15
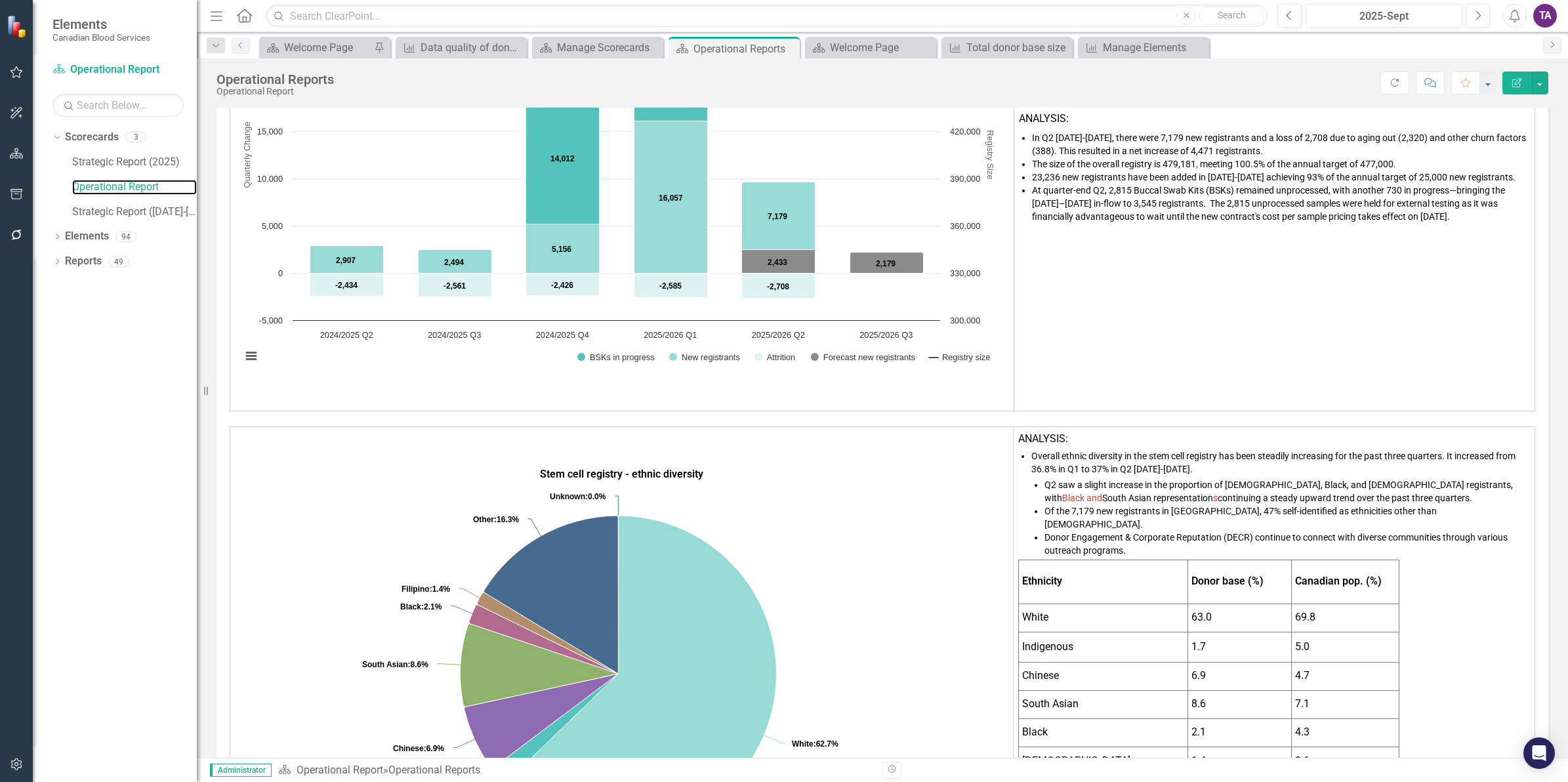
scroll to position [410, 0]
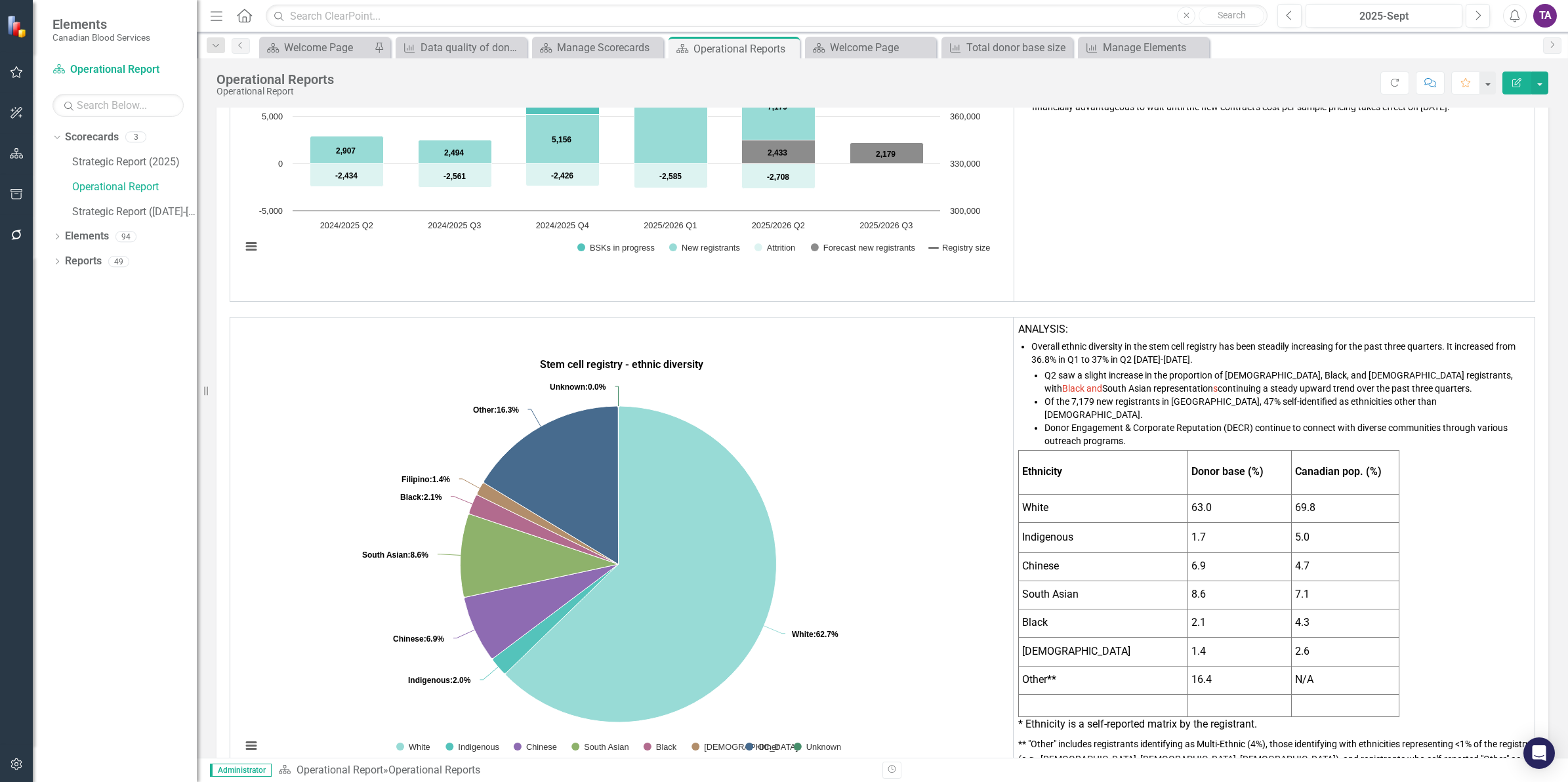
click at [1087, 450] on td "Ethnicity" at bounding box center [1103, 472] width 170 height 44
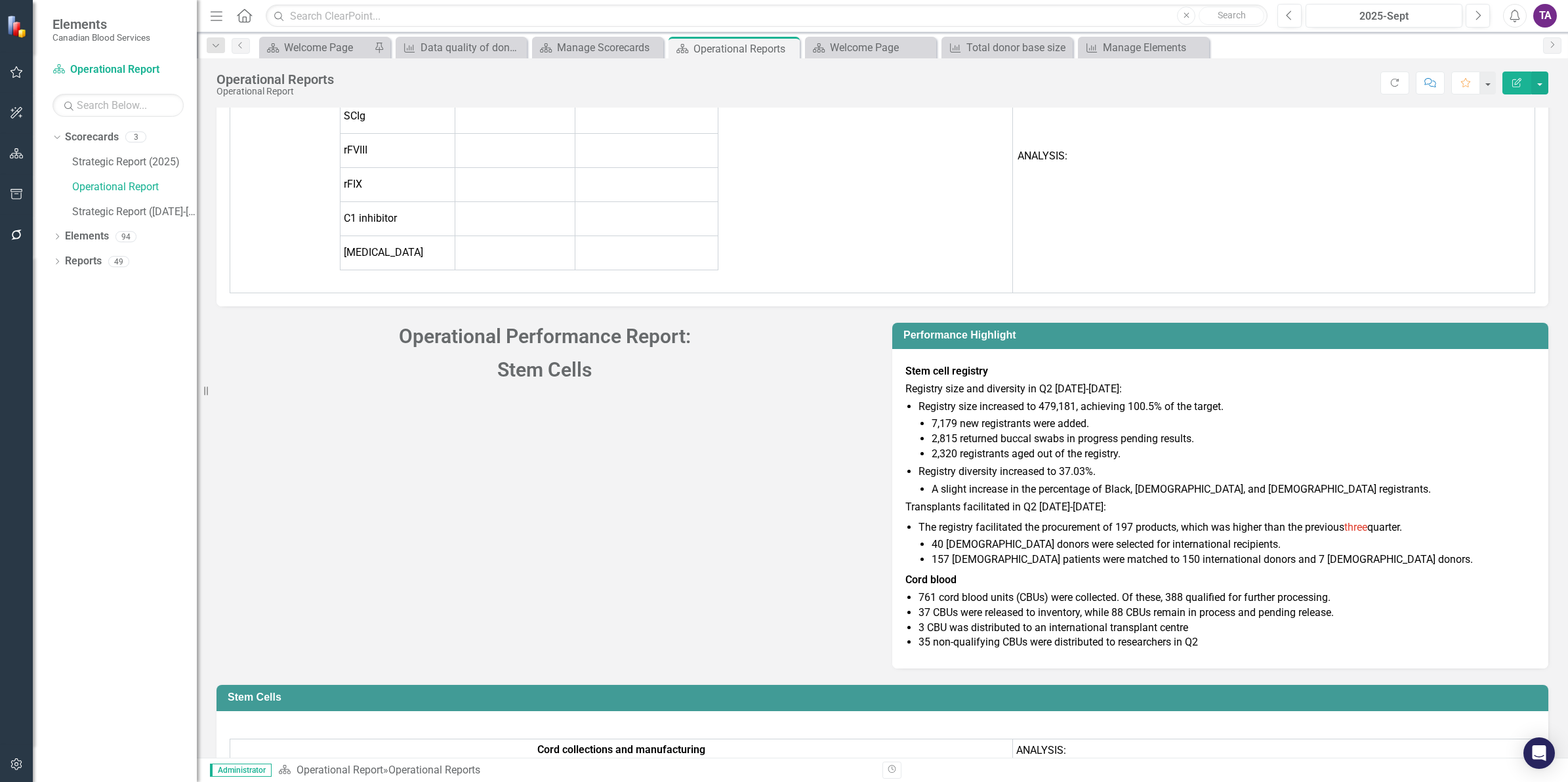
scroll to position [6581, 0]
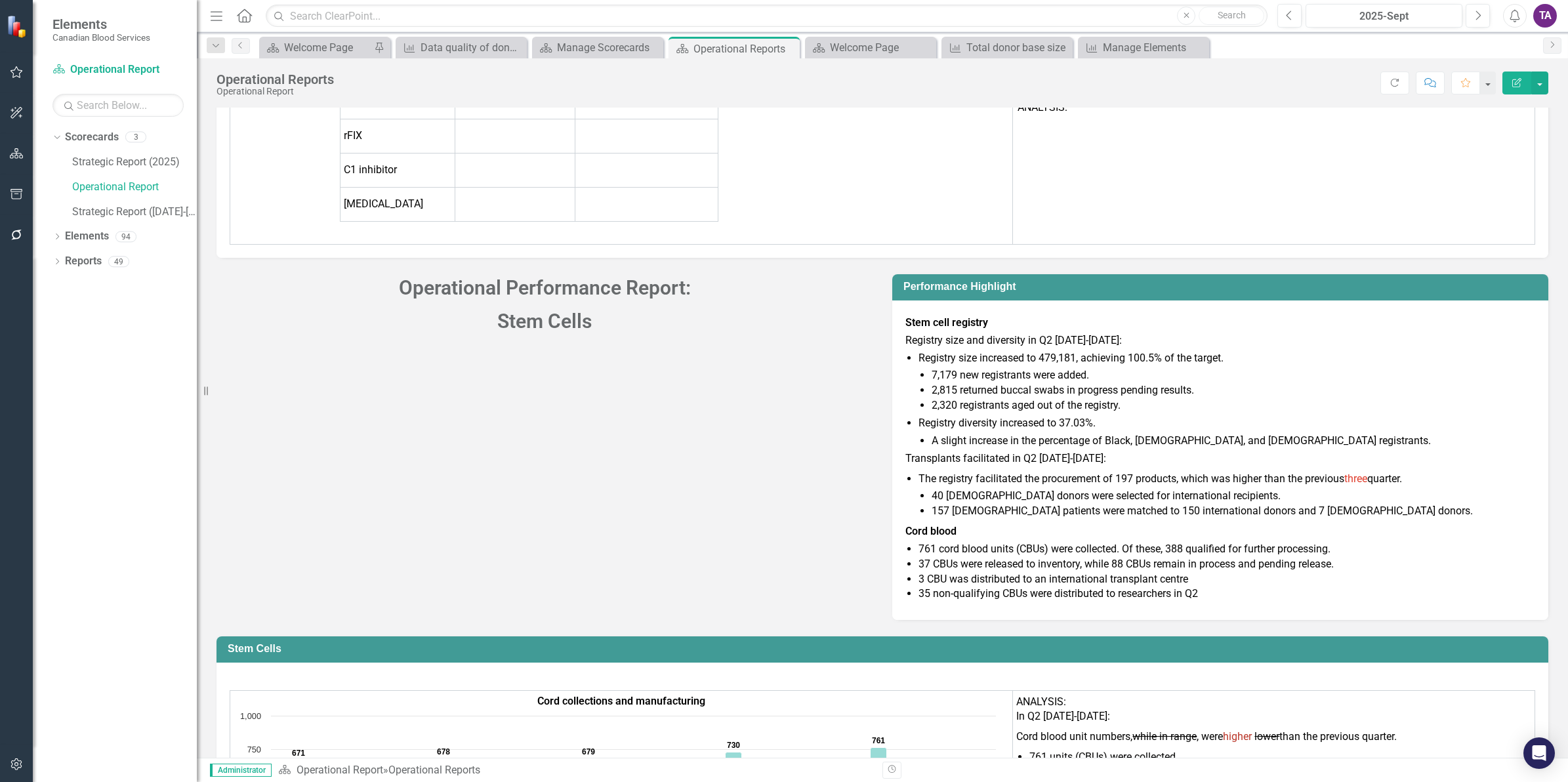
click at [1066, 333] on div "Registry size and diversity in Q2 [DATE]-[DATE]: Registry size increased to 479…" at bounding box center [1219, 468] width 629 height 269
click at [999, 489] on li "40 [DEMOGRAPHIC_DATA] donors were selected for international recipients." at bounding box center [1233, 496] width 604 height 15
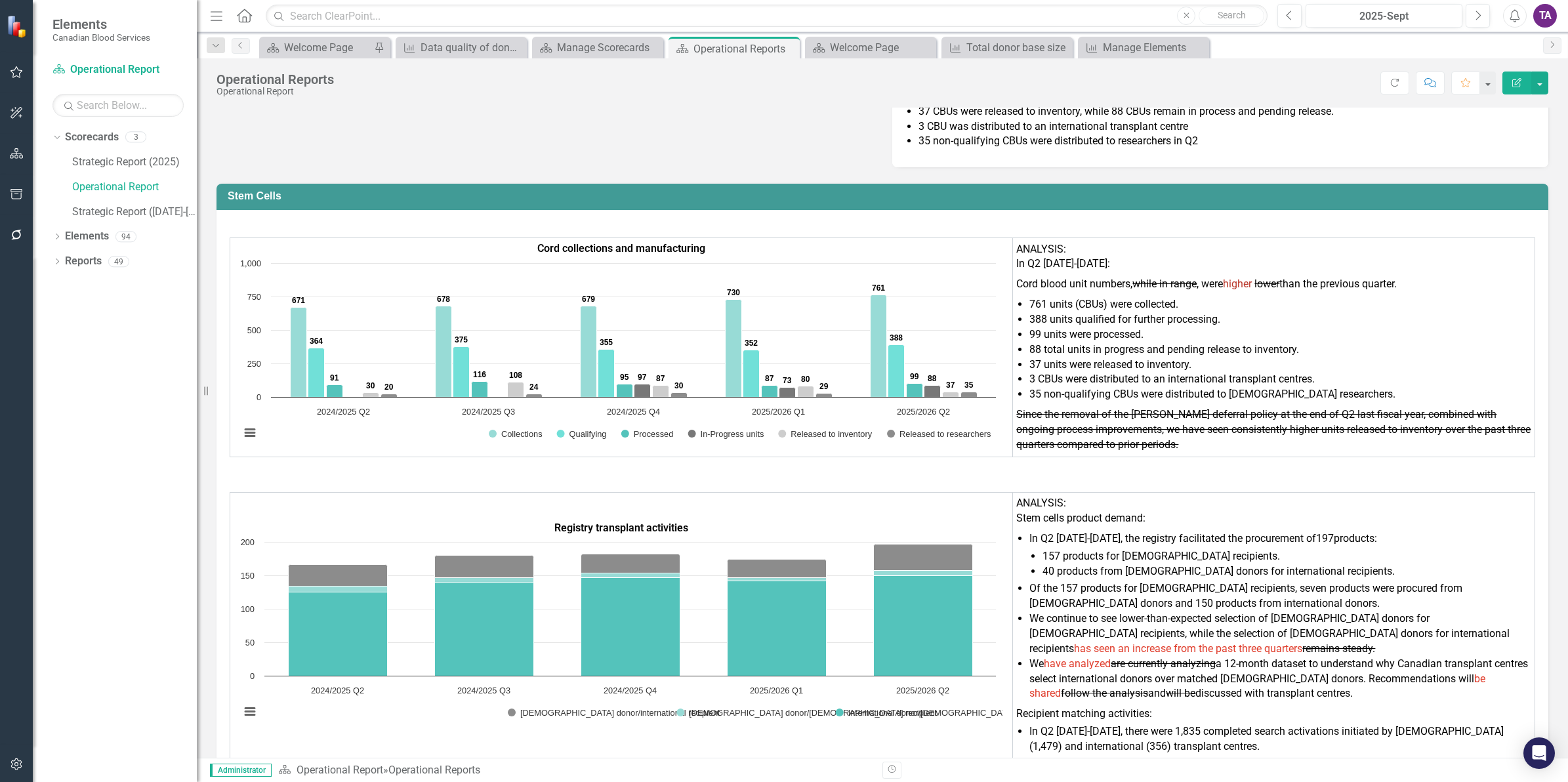
scroll to position [7073, 0]
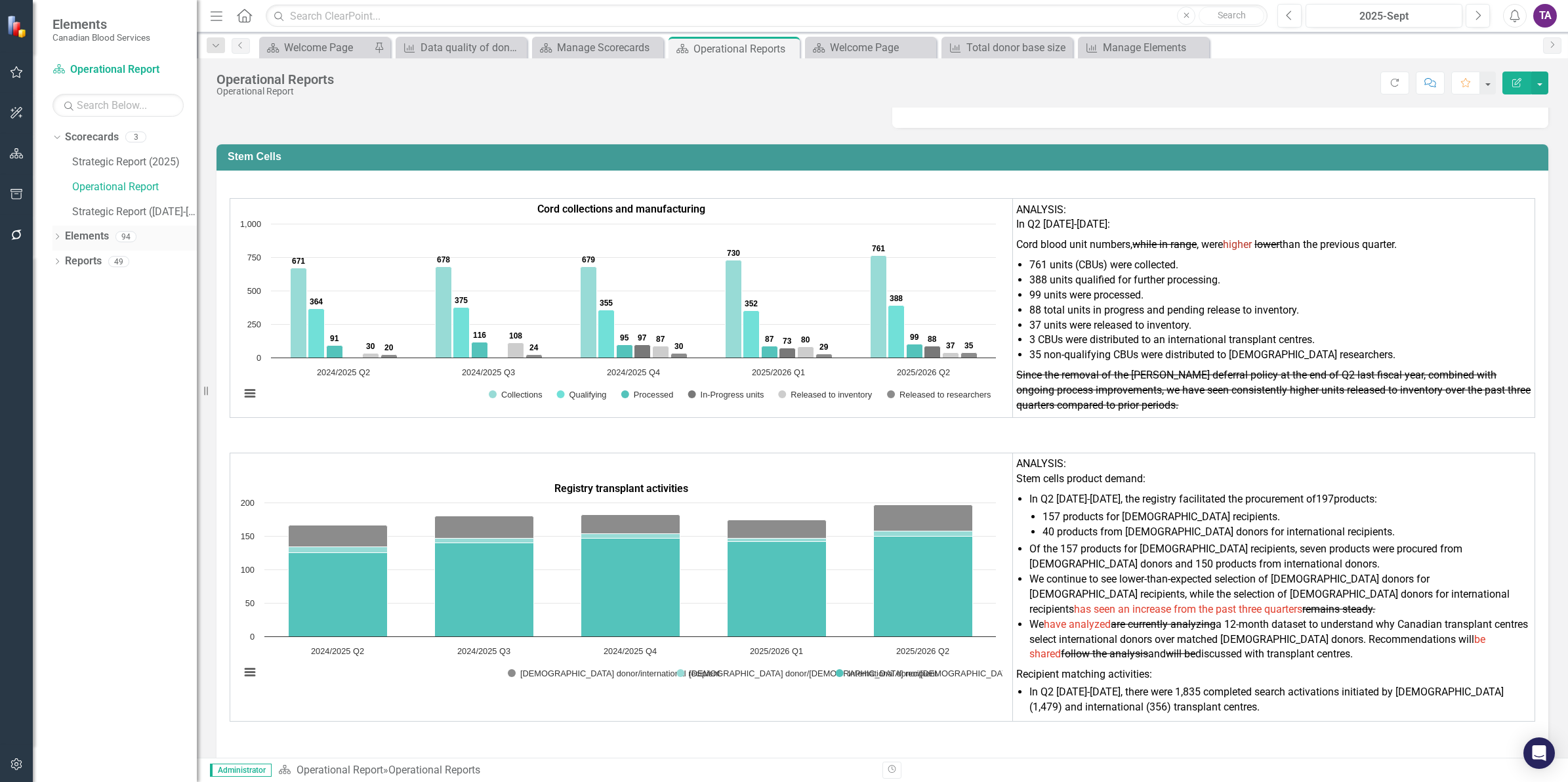
click at [104, 234] on link "Elements" at bounding box center [87, 236] width 44 height 15
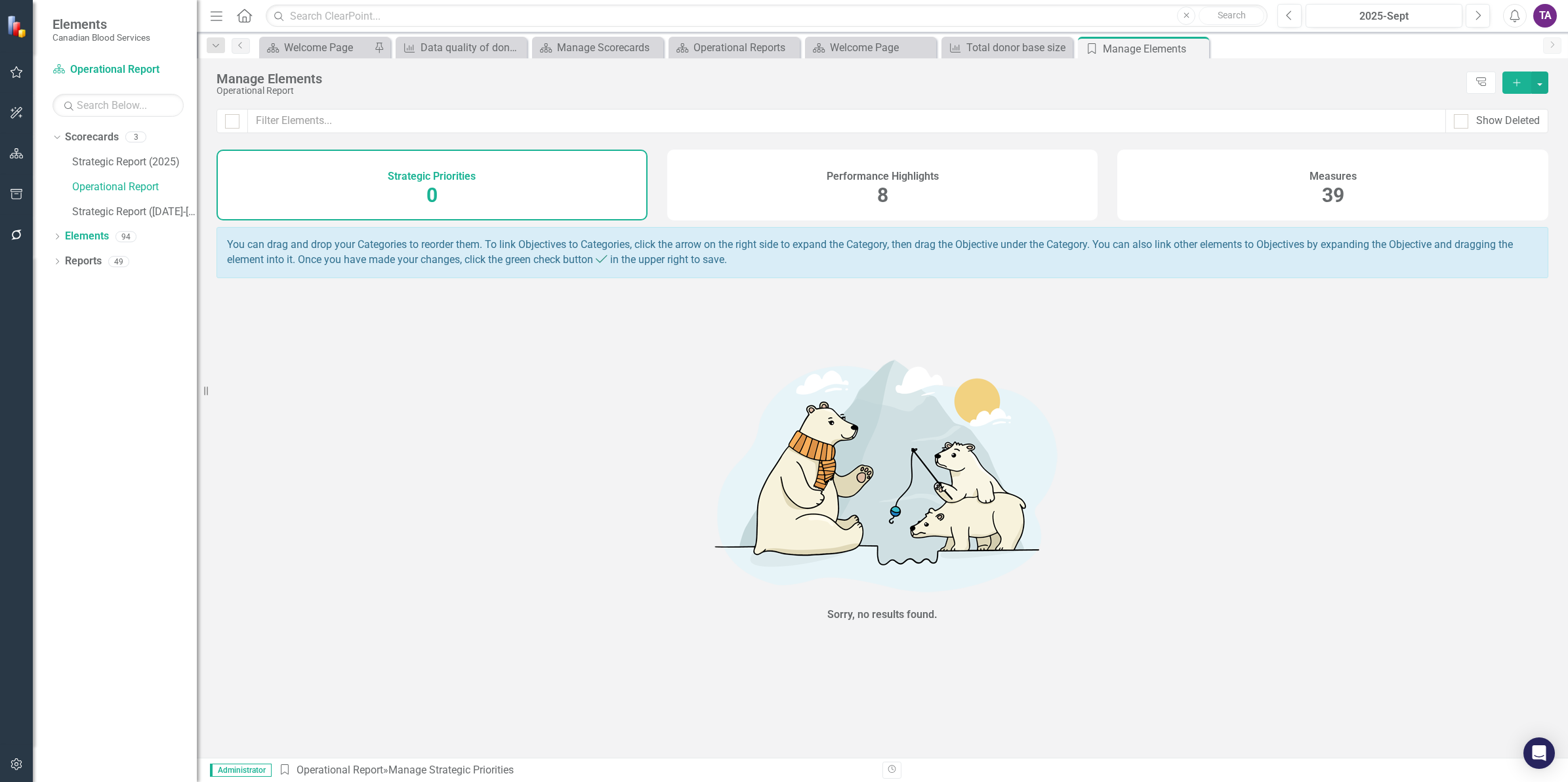
click at [1332, 185] on span "39" at bounding box center [1333, 194] width 23 height 23
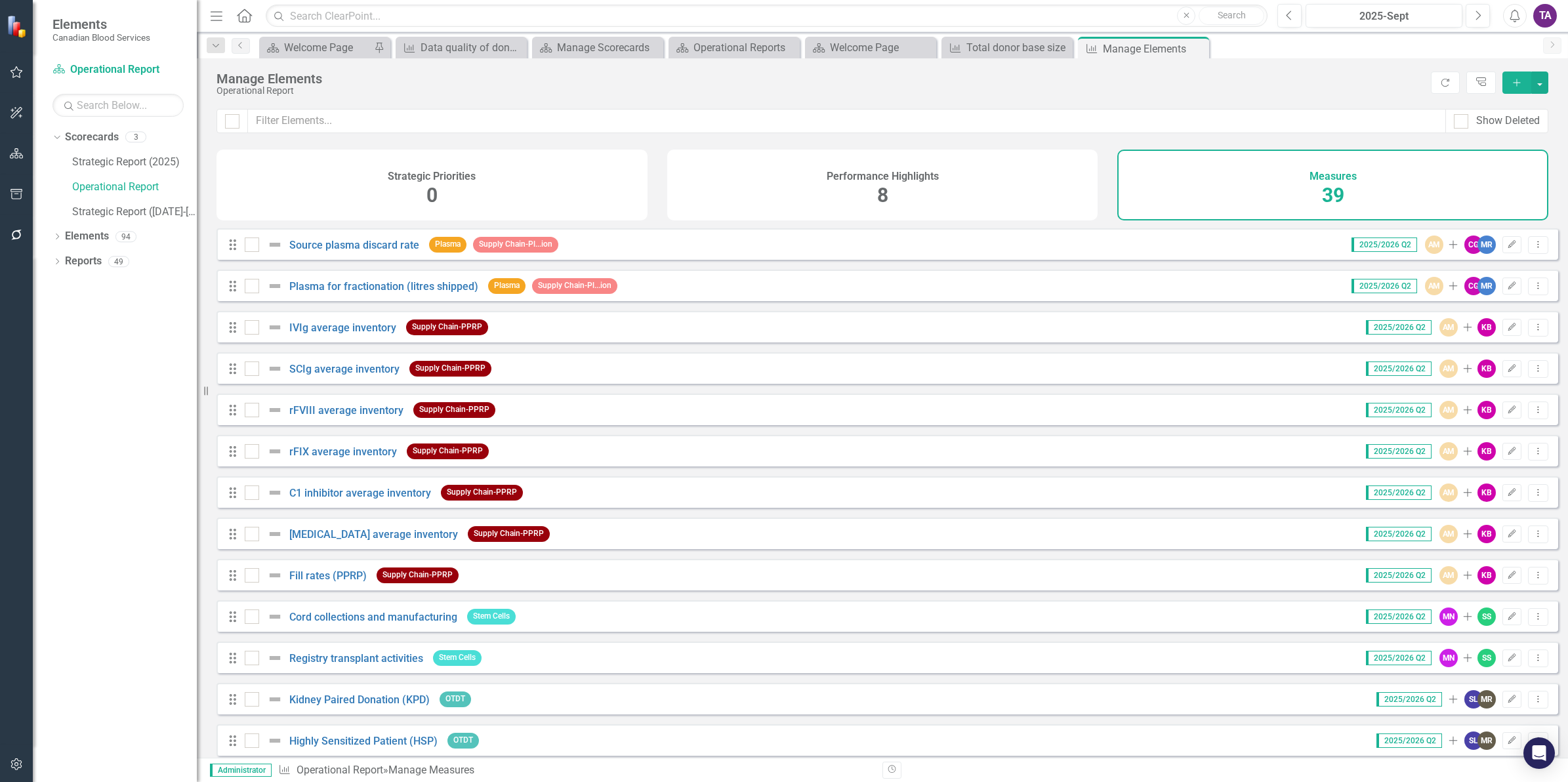
scroll to position [656, 0]
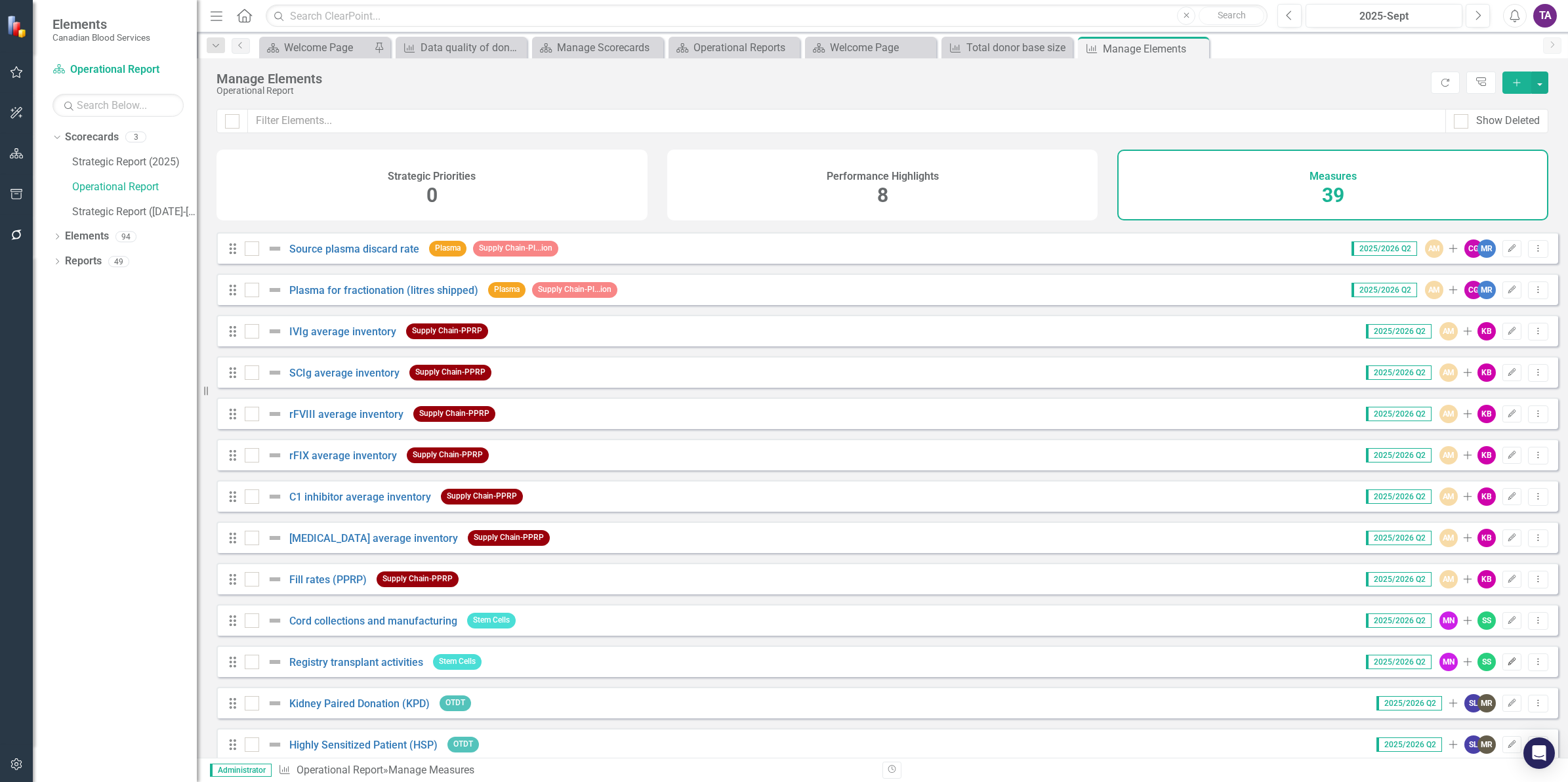
click at [1507, 666] on icon "Edit" at bounding box center [1511, 661] width 10 height 8
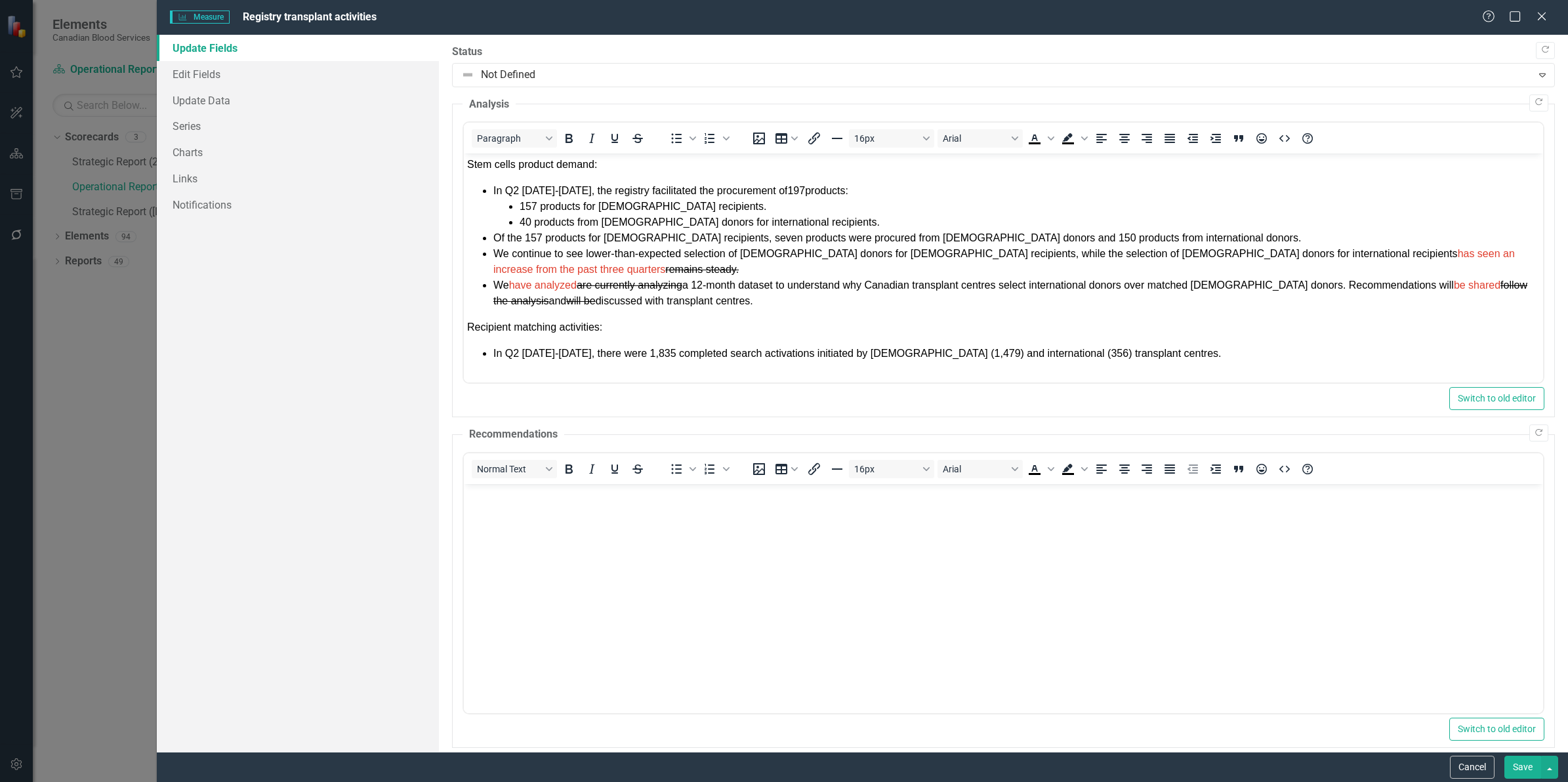
scroll to position [0, 0]
click at [190, 73] on link "Edit Fields" at bounding box center [298, 74] width 282 height 26
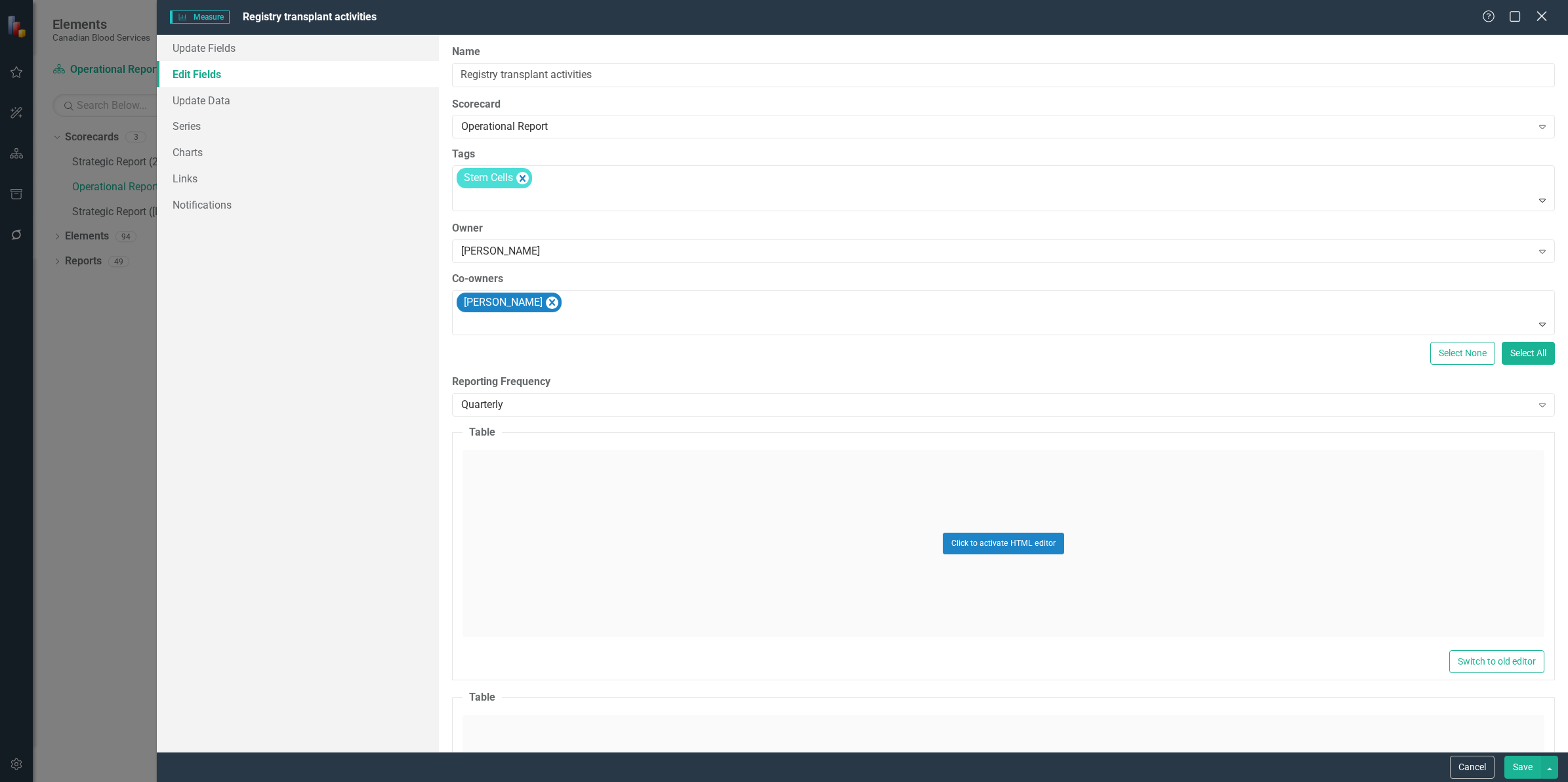
click at [1537, 18] on icon "Close" at bounding box center [1541, 15] width 16 height 12
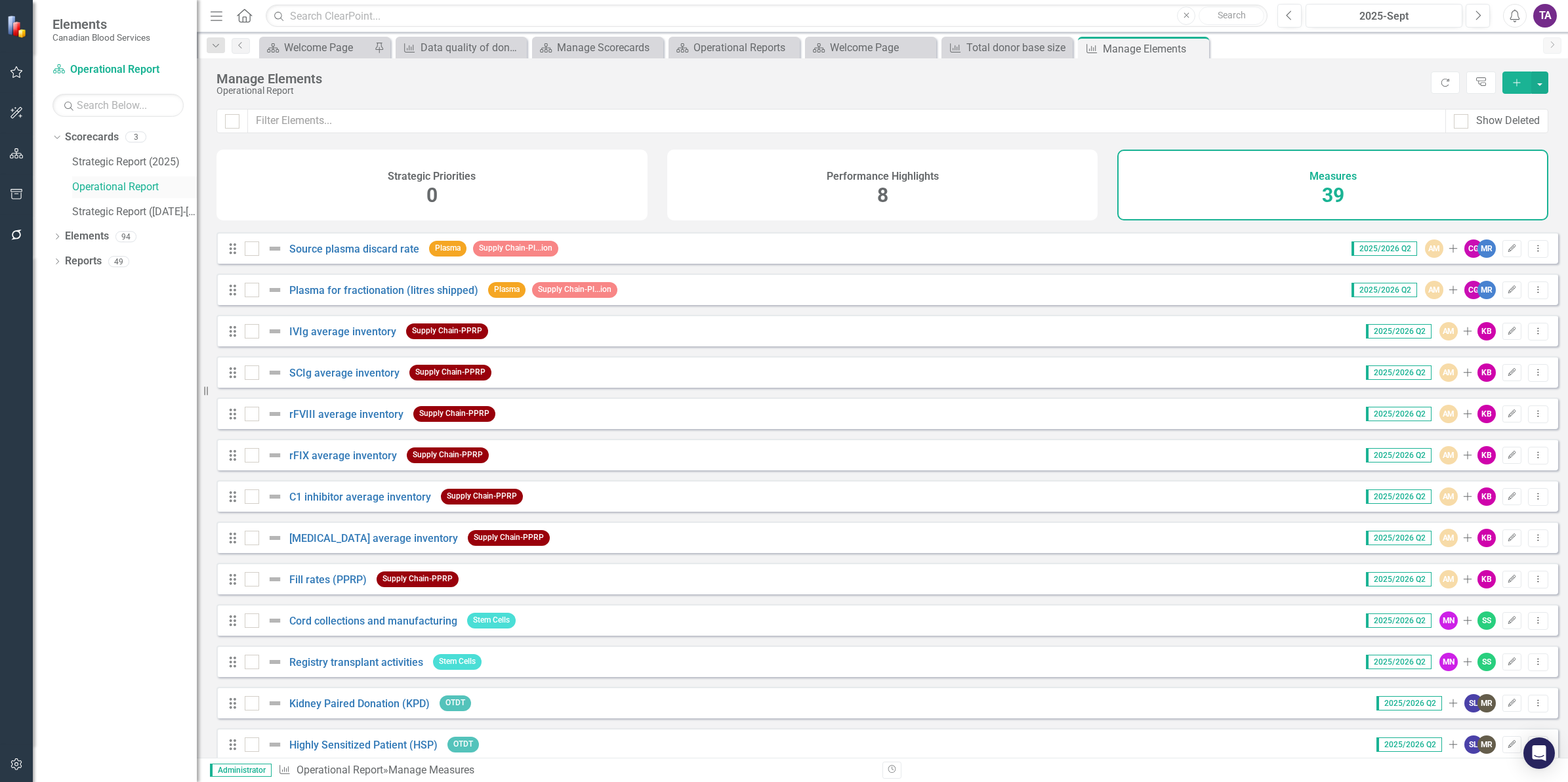
click at [119, 184] on link "Operational Report" at bounding box center [135, 187] width 124 height 15
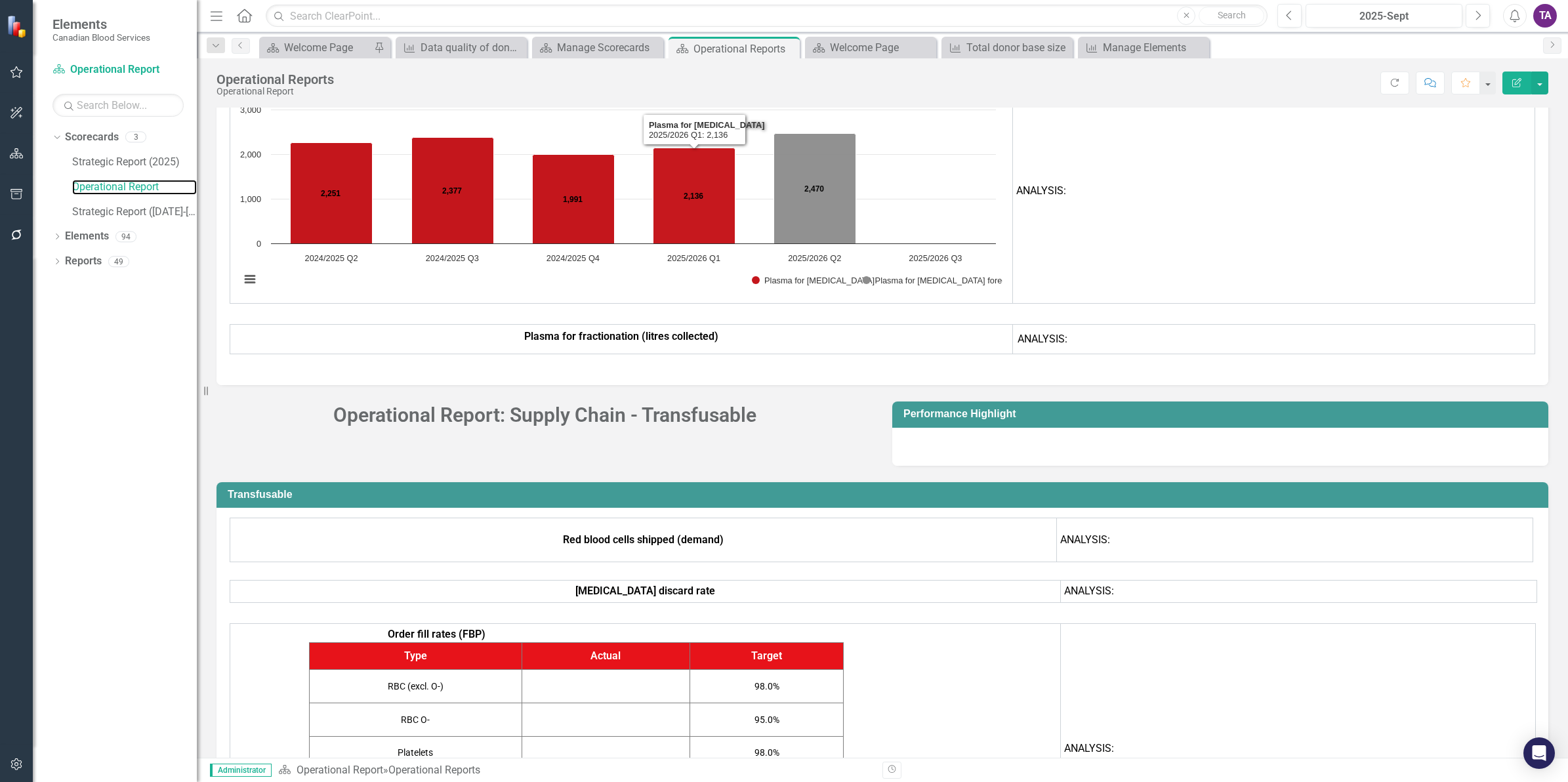
scroll to position [2774, 0]
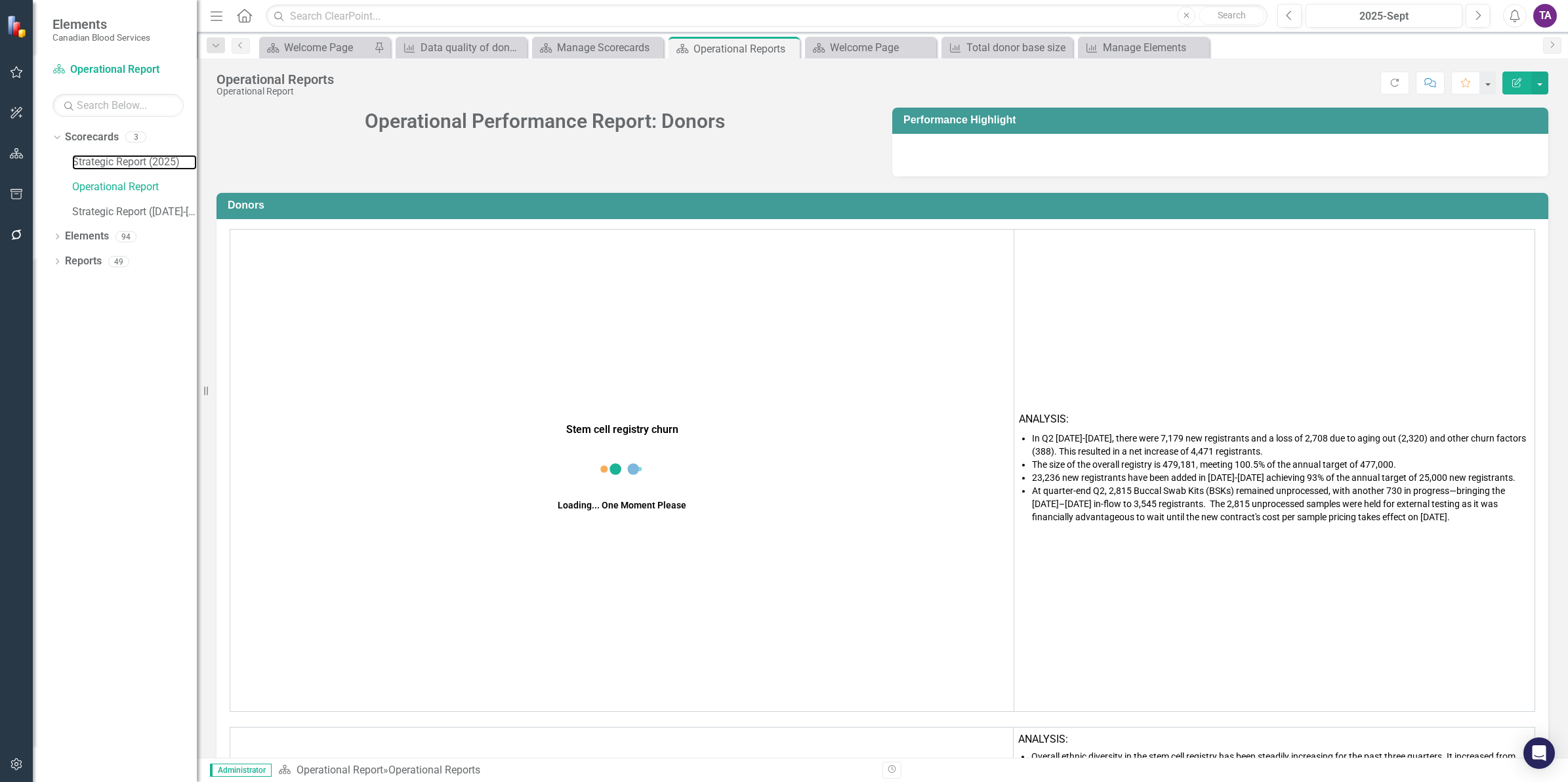
drag, startPoint x: 132, startPoint y: 158, endPoint x: 156, endPoint y: 175, distance: 29.4
click at [132, 158] on link "Strategic Report (2025)" at bounding box center [135, 162] width 124 height 15
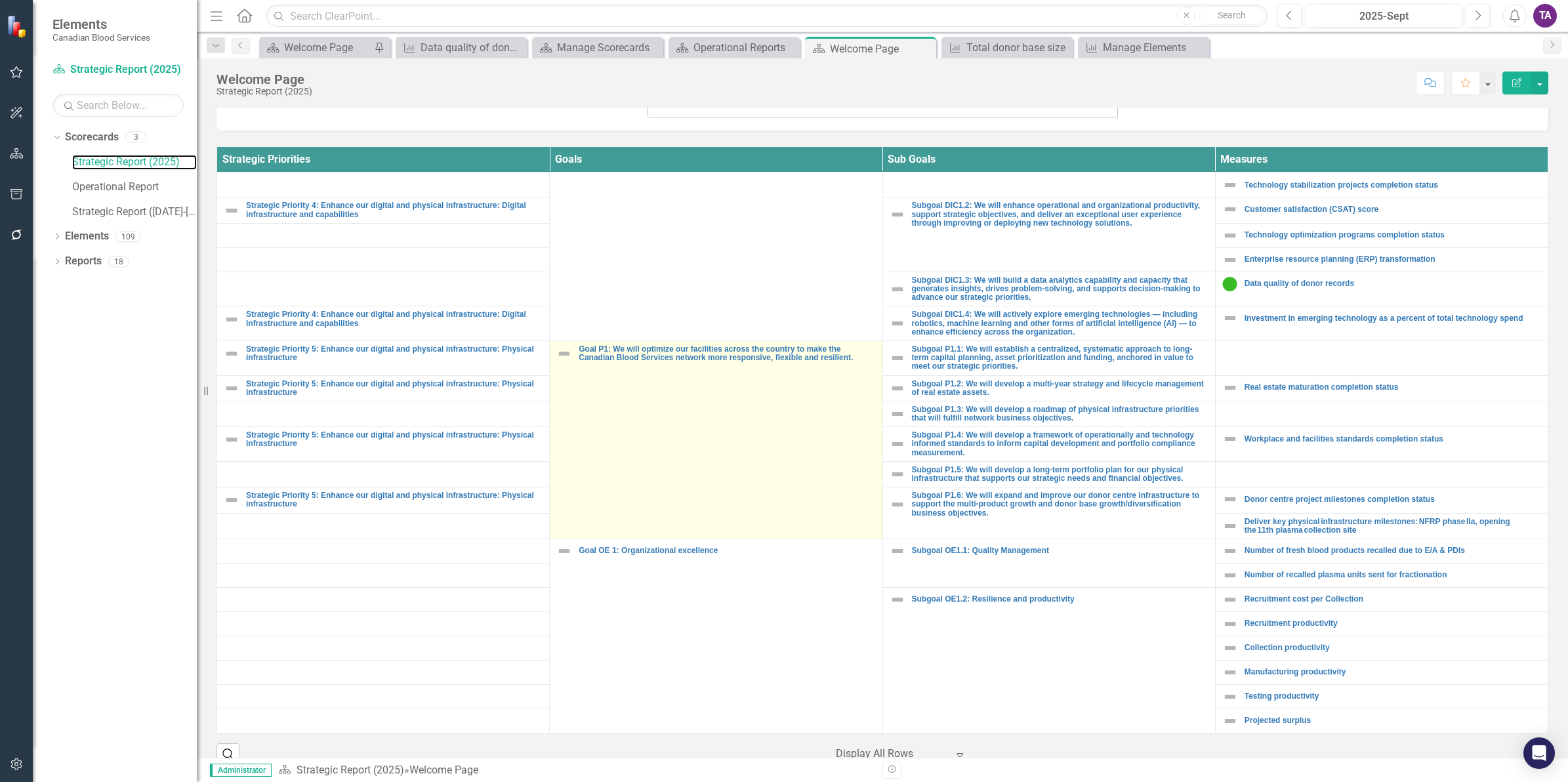
scroll to position [469, 0]
